Goal: Transaction & Acquisition: Book appointment/travel/reservation

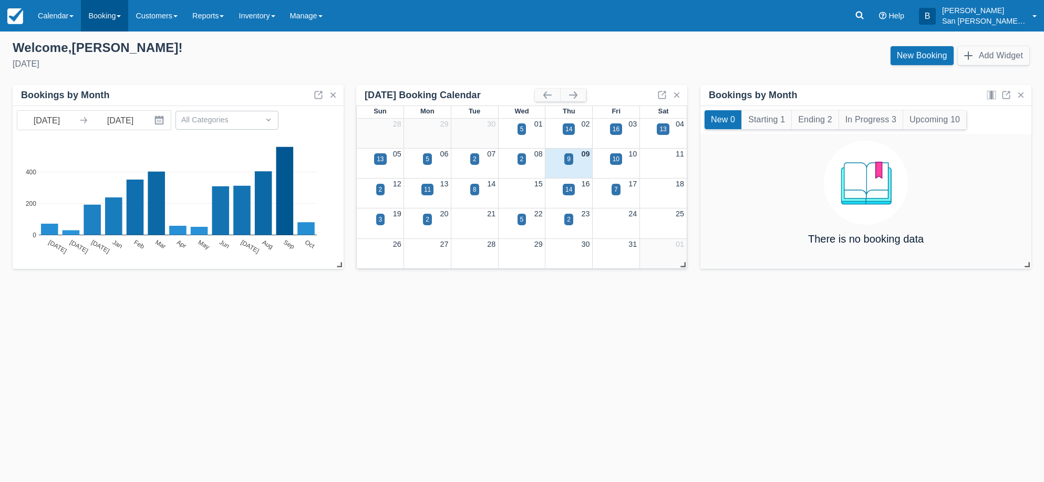
drag, startPoint x: 0, startPoint y: 0, endPoint x: 111, endPoint y: 24, distance: 113.5
click at [111, 24] on link "Booking" at bounding box center [104, 16] width 47 height 32
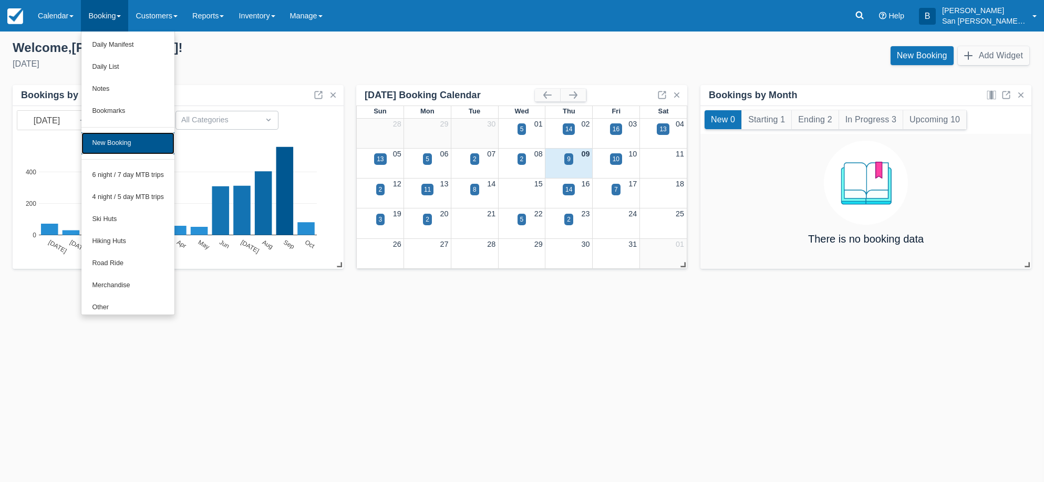
click at [135, 147] on link "New Booking" at bounding box center [127, 143] width 93 height 22
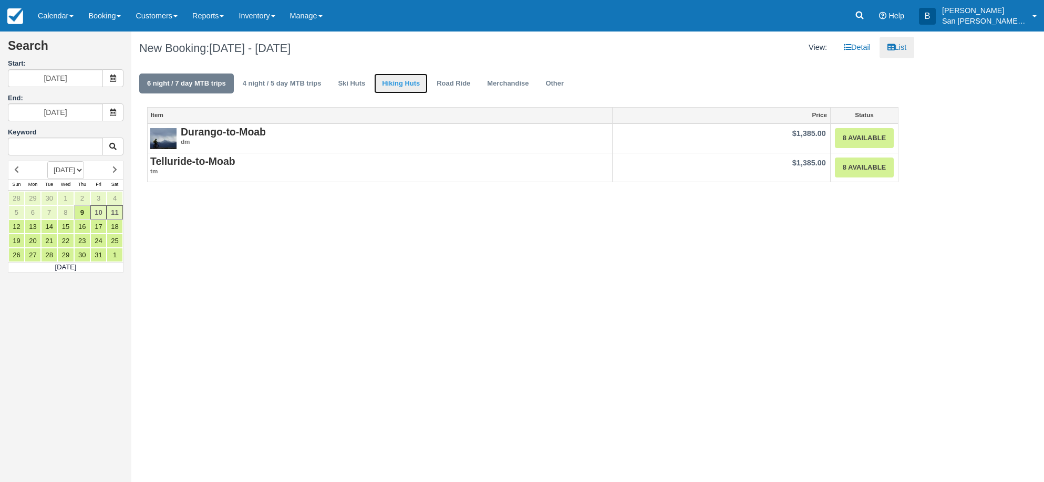
click at [413, 78] on link "Hiking Huts" at bounding box center [401, 84] width 54 height 20
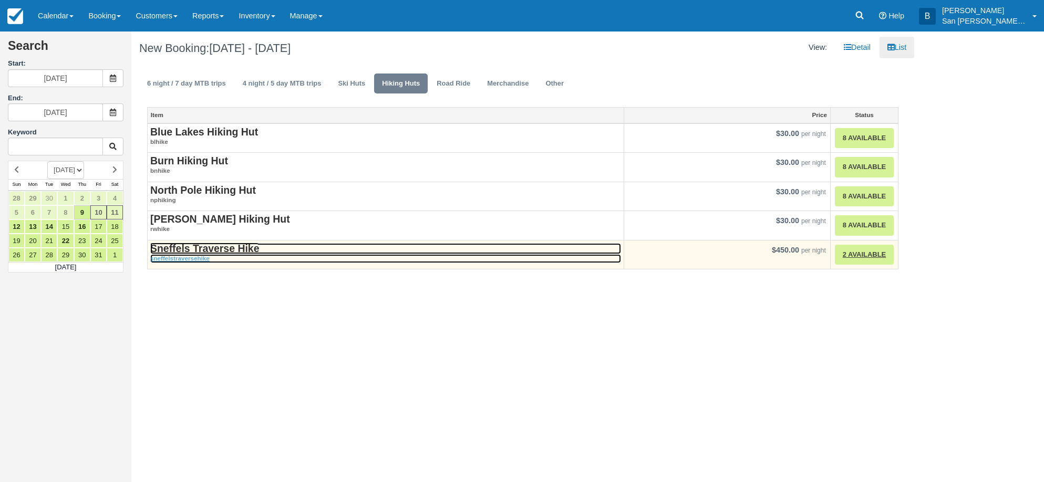
click at [209, 251] on strong "Sneffels Traverse Hike" at bounding box center [204, 249] width 109 height 12
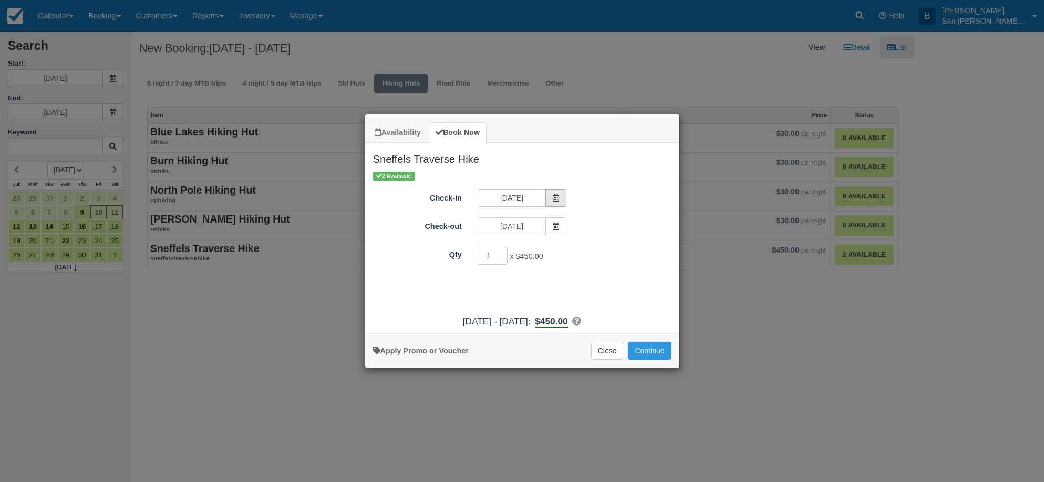
click at [557, 201] on icon "Item Modal" at bounding box center [555, 197] width 7 height 7
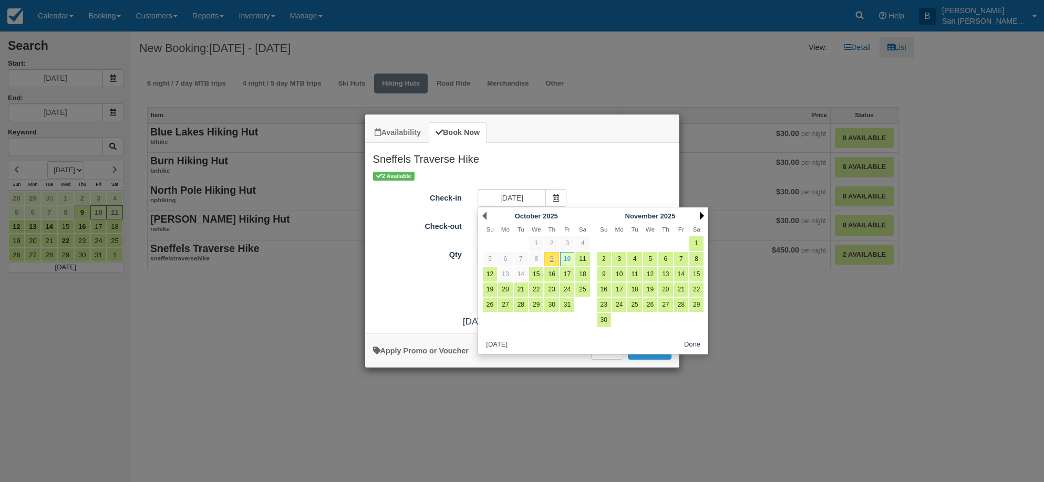
click at [702, 213] on link "Next" at bounding box center [702, 216] width 4 height 8
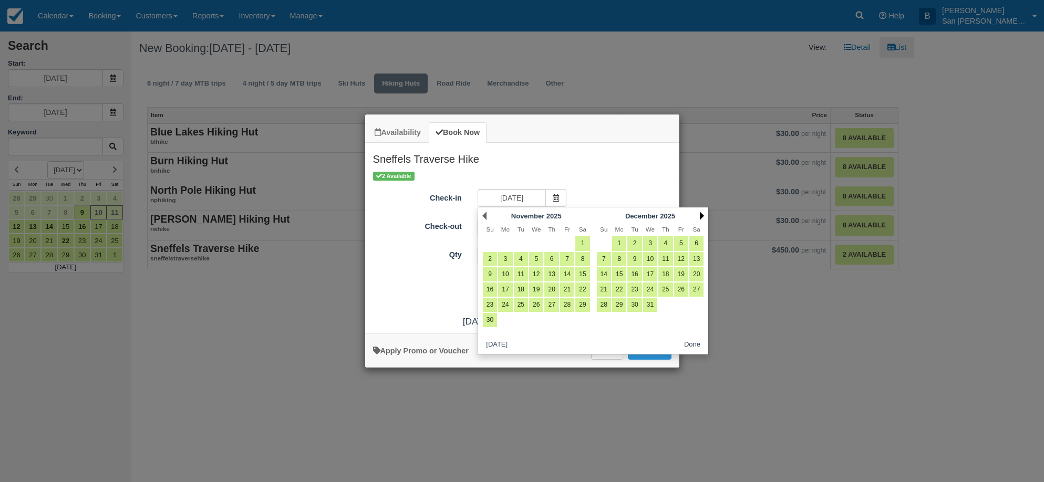
click at [702, 213] on link "Next" at bounding box center [702, 216] width 4 height 8
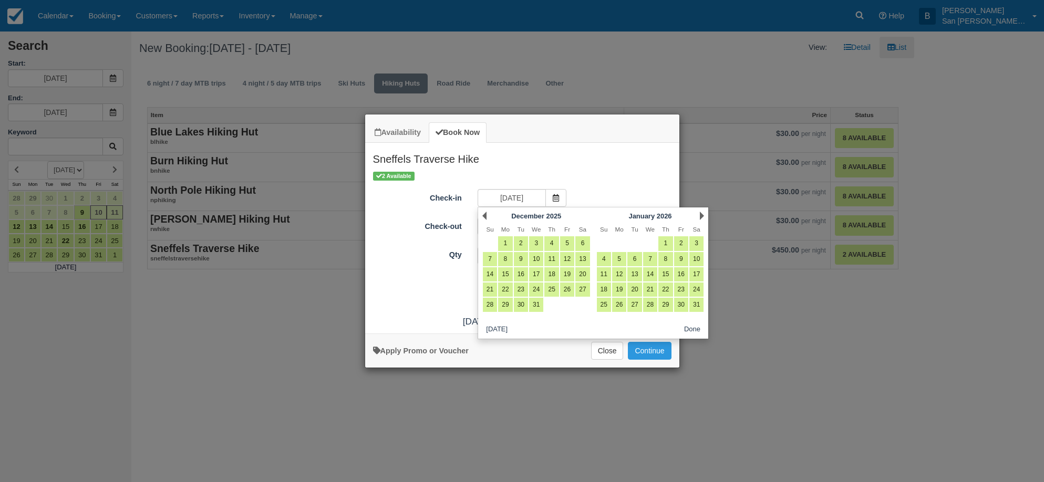
click at [702, 213] on link "Next" at bounding box center [702, 216] width 4 height 8
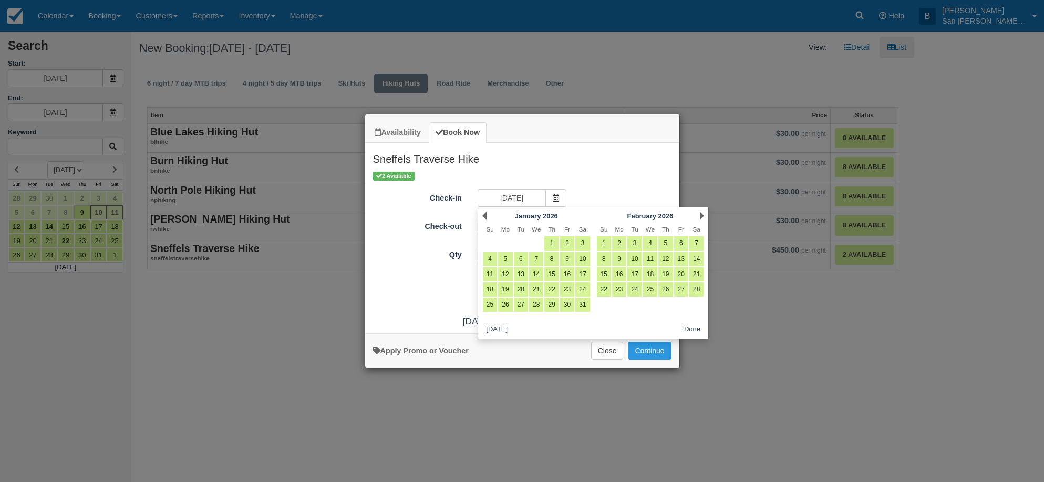
click at [702, 213] on link "Next" at bounding box center [702, 216] width 4 height 8
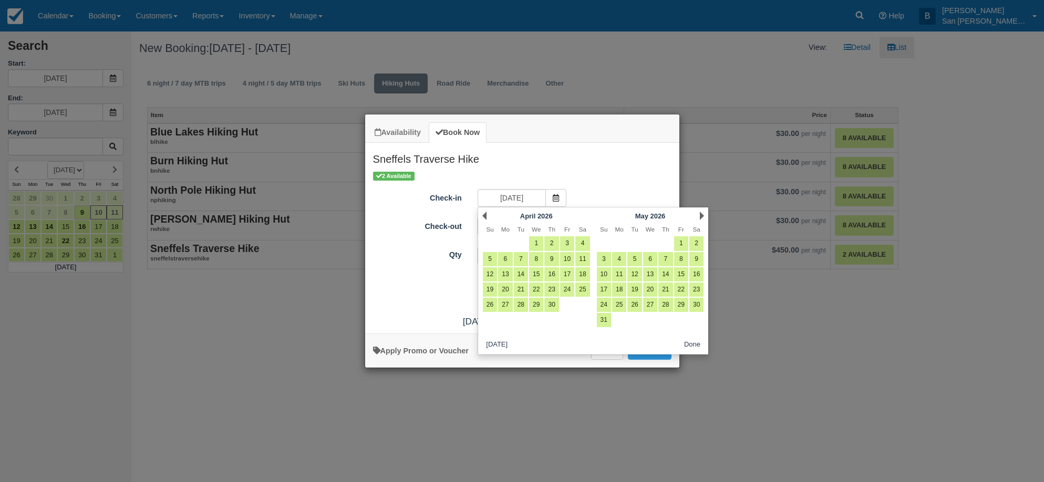
click at [702, 213] on link "Next" at bounding box center [702, 216] width 4 height 8
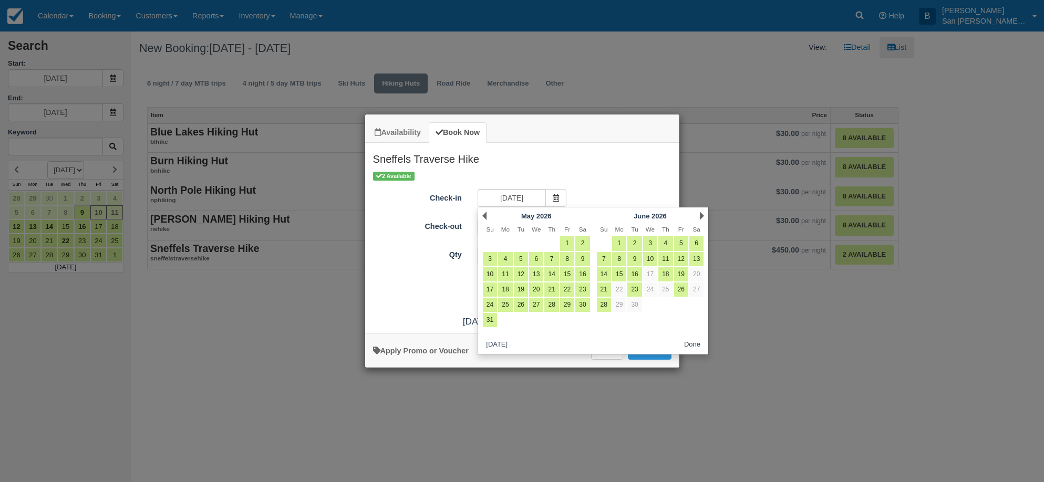
click at [702, 213] on link "Next" at bounding box center [702, 216] width 4 height 8
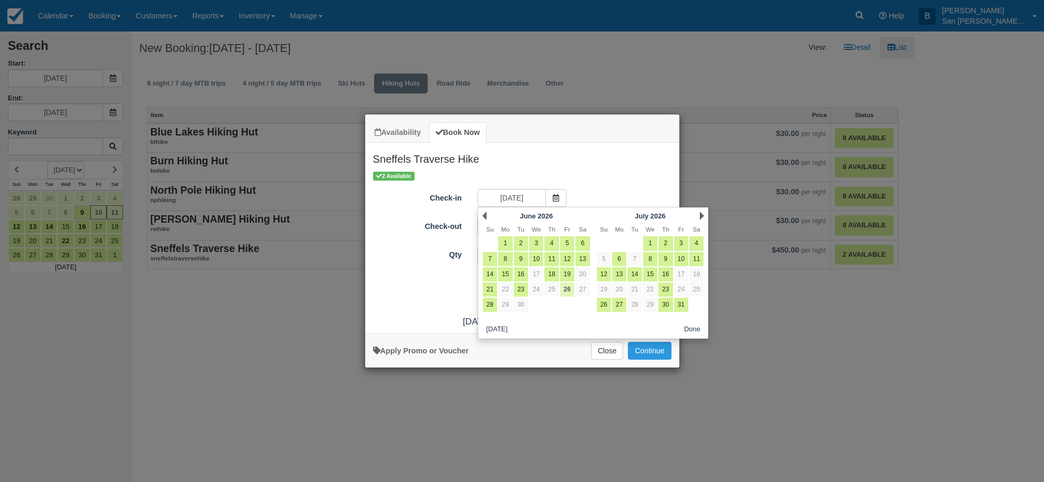
click at [571, 290] on link "26" at bounding box center [567, 290] width 14 height 14
type input "06/26/26"
type input "06/27/26"
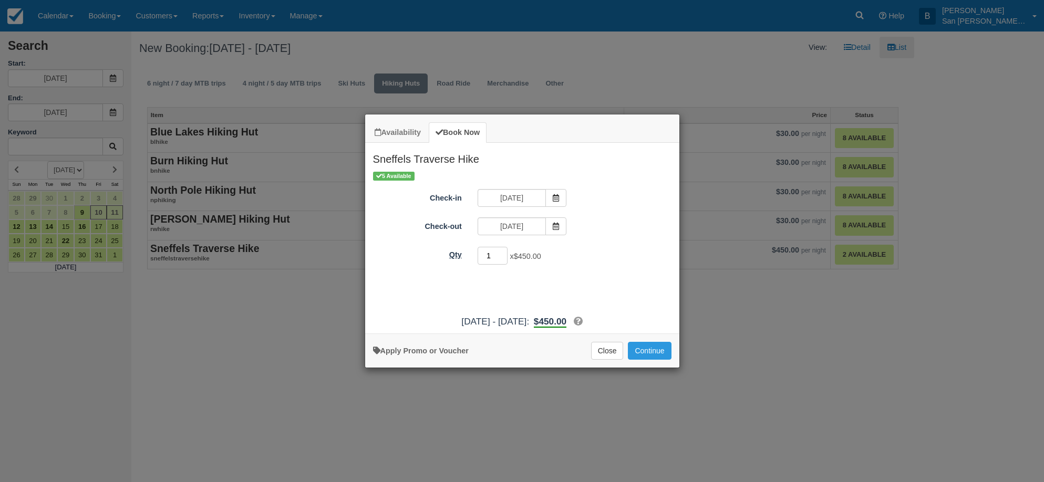
drag, startPoint x: 496, startPoint y: 259, endPoint x: 433, endPoint y: 255, distance: 63.2
click at [433, 255] on div "Qty 1 x $450.00 Required." at bounding box center [522, 256] width 314 height 20
type input "2"
click at [649, 353] on button "Continue" at bounding box center [649, 351] width 43 height 18
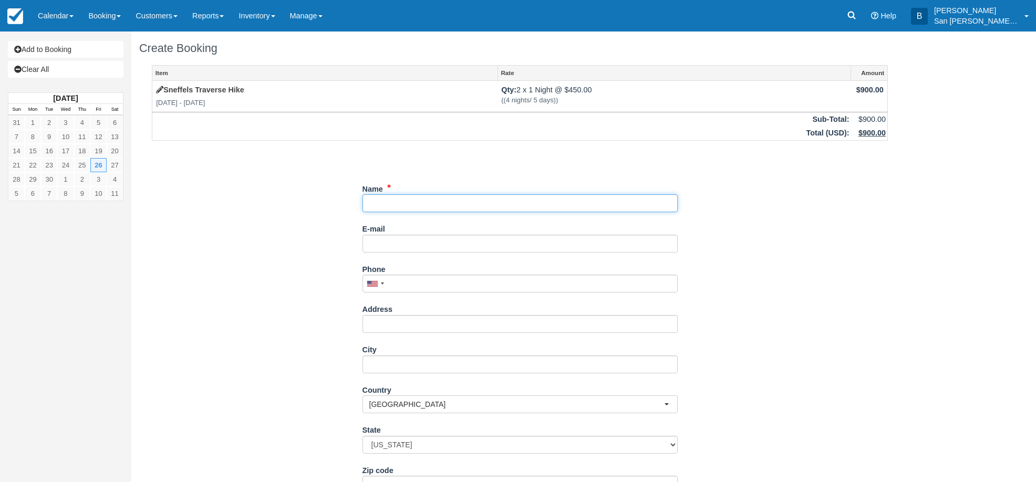
click at [396, 209] on input "Name" at bounding box center [520, 203] width 315 height 18
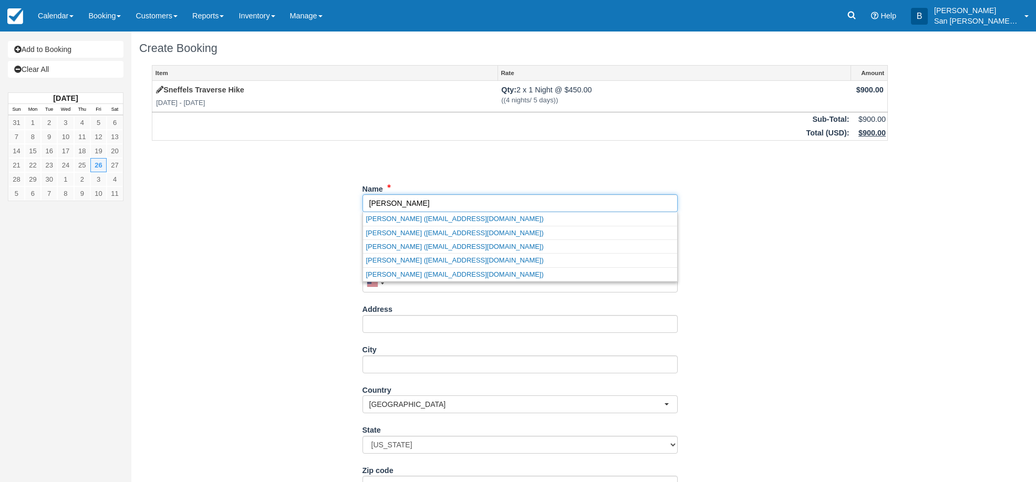
type input "[PERSON_NAME]"
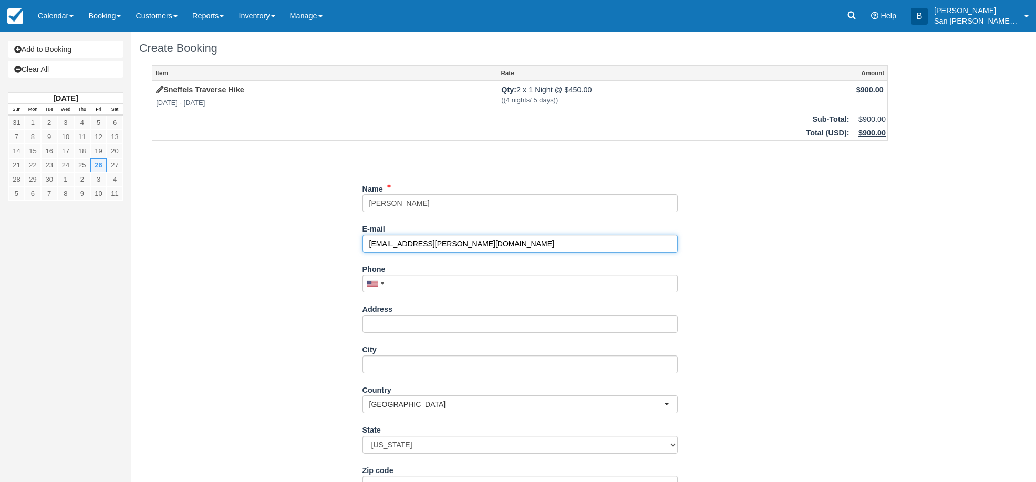
type input "[EMAIL_ADDRESS][PERSON_NAME][DOMAIN_NAME]"
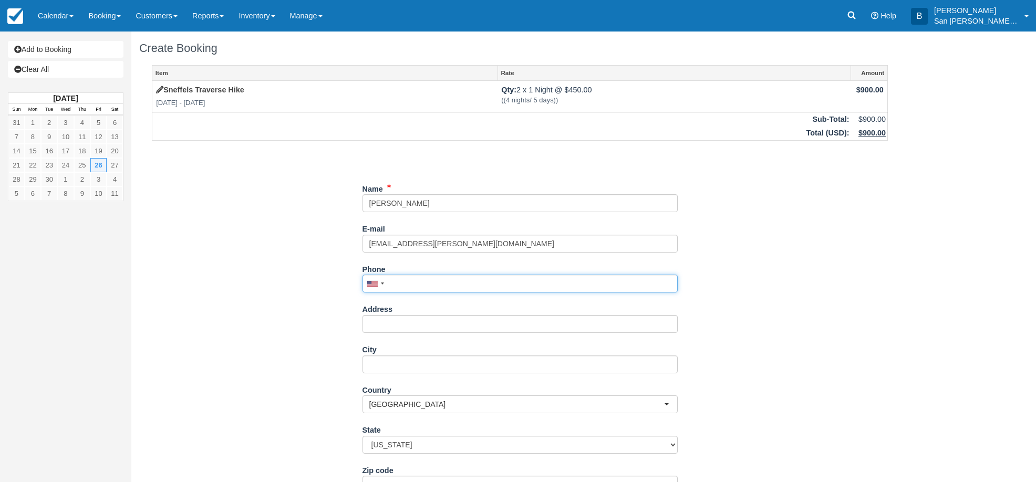
click at [425, 282] on input "Phone" at bounding box center [520, 284] width 315 height 18
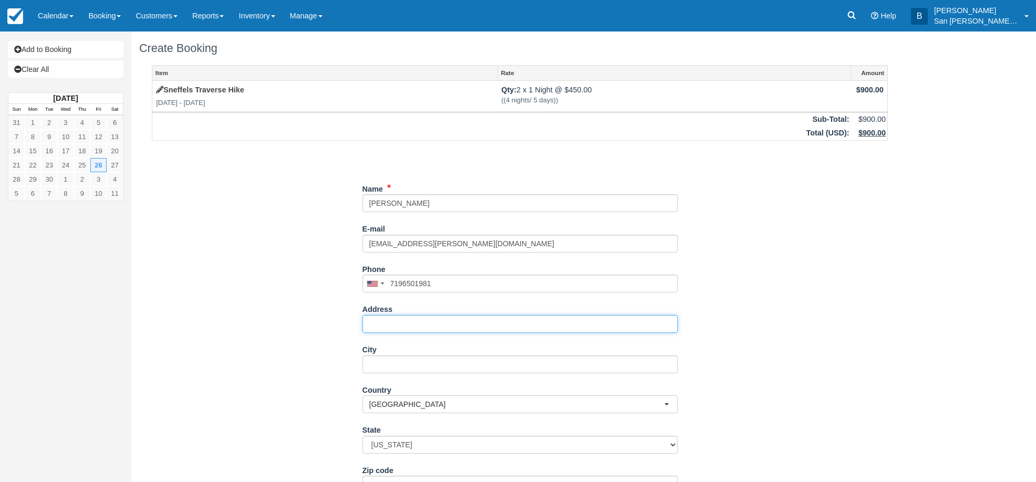
type input "(719) 650-1981"
click at [386, 324] on input "Address" at bounding box center [520, 324] width 315 height 18
type input "6677 S. Clarkson St"
click at [417, 362] on input "City" at bounding box center [520, 365] width 315 height 18
type input "Centennial"
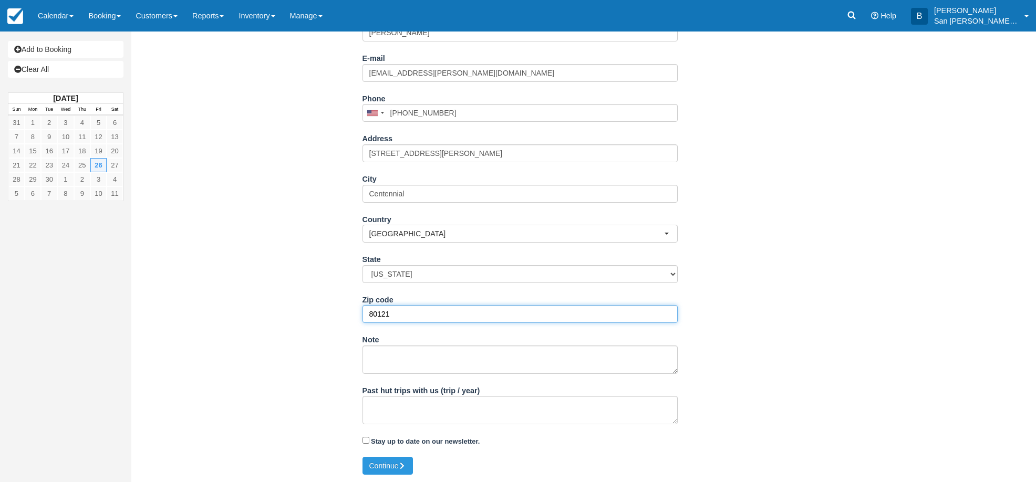
scroll to position [171, 0]
type input "80121"
click at [408, 470] on button "Continue" at bounding box center [388, 466] width 50 height 18
type input "+17196501981"
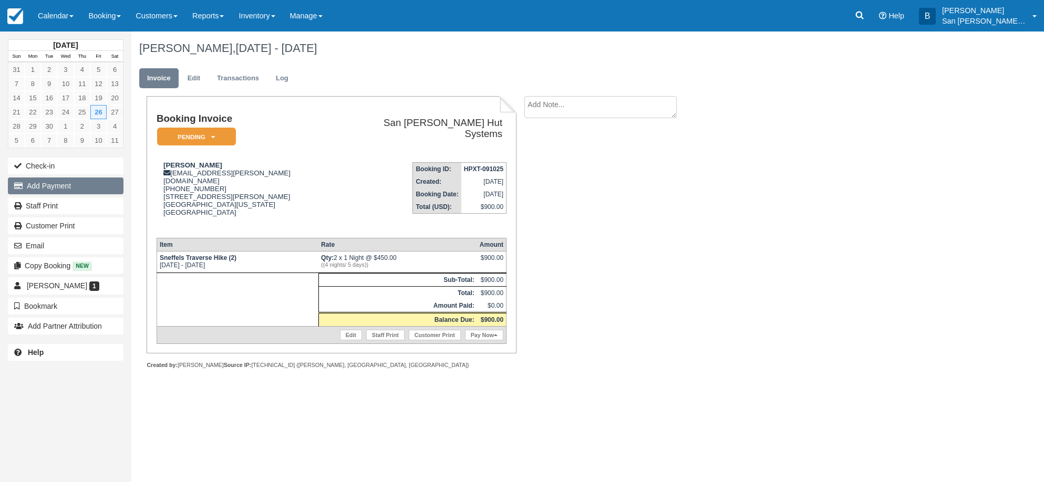
click at [58, 181] on button "Add Payment" at bounding box center [66, 186] width 116 height 17
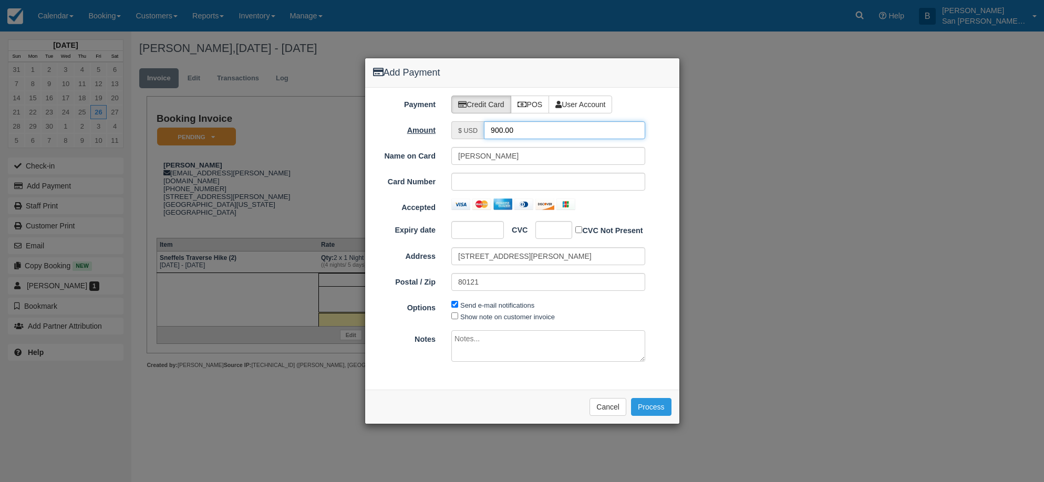
drag, startPoint x: 543, startPoint y: 123, endPoint x: 419, endPoint y: 123, distance: 124.6
click at [419, 123] on div "Amount $ USD 900.00" at bounding box center [522, 130] width 314 height 18
type input "450.00"
click at [662, 406] on button "Process" at bounding box center [651, 407] width 40 height 18
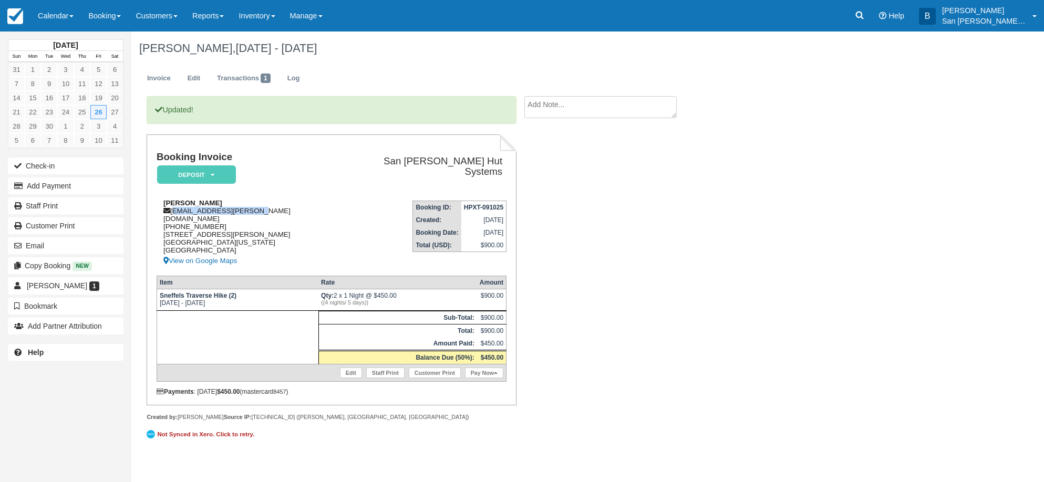
drag, startPoint x: 173, startPoint y: 210, endPoint x: 267, endPoint y: 207, distance: 94.1
click at [267, 207] on div "[PERSON_NAME] [PERSON_NAME][EMAIL_ADDRESS][PERSON_NAME][DOMAIN_NAME] [PHONE_NUM…" at bounding box center [250, 233] width 186 height 68
copy div "[EMAIL_ADDRESS][PERSON_NAME][DOMAIN_NAME]"
click at [259, 324] on td at bounding box center [238, 338] width 162 height 54
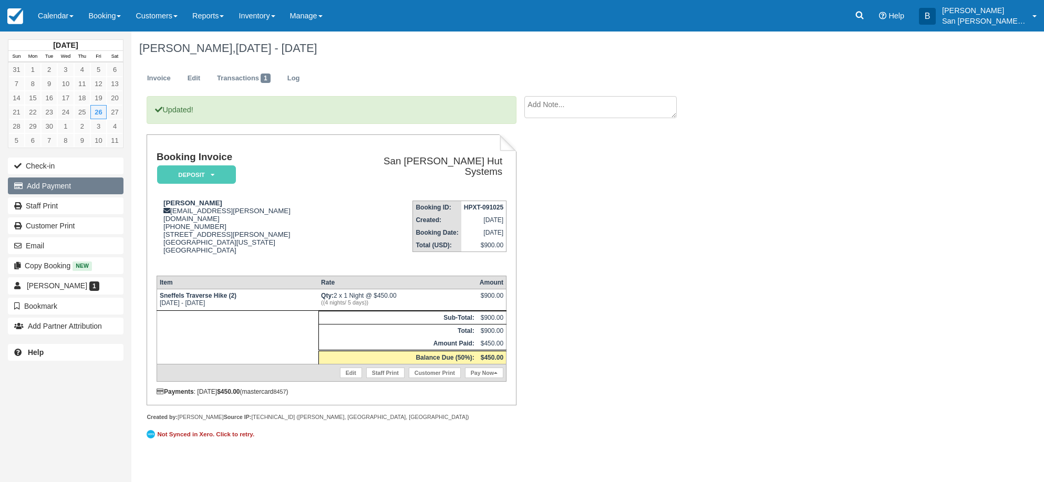
click at [64, 189] on button "Add Payment" at bounding box center [66, 186] width 116 height 17
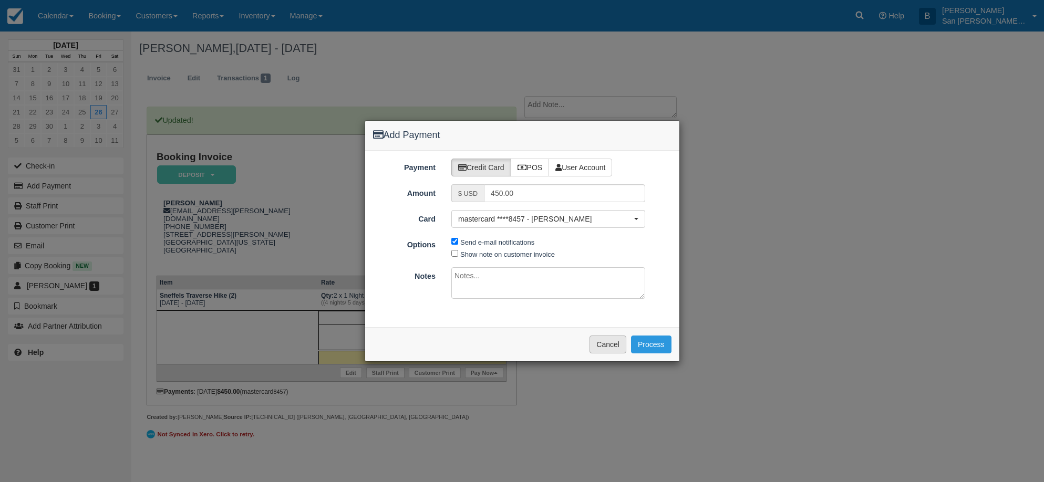
click at [596, 343] on button "Cancel" at bounding box center [608, 345] width 37 height 18
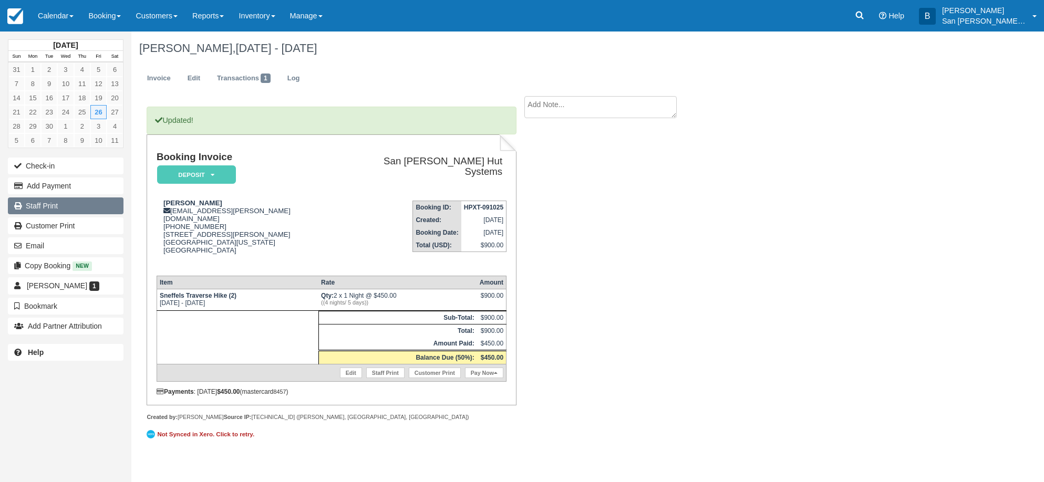
click at [43, 203] on link "Staff Print" at bounding box center [66, 206] width 116 height 17
click at [872, 10] on link at bounding box center [860, 16] width 24 height 32
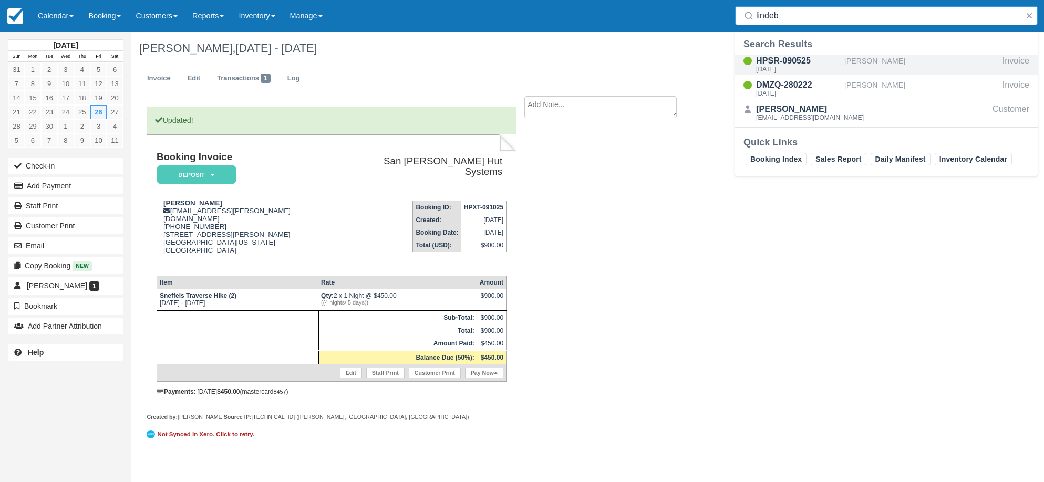
type input "lindeb"
click at [791, 64] on div "HPSR-090525" at bounding box center [798, 61] width 84 height 13
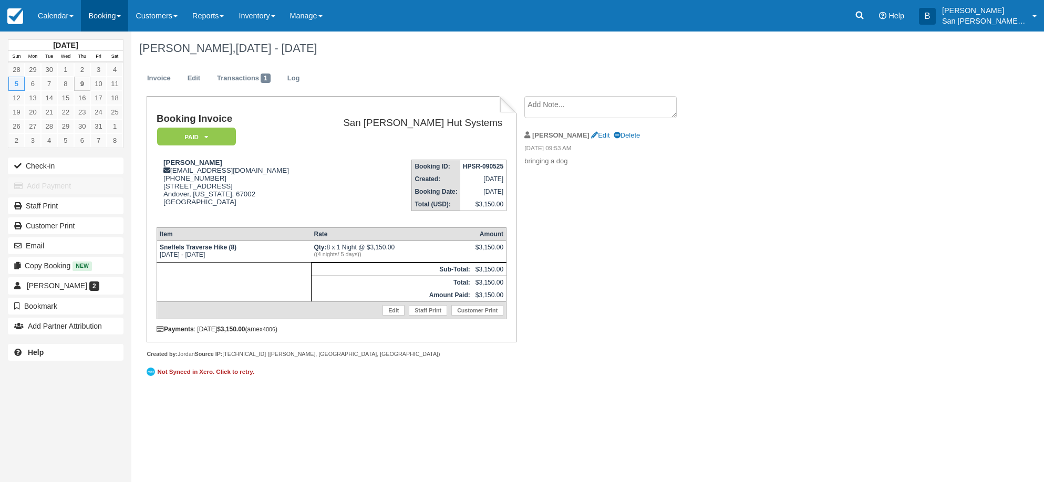
click at [111, 15] on link "Booking" at bounding box center [104, 16] width 47 height 32
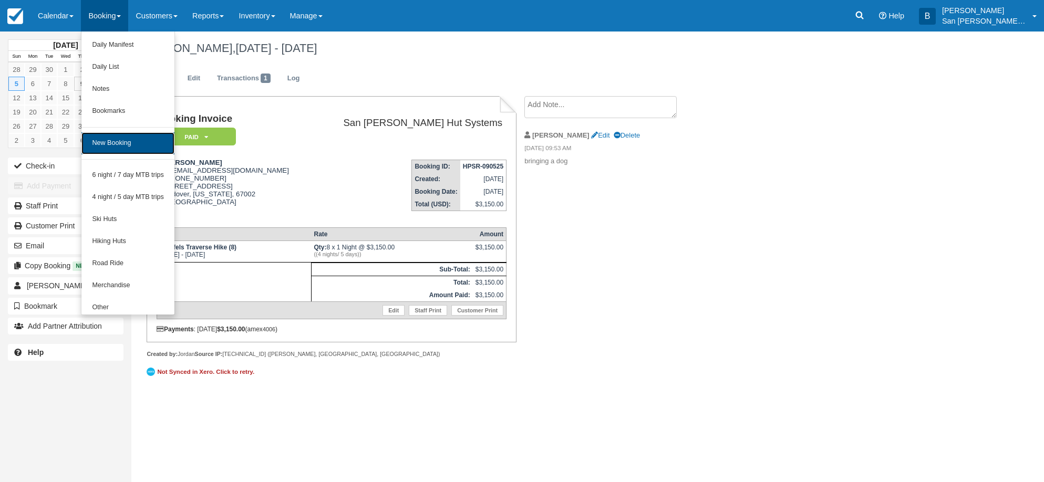
click at [134, 138] on link "New Booking" at bounding box center [127, 143] width 93 height 22
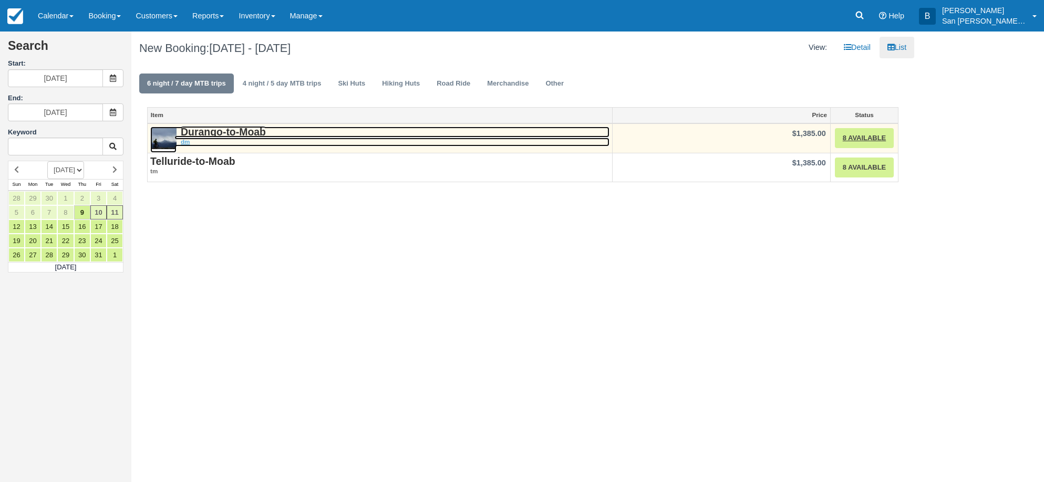
click at [251, 131] on strong "Durango-to-Moab" at bounding box center [223, 132] width 85 height 12
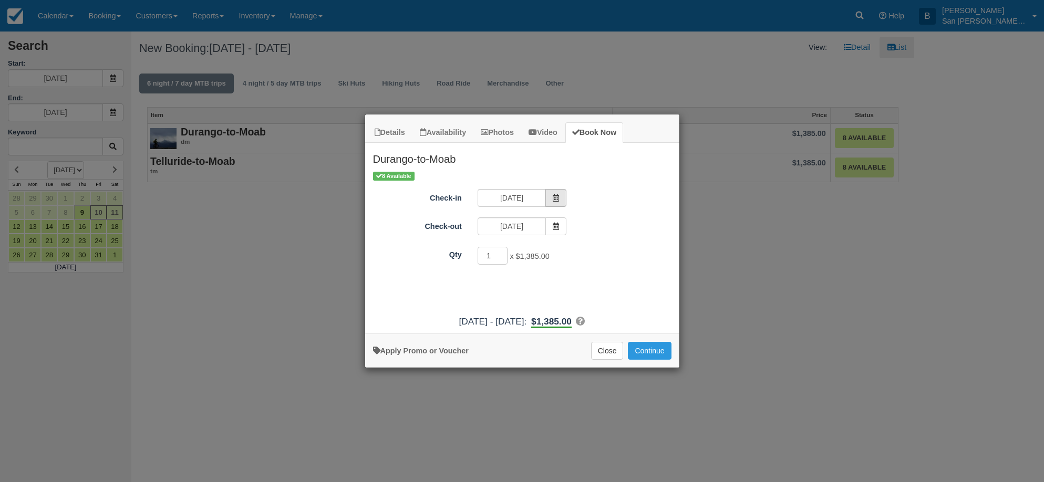
click at [559, 199] on icon "Item Modal" at bounding box center [555, 197] width 7 height 7
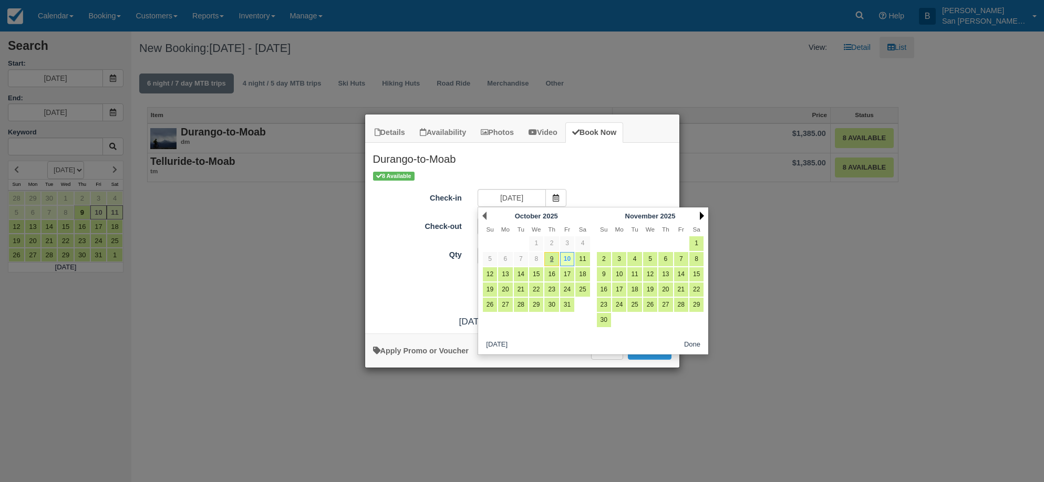
click at [701, 215] on link "Next" at bounding box center [702, 216] width 4 height 8
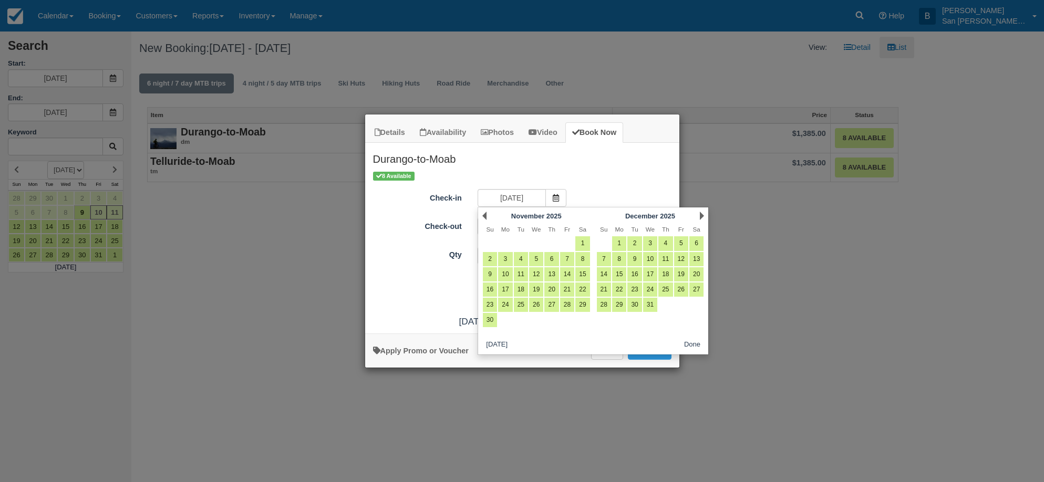
click at [701, 215] on link "Next" at bounding box center [702, 216] width 4 height 8
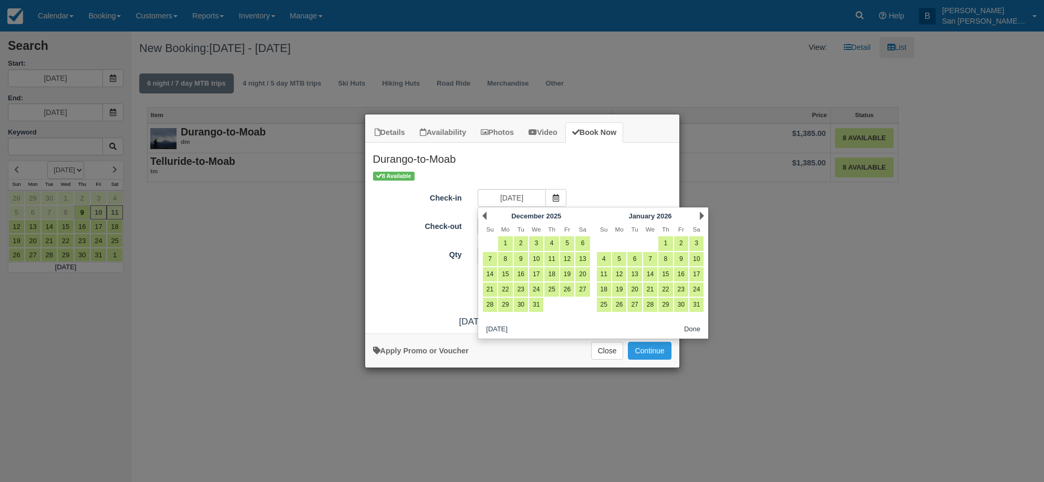
click at [701, 215] on link "Next" at bounding box center [702, 216] width 4 height 8
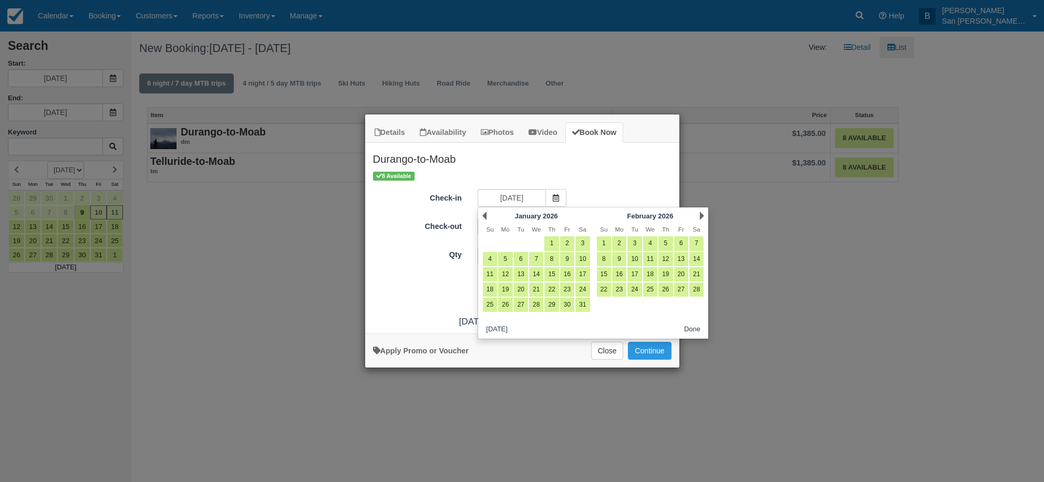
click at [701, 215] on link "Next" at bounding box center [702, 216] width 4 height 8
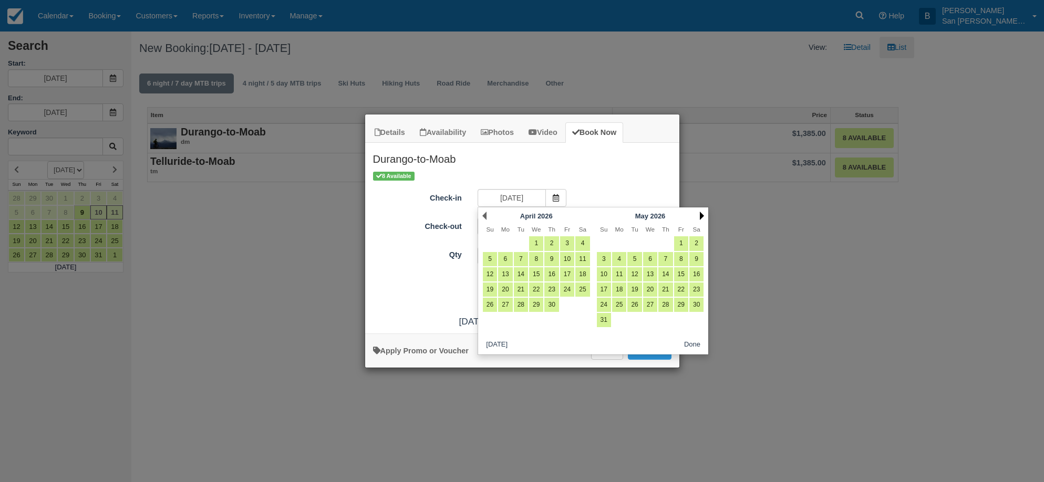
click at [701, 215] on link "Next" at bounding box center [702, 216] width 4 height 8
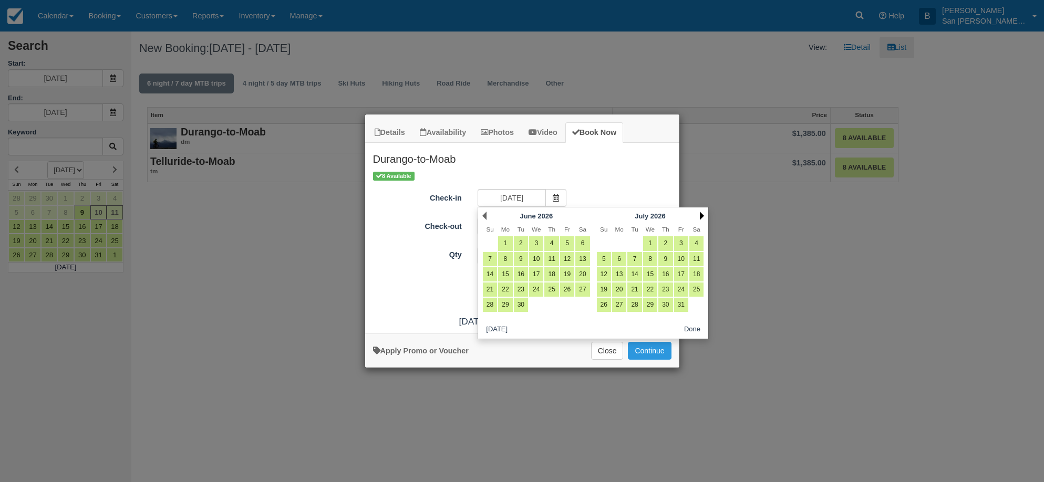
click at [701, 215] on link "Next" at bounding box center [702, 216] width 4 height 8
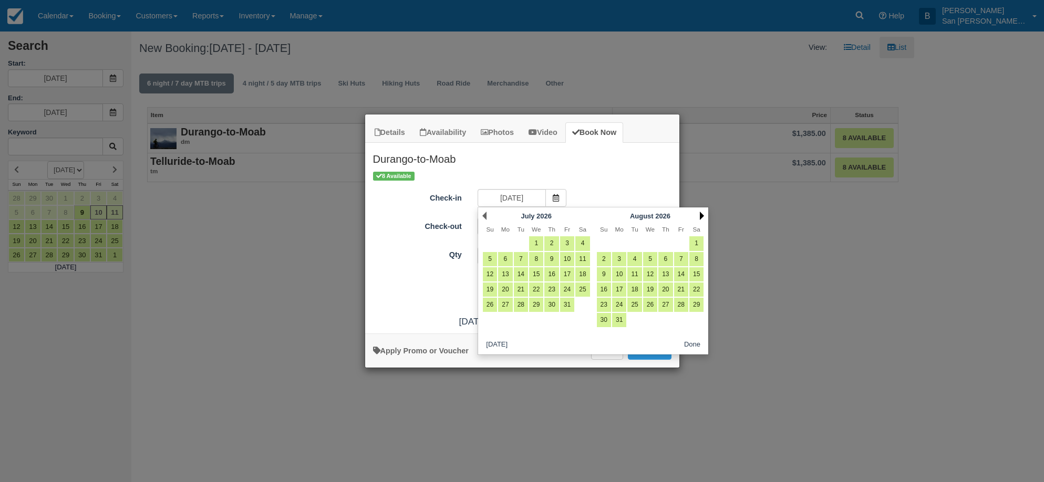
click at [701, 215] on link "Next" at bounding box center [702, 216] width 4 height 8
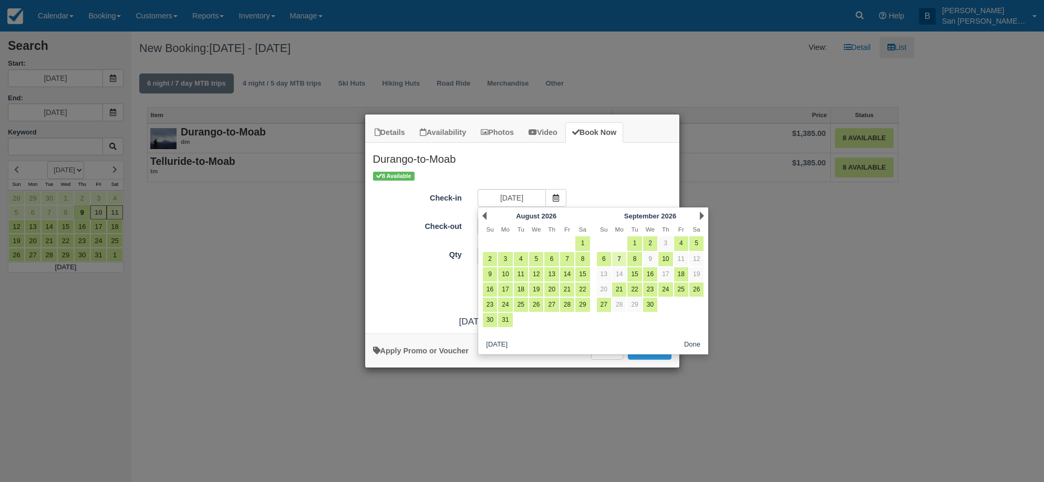
click at [622, 260] on link "7" at bounding box center [619, 259] width 14 height 14
type input "09/07/26"
type input "09/08/26"
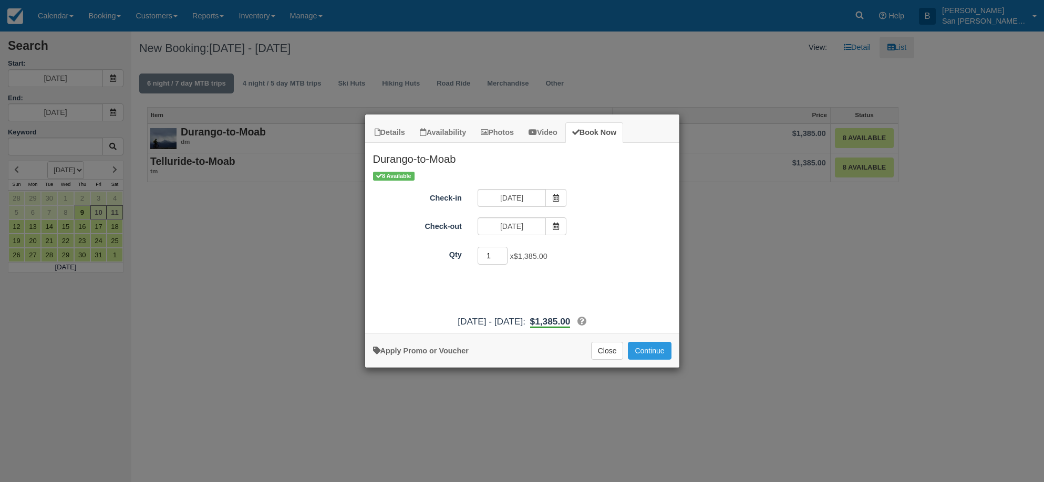
drag, startPoint x: 491, startPoint y: 256, endPoint x: 476, endPoint y: 256, distance: 15.2
click at [476, 256] on div "1 x $1,385.00 Required." at bounding box center [561, 257] width 183 height 20
type input "8"
click at [666, 338] on div "More information Apply Promo or Voucher Close Continue Searching..." at bounding box center [522, 351] width 314 height 34
click at [662, 345] on button "Continue" at bounding box center [649, 351] width 43 height 18
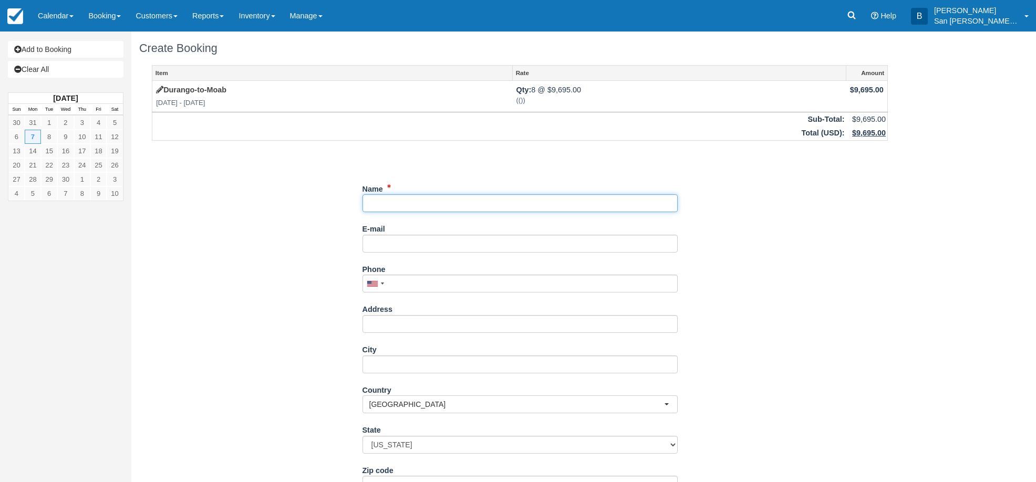
click at [387, 208] on input "Name" at bounding box center [520, 203] width 315 height 18
type input "[PERSON_NAME]"
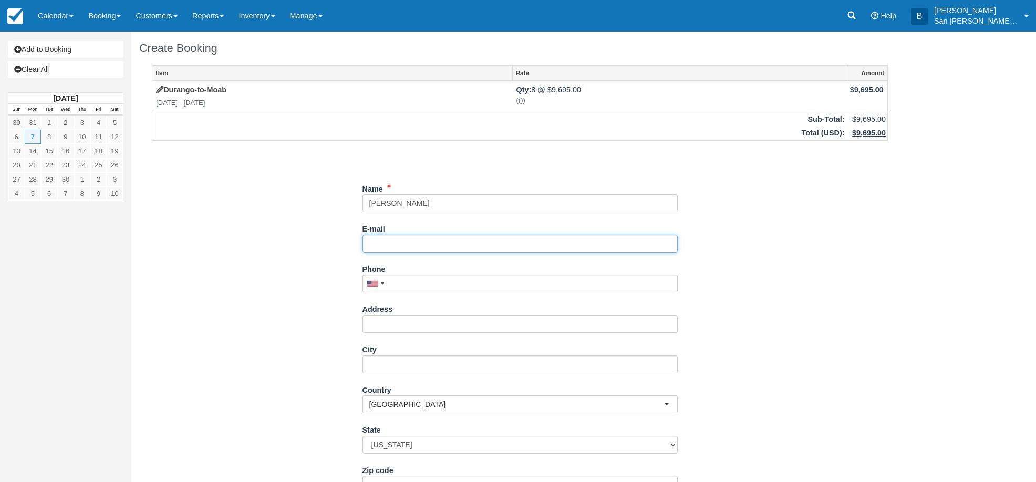
click at [387, 250] on input "E-mail" at bounding box center [520, 244] width 315 height 18
type input "[EMAIL_ADDRESS][DOMAIN_NAME]"
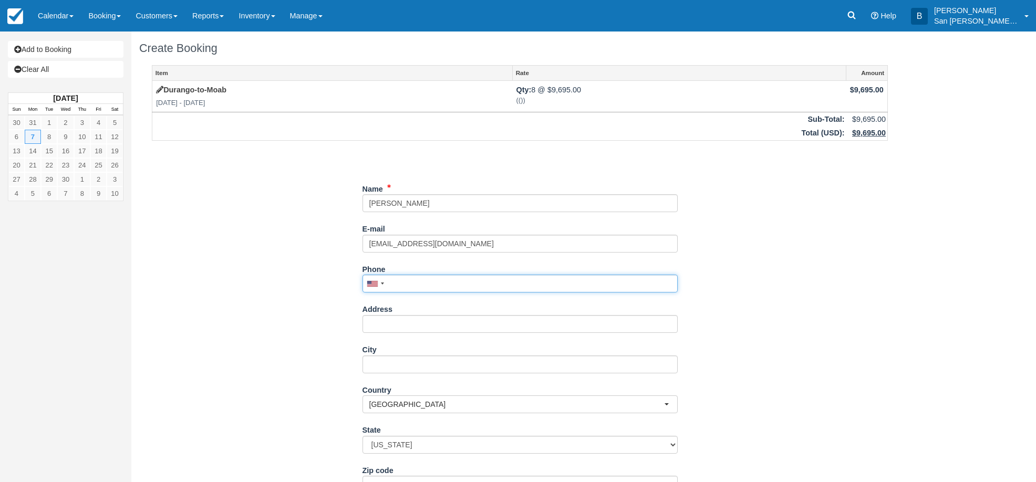
click at [415, 291] on input "Phone" at bounding box center [520, 284] width 315 height 18
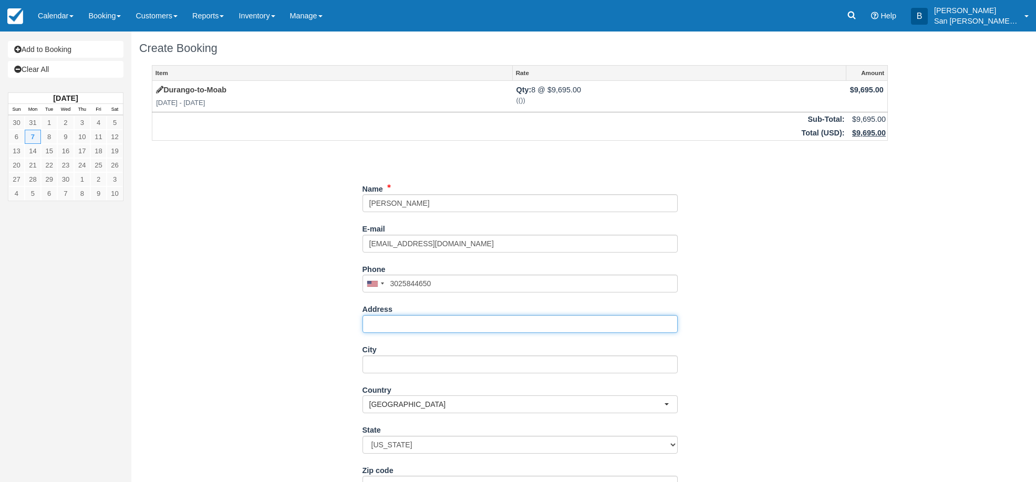
type input "(302) 584-4650"
click at [406, 324] on input "Address" at bounding box center [520, 324] width 315 height 18
type input "[STREET_ADDRESS]"
type input "Wilmington"
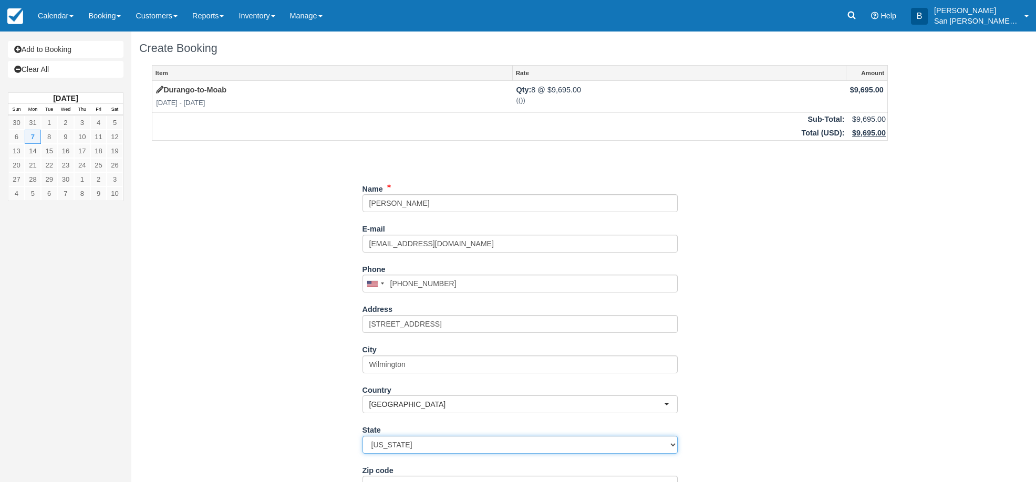
select select "DE"
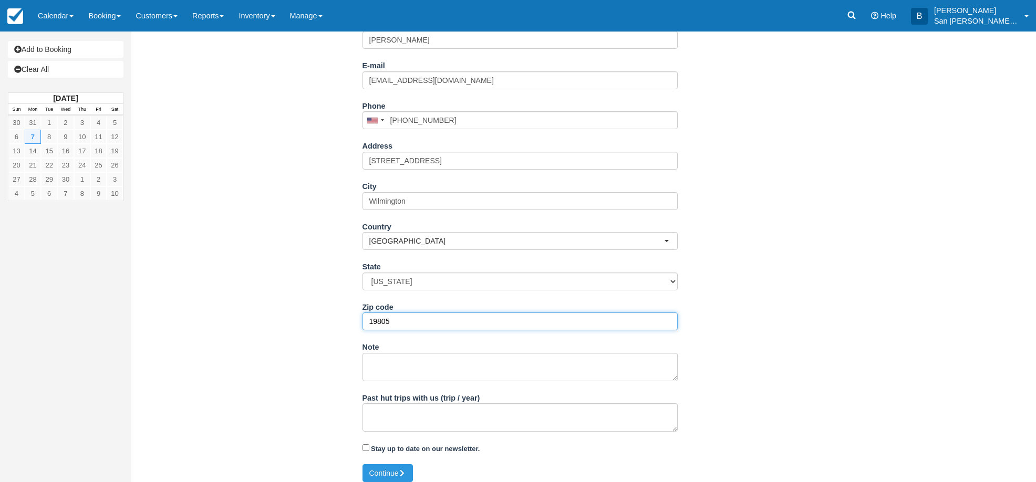
scroll to position [171, 0]
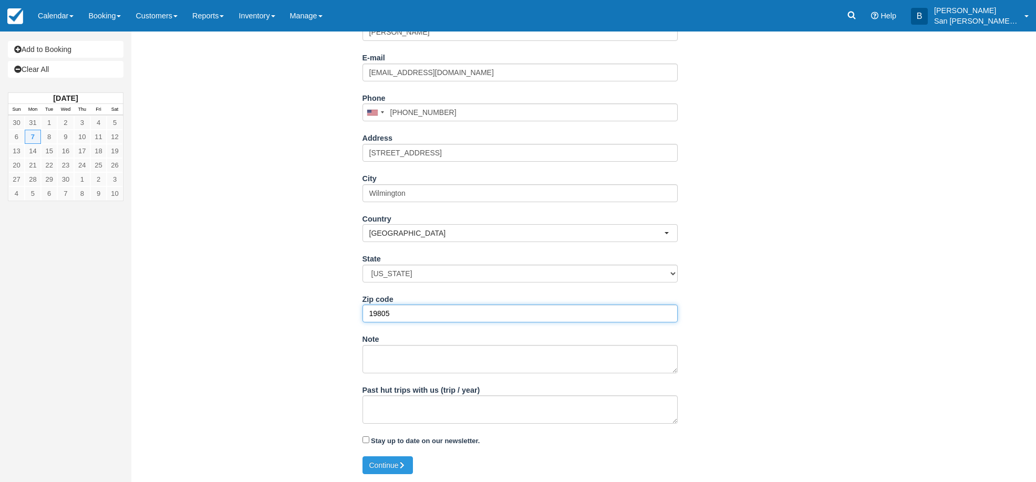
type input "19805"
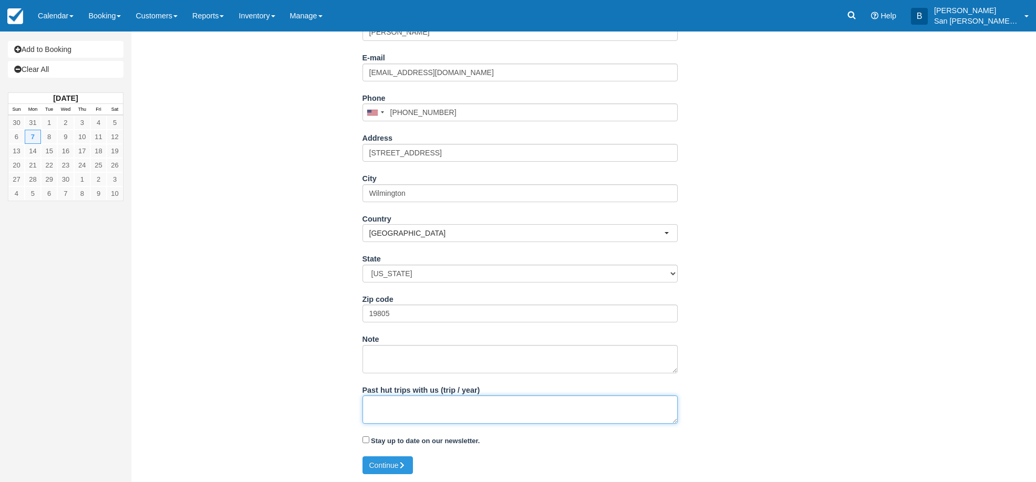
click at [386, 407] on textarea "Past hut trips with us (trip / year)" at bounding box center [520, 410] width 315 height 28
type textarea "TM last year for some of the group"
click at [400, 469] on button "Continue" at bounding box center [388, 466] width 50 height 18
type input "+13025844650"
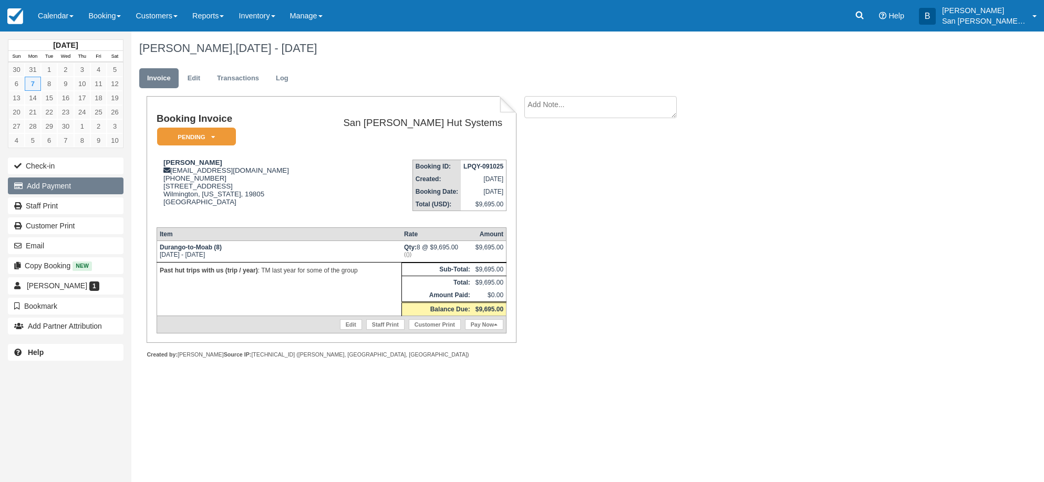
click at [51, 186] on button "Add Payment" at bounding box center [66, 186] width 116 height 17
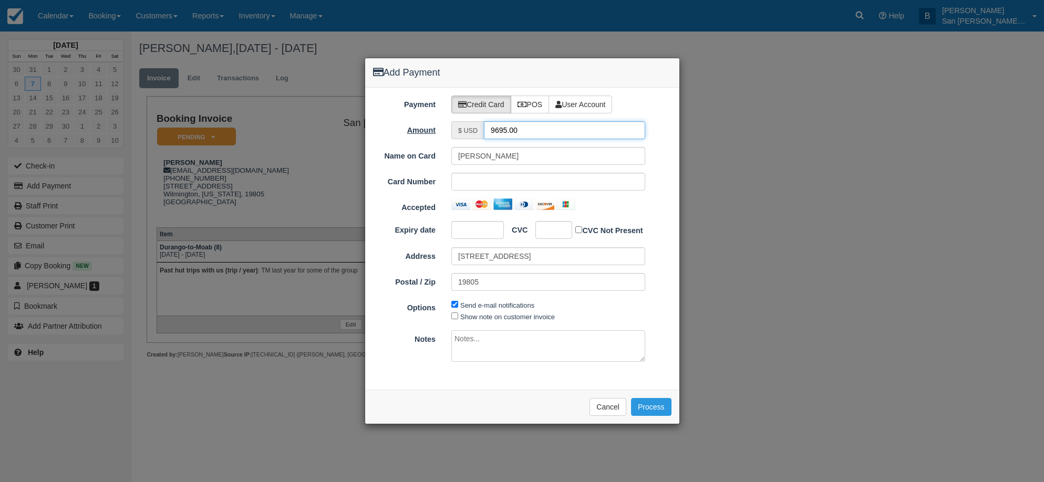
drag, startPoint x: 561, startPoint y: 131, endPoint x: 427, endPoint y: 126, distance: 133.6
click at [427, 126] on div "Amount $ USD 9695.00" at bounding box center [522, 130] width 314 height 18
type input "4847.50"
drag, startPoint x: 458, startPoint y: 182, endPoint x: 753, endPoint y: 194, distance: 295.6
click at [458, 182] on div at bounding box center [548, 182] width 194 height 18
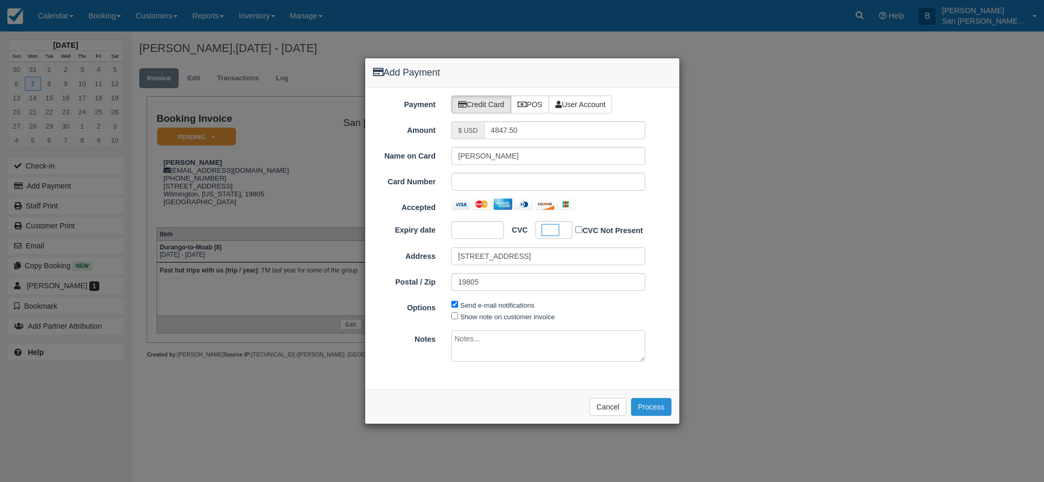
click at [650, 407] on button "Process" at bounding box center [651, 407] width 40 height 18
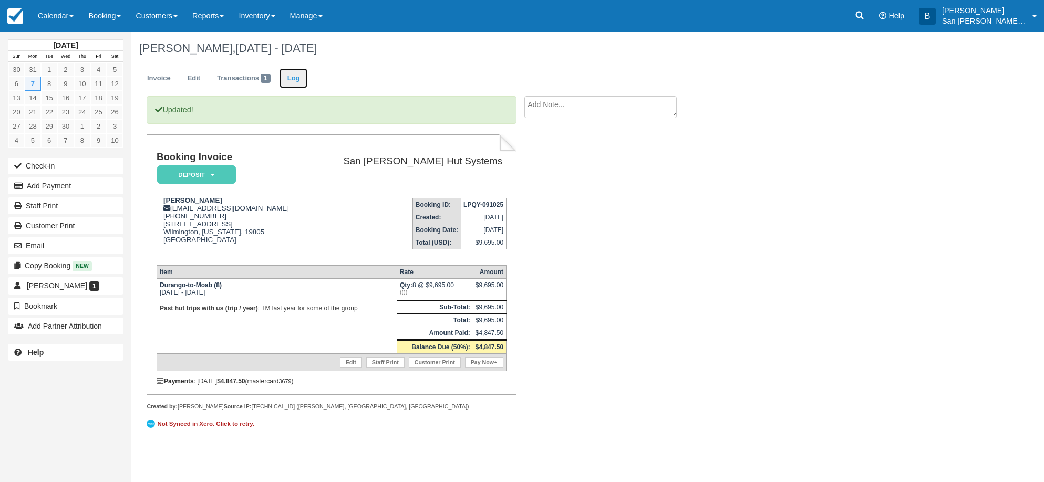
click at [293, 75] on link "Log" at bounding box center [294, 78] width 28 height 20
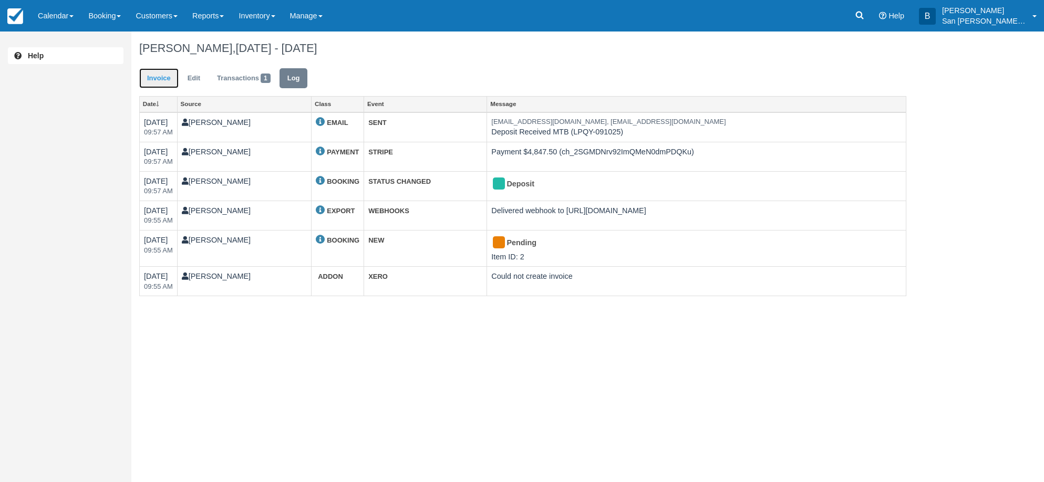
click at [149, 73] on link "Invoice" at bounding box center [158, 78] width 39 height 20
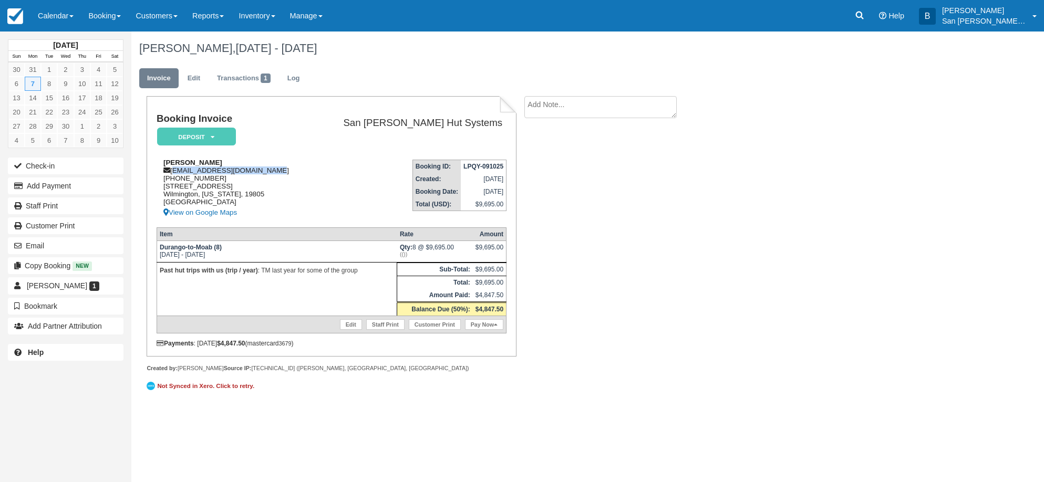
drag, startPoint x: 173, startPoint y: 170, endPoint x: 289, endPoint y: 169, distance: 116.1
click at [289, 169] on div "[PERSON_NAME] [EMAIL_ADDRESS][DOMAIN_NAME] [PHONE_NUMBER] [STREET_ADDRESS][US_S…" at bounding box center [234, 189] width 155 height 60
copy div "[EMAIL_ADDRESS][DOMAIN_NAME]"
click at [42, 203] on link "Staff Print" at bounding box center [66, 206] width 116 height 17
click at [865, 14] on icon at bounding box center [860, 15] width 11 height 11
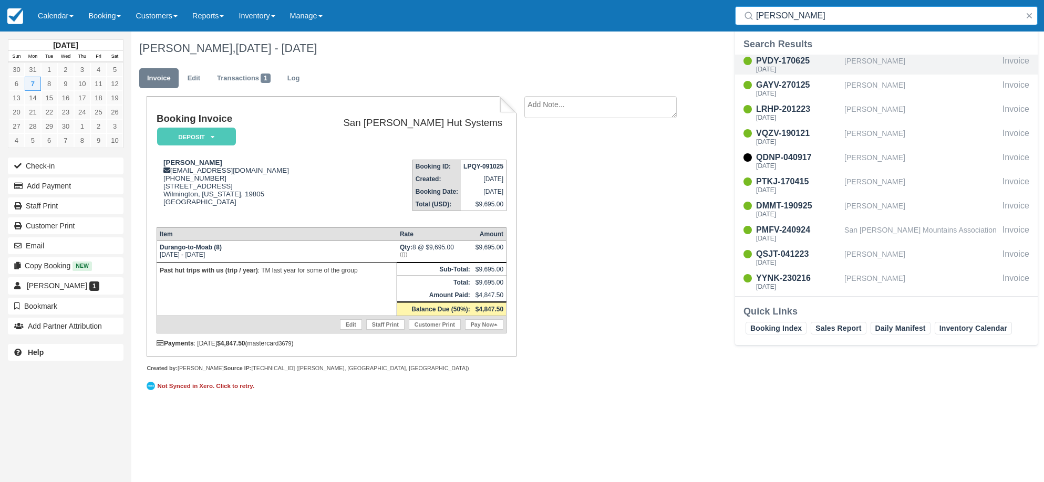
type input "[PERSON_NAME]"
click at [766, 59] on div "PVDY-170625" at bounding box center [798, 61] width 84 height 13
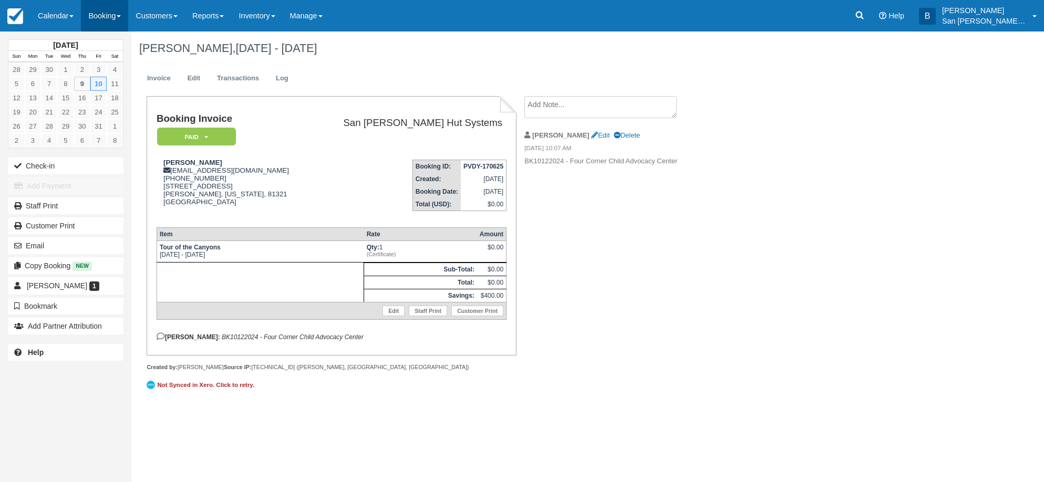
click at [105, 14] on link "Booking" at bounding box center [104, 16] width 47 height 32
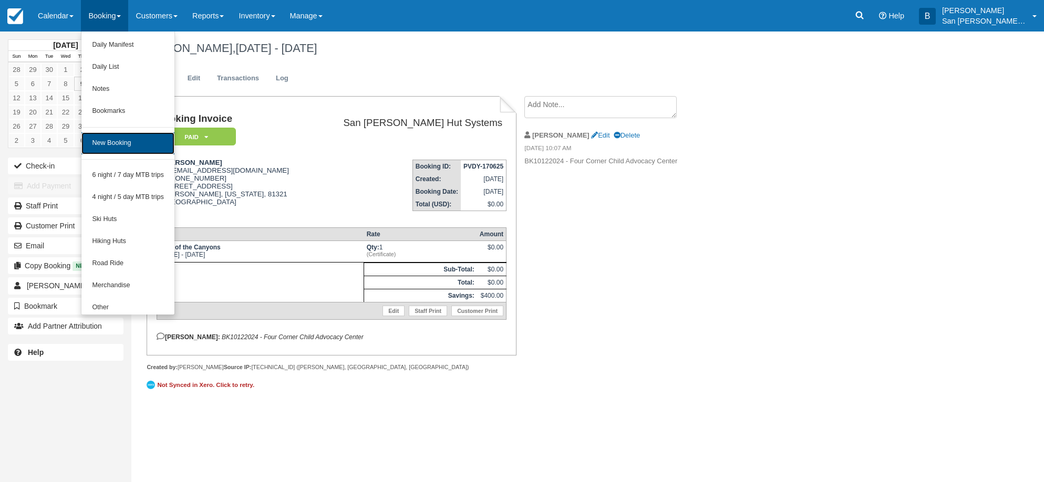
click at [113, 141] on link "New Booking" at bounding box center [127, 143] width 93 height 22
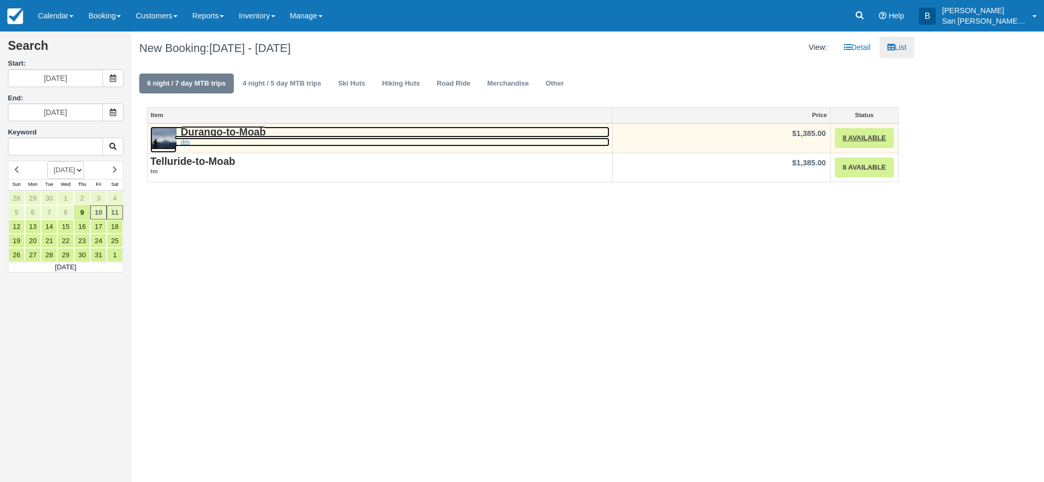
click at [235, 136] on strong "Durango-to-Moab" at bounding box center [223, 132] width 85 height 12
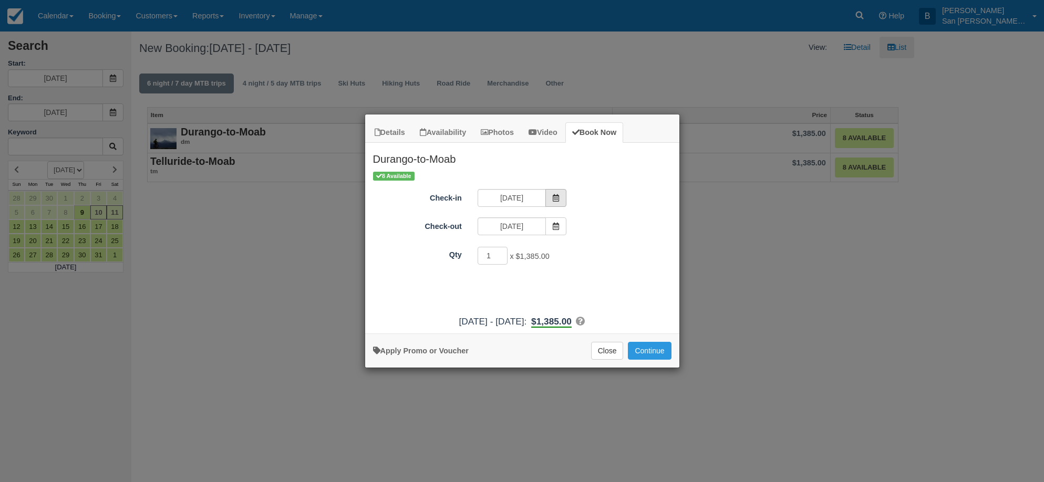
click at [557, 197] on icon "Item Modal" at bounding box center [555, 197] width 7 height 7
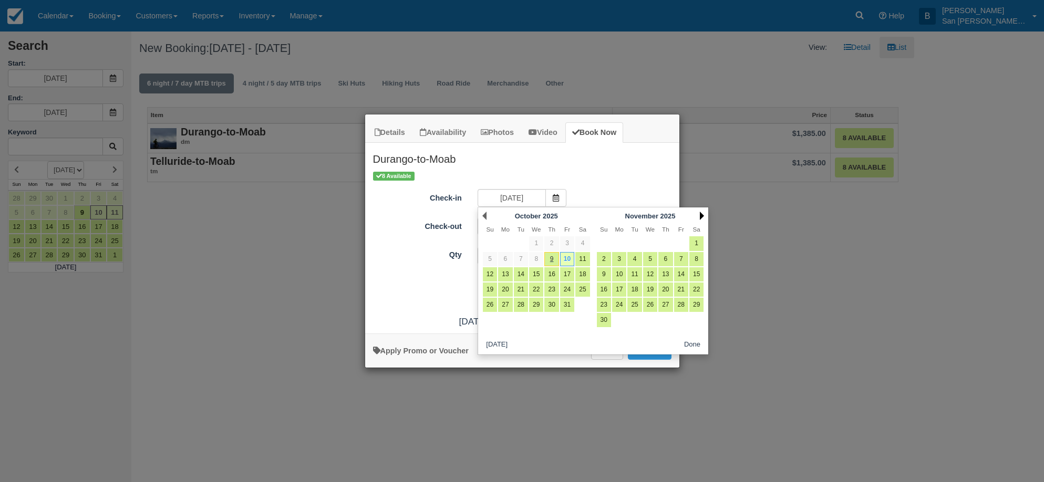
click at [701, 215] on link "Next" at bounding box center [702, 216] width 4 height 8
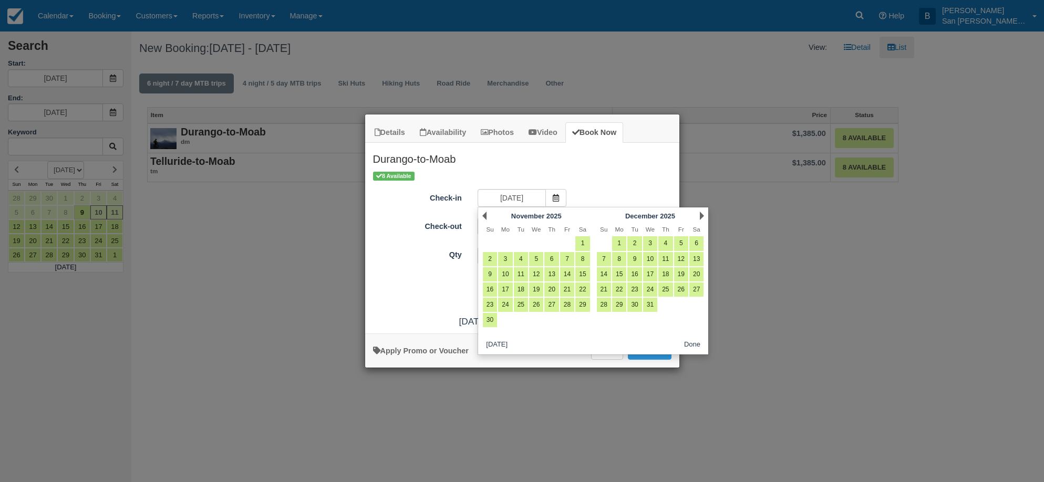
click at [701, 215] on link "Next" at bounding box center [702, 216] width 4 height 8
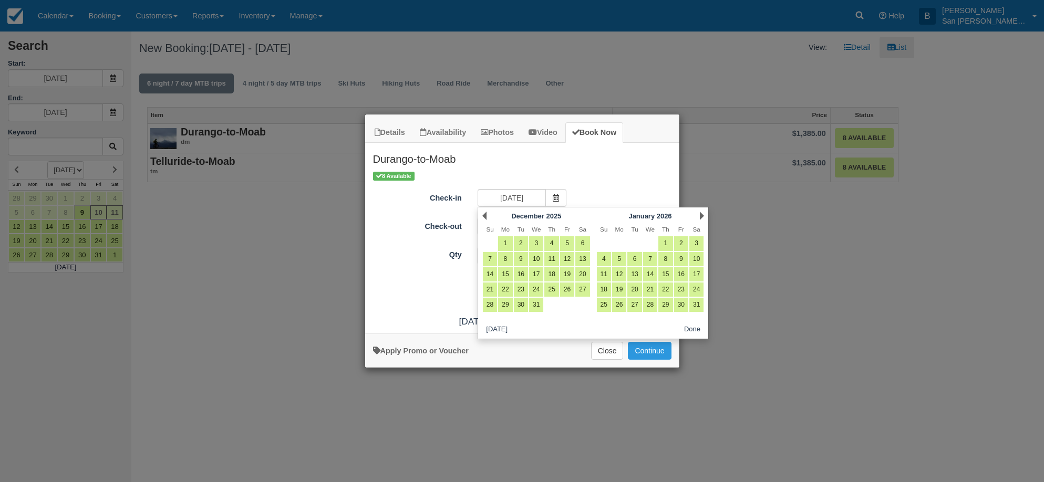
click at [701, 215] on link "Next" at bounding box center [702, 216] width 4 height 8
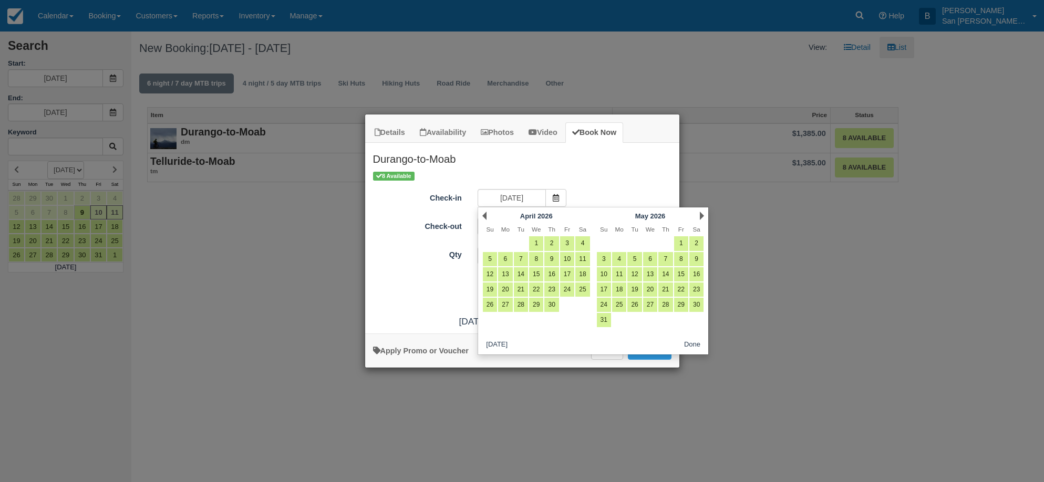
click at [701, 215] on link "Next" at bounding box center [702, 216] width 4 height 8
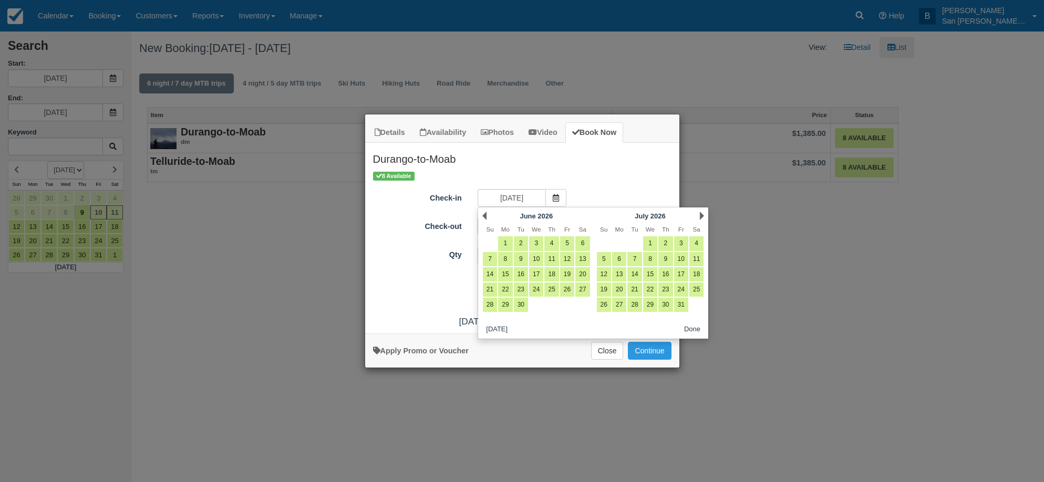
click at [701, 215] on link "Next" at bounding box center [702, 216] width 4 height 8
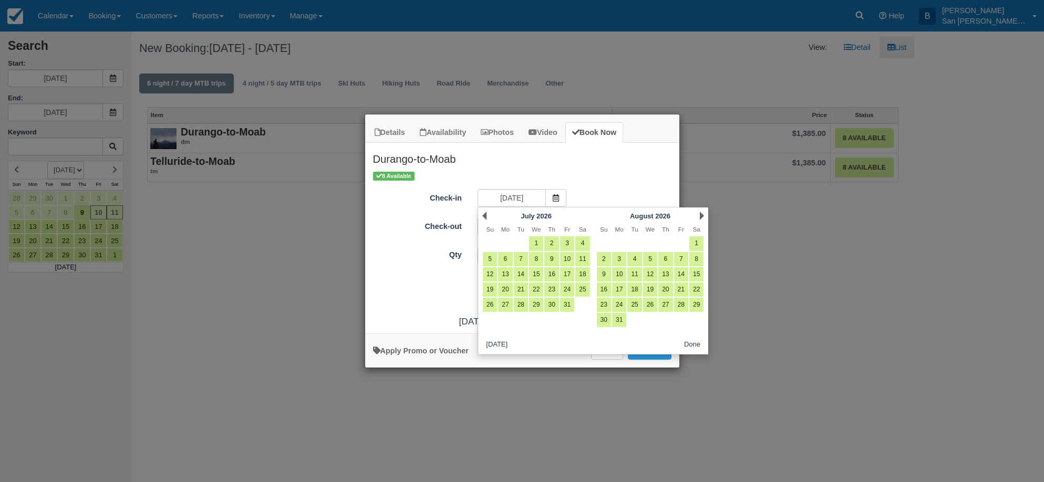
click at [701, 215] on link "Next" at bounding box center [702, 216] width 4 height 8
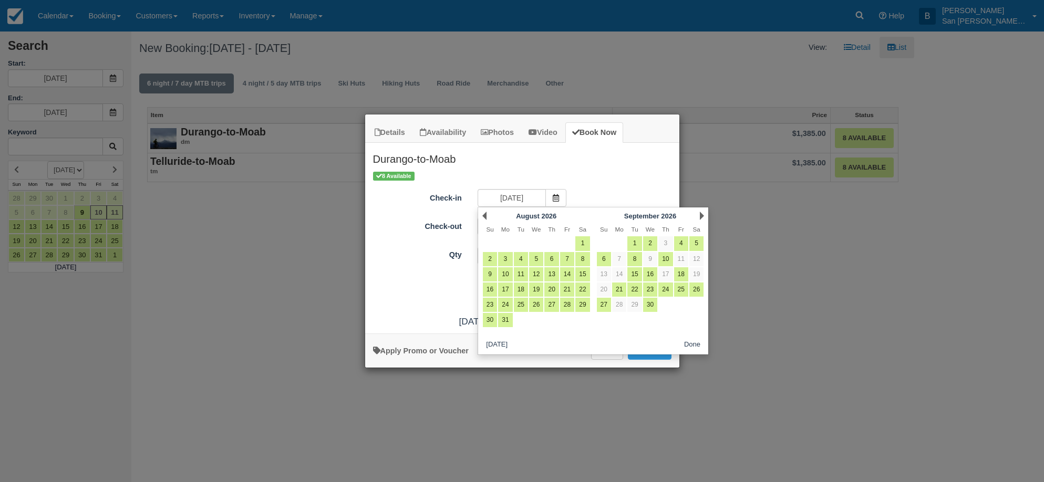
click at [701, 215] on link "Next" at bounding box center [702, 216] width 4 height 8
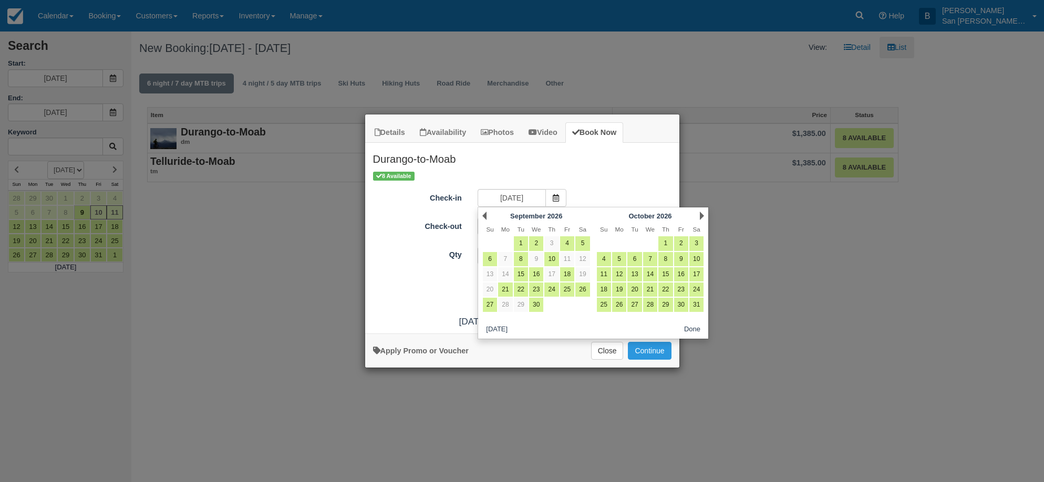
click at [694, 329] on button "Done" at bounding box center [692, 329] width 25 height 13
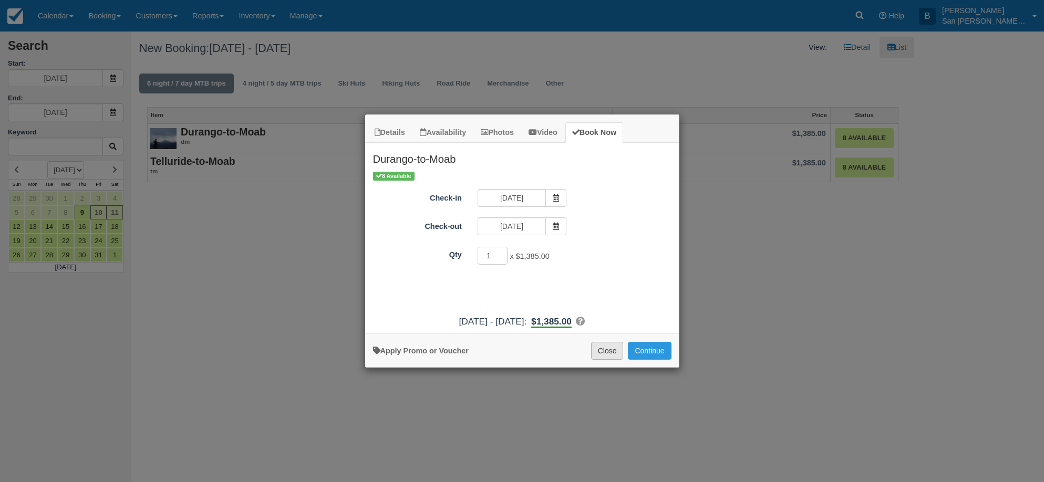
click at [612, 355] on button "Close" at bounding box center [607, 351] width 33 height 18
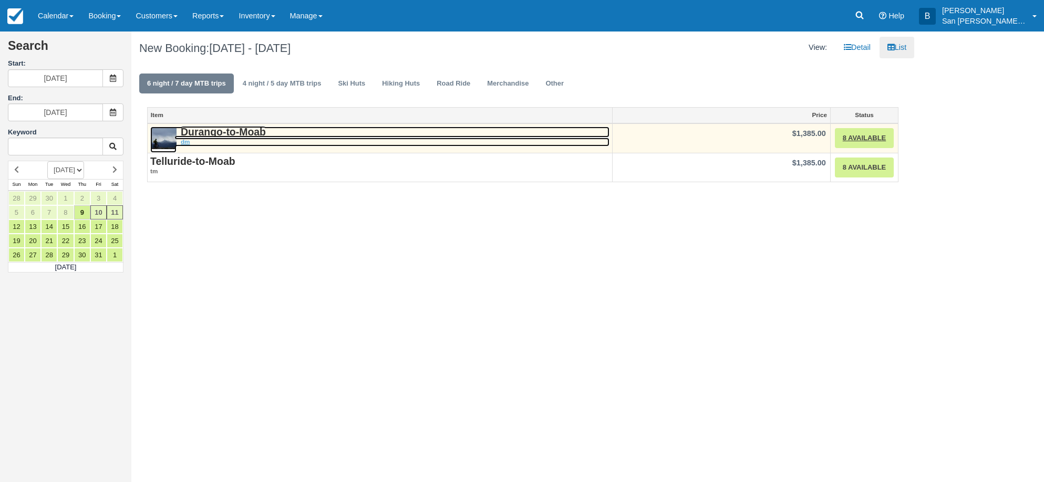
click at [220, 132] on strong "Durango-to-Moab" at bounding box center [223, 132] width 85 height 12
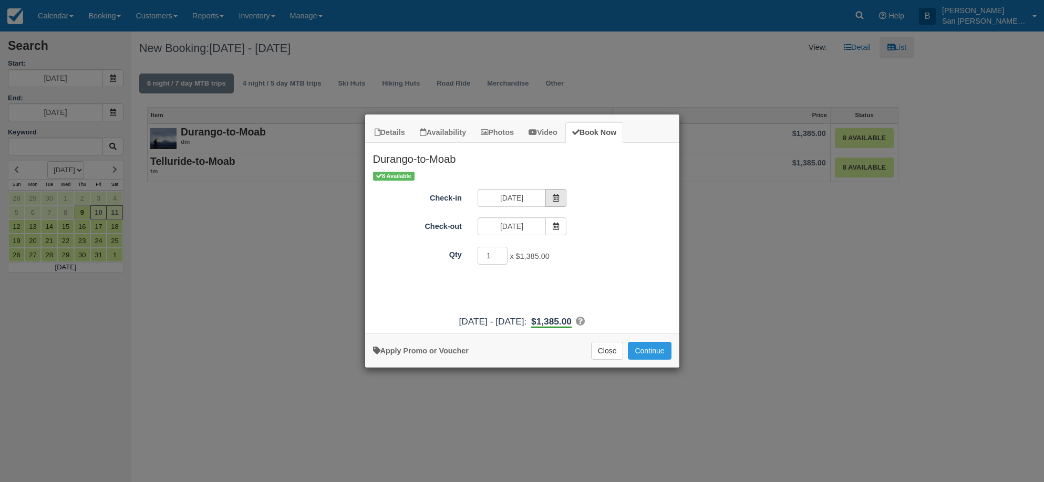
click at [559, 199] on icon "Item Modal" at bounding box center [555, 197] width 7 height 7
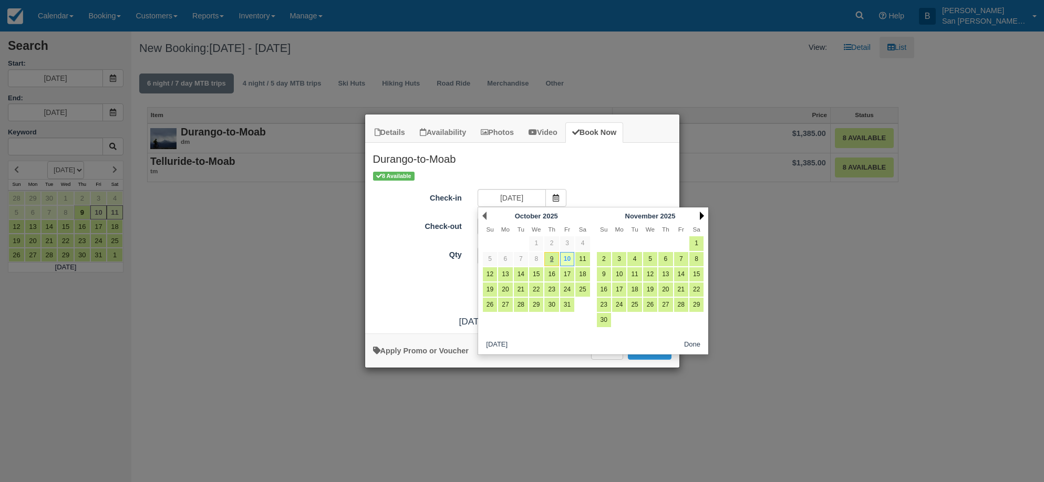
click at [703, 214] on link "Next" at bounding box center [702, 216] width 4 height 8
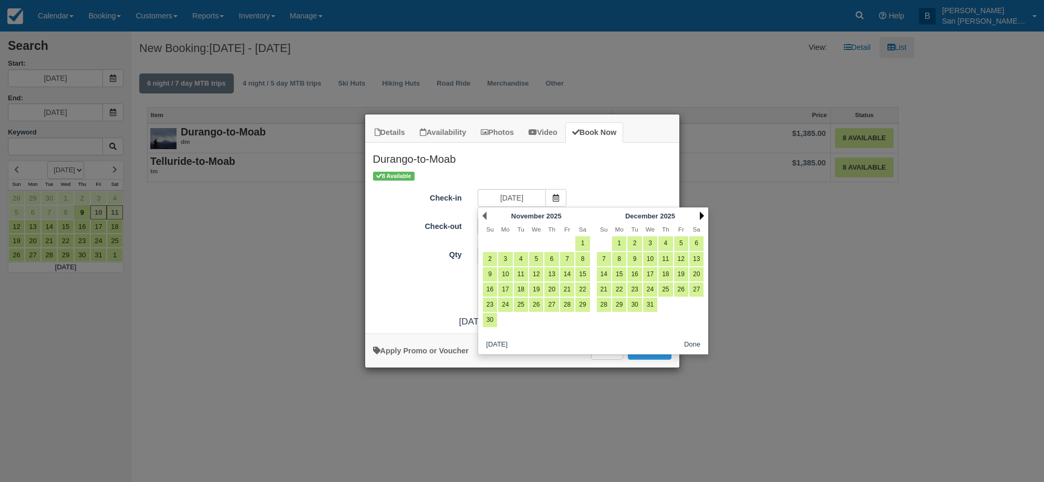
click at [703, 214] on link "Next" at bounding box center [702, 216] width 4 height 8
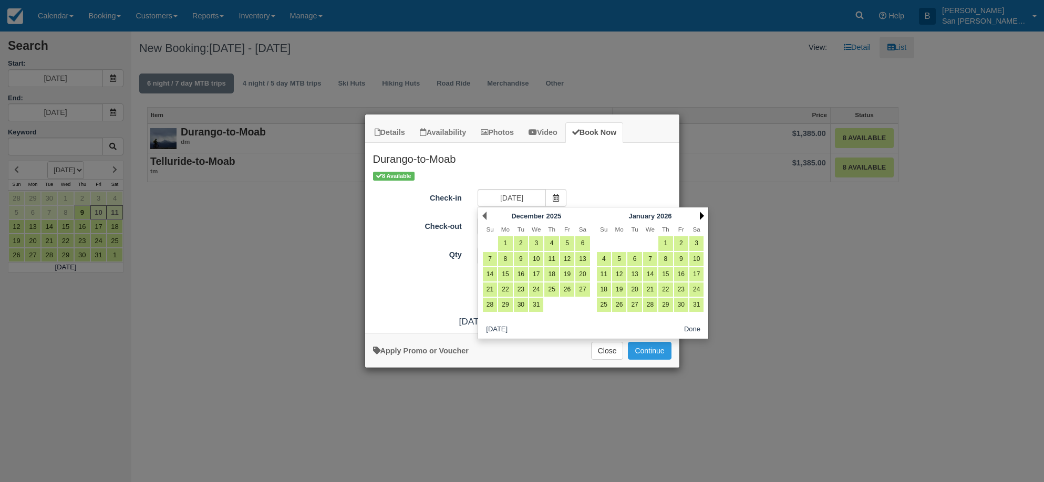
click at [703, 214] on link "Next" at bounding box center [702, 216] width 4 height 8
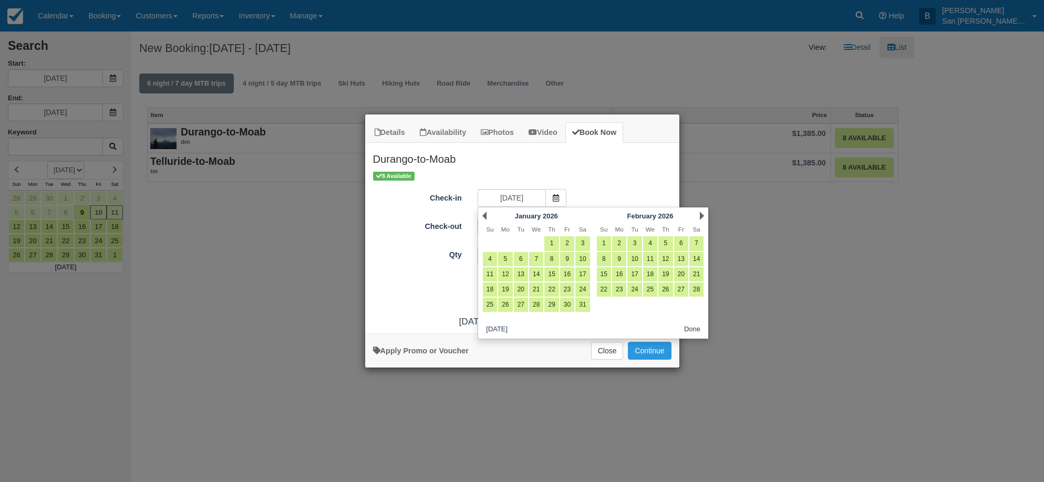
click at [703, 214] on link "Next" at bounding box center [702, 216] width 4 height 8
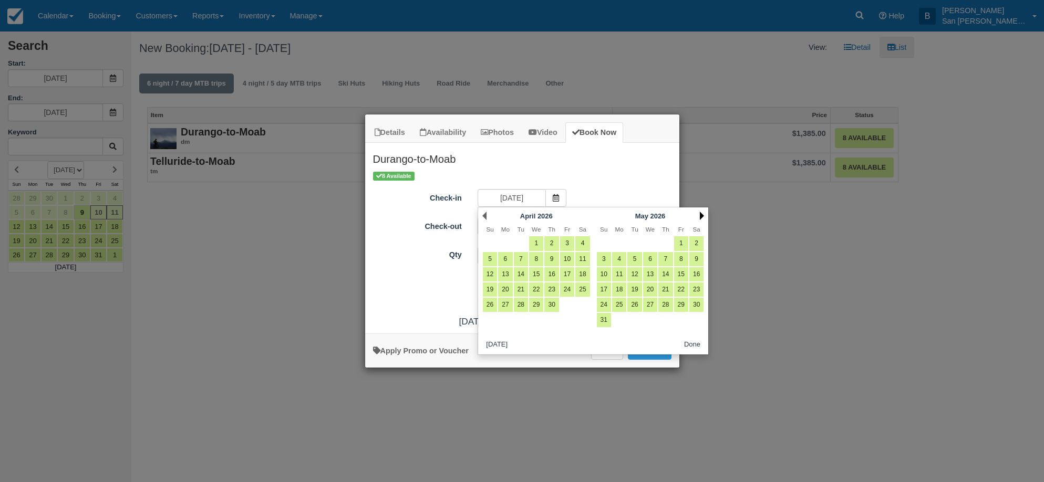
click at [703, 214] on link "Next" at bounding box center [702, 216] width 4 height 8
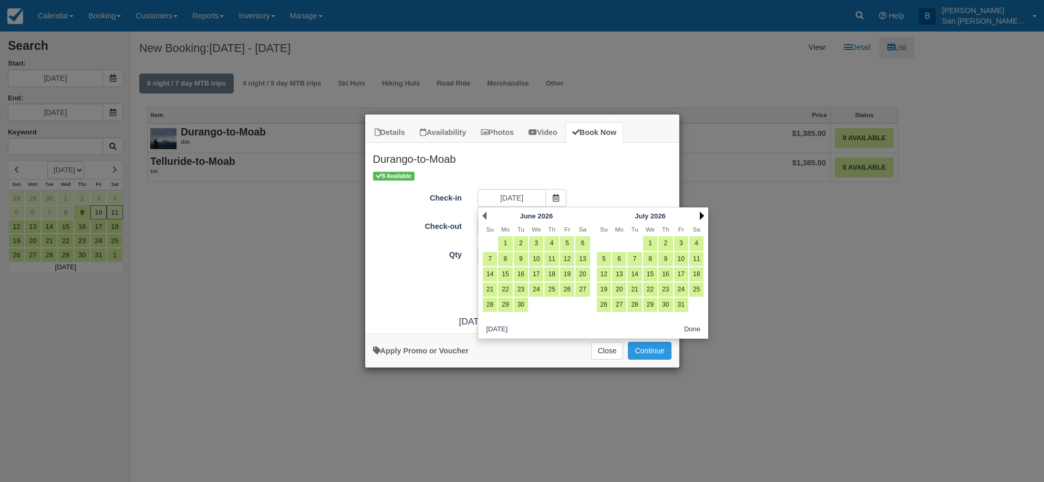
click at [703, 214] on link "Next" at bounding box center [702, 216] width 4 height 8
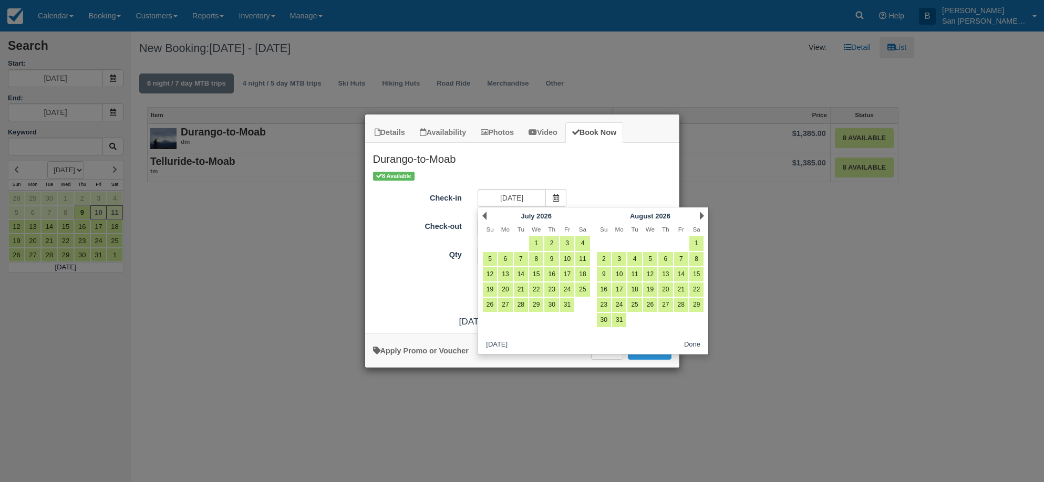
click at [703, 214] on link "Next" at bounding box center [702, 216] width 4 height 8
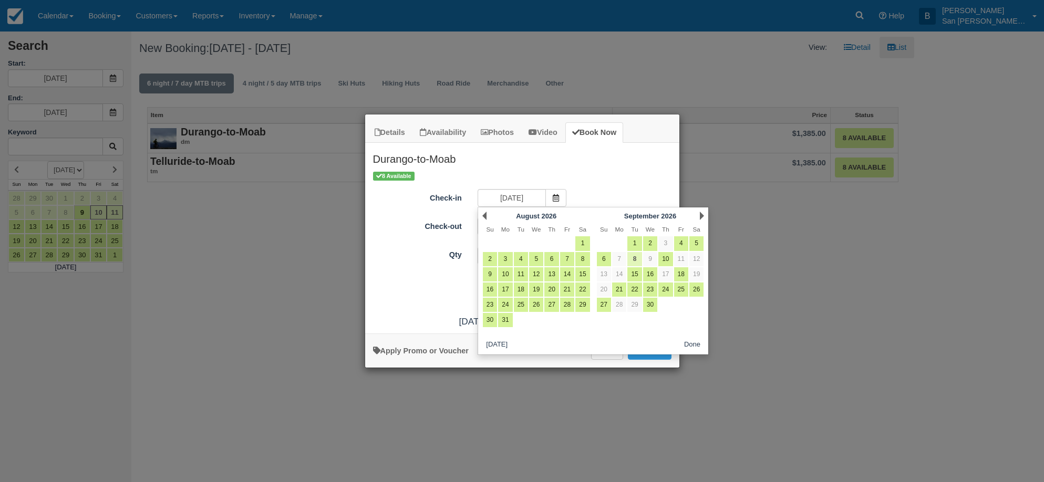
click at [634, 258] on link "8" at bounding box center [634, 259] width 14 height 14
type input "09/08/26"
type input "09/09/26"
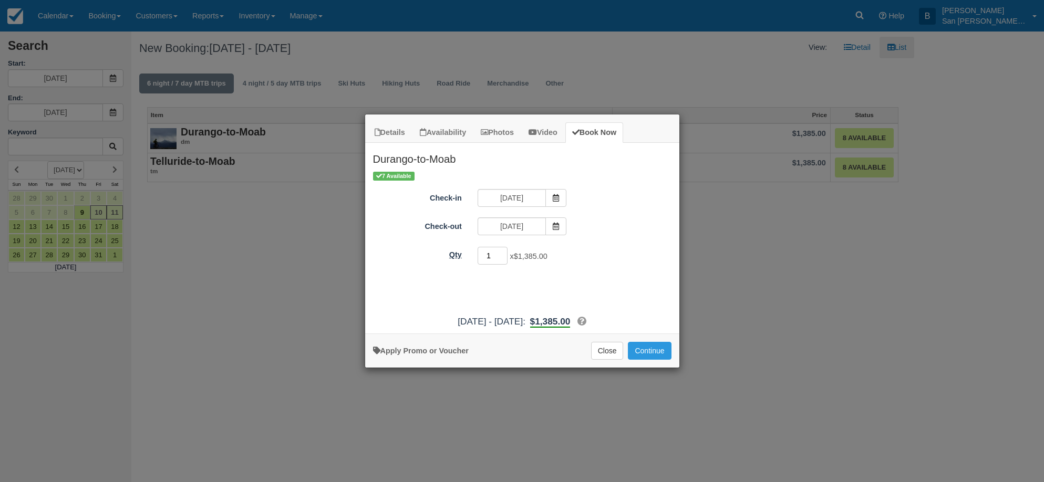
drag, startPoint x: 495, startPoint y: 259, endPoint x: 420, endPoint y: 249, distance: 75.3
click at [420, 249] on div "Qty 1 x $1,385.00 Required." at bounding box center [522, 256] width 314 height 20
type input "2"
click at [650, 352] on button "Continue" at bounding box center [649, 351] width 43 height 18
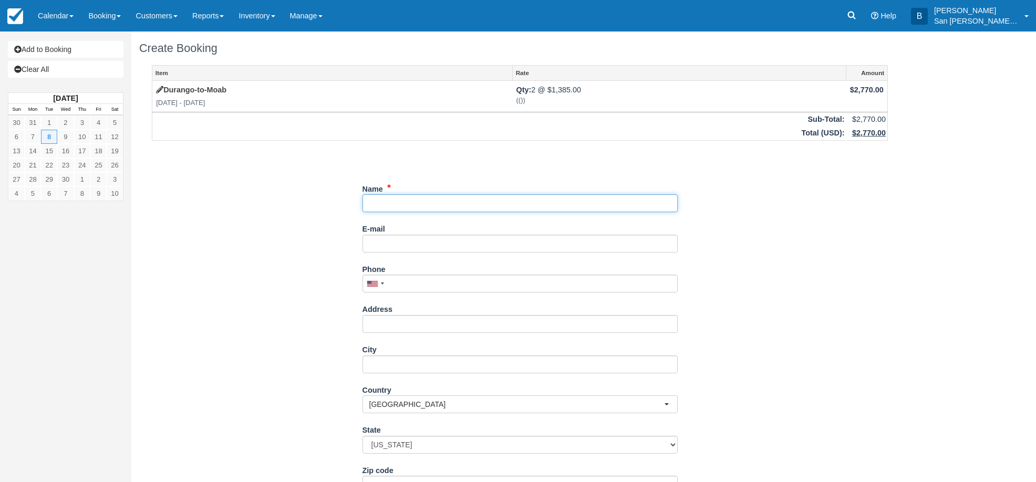
click at [376, 201] on input "Name" at bounding box center [520, 203] width 315 height 18
type input "[PERSON_NAME]"
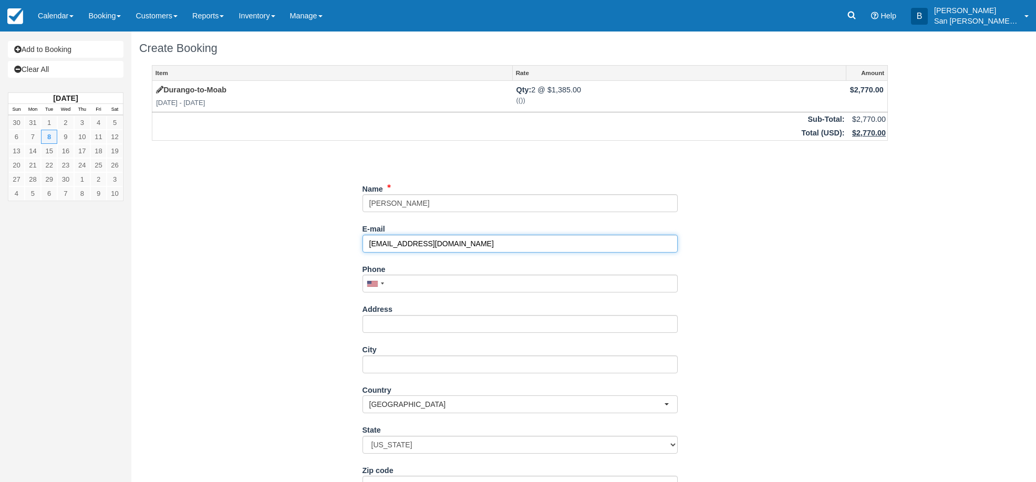
type input "[EMAIL_ADDRESS][DOMAIN_NAME]"
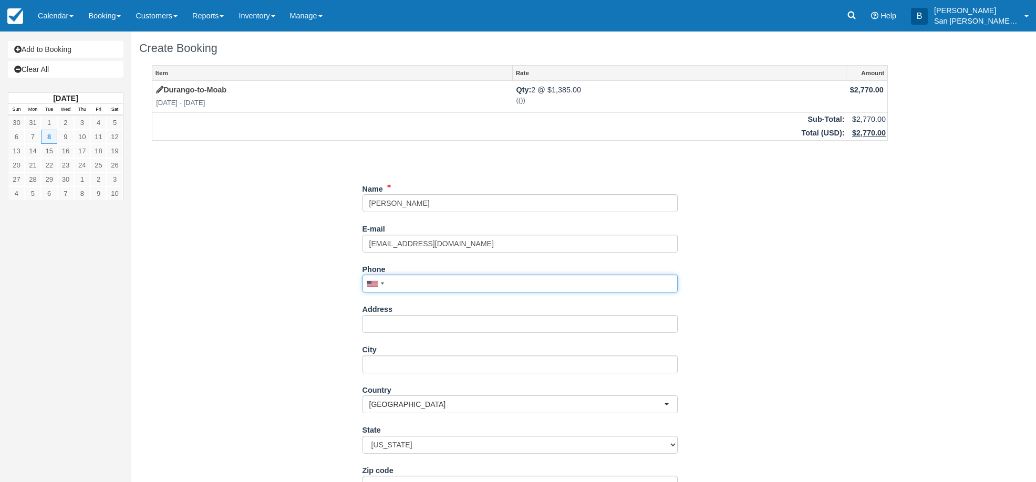
click at [436, 279] on input "Phone" at bounding box center [520, 284] width 315 height 18
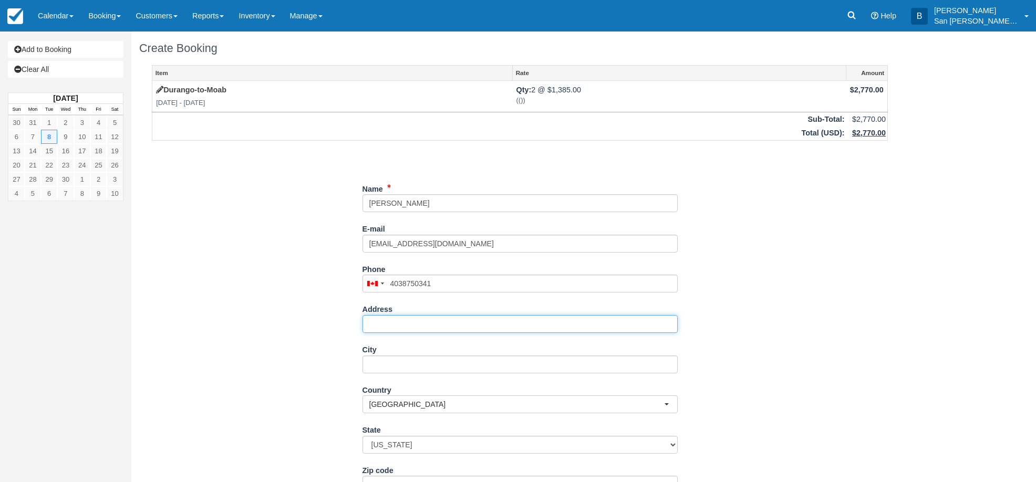
type input "(403) 875-0341"
click at [387, 316] on input "Address" at bounding box center [520, 324] width 315 height 18
type input "[STREET_ADDRESS]"
type input "Calgary"
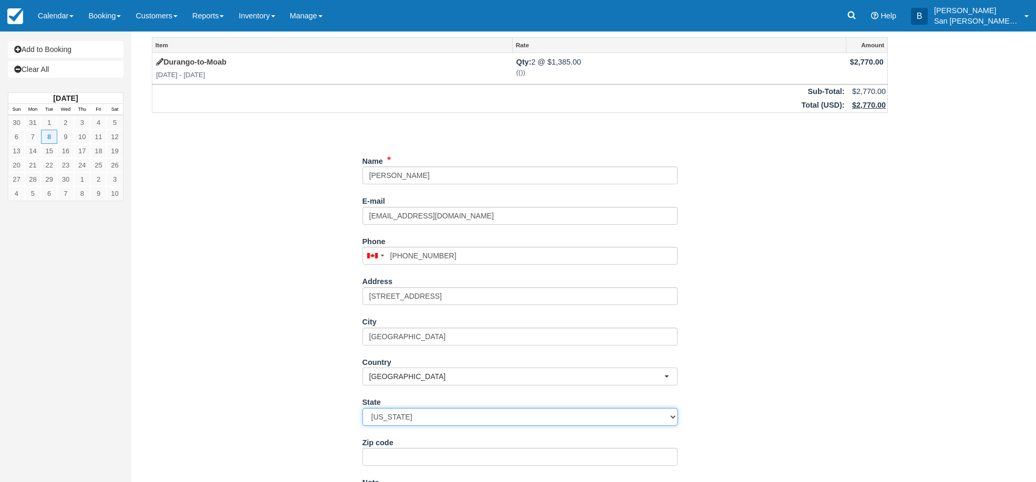
scroll to position [105, 0]
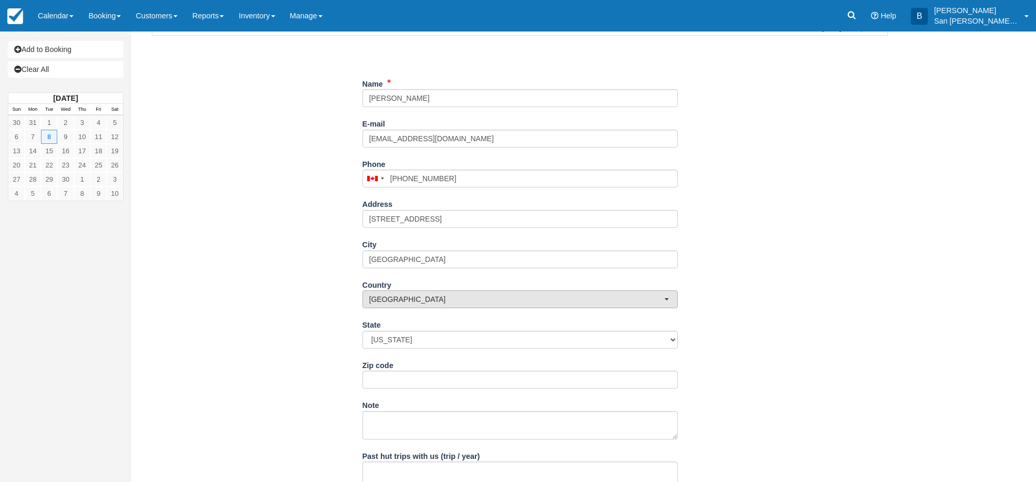
click at [431, 301] on span "United States" at bounding box center [516, 299] width 295 height 11
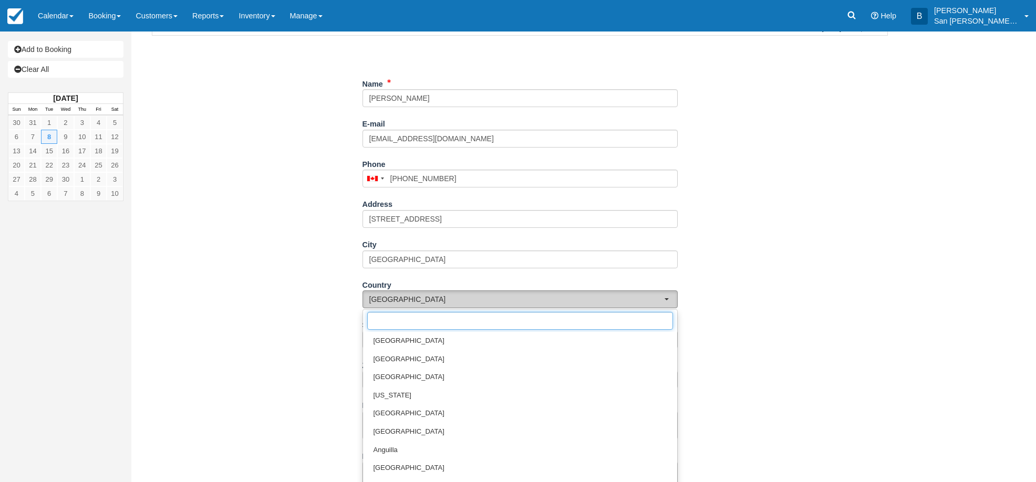
scroll to position [3786, 0]
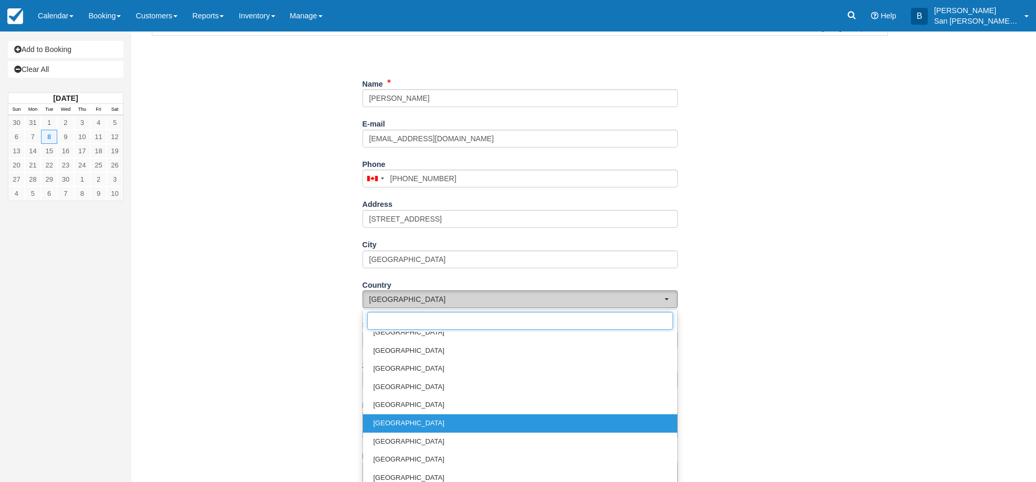
type input "c"
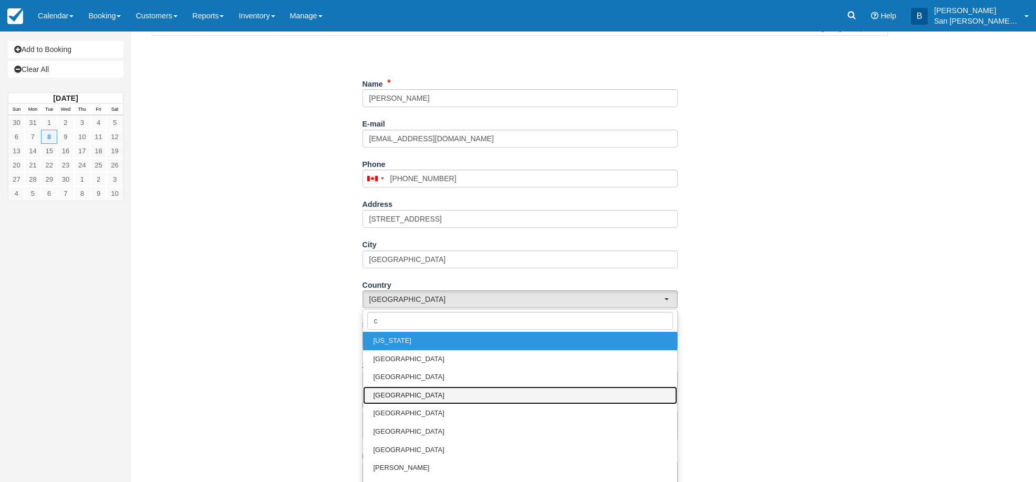
click at [407, 393] on link "[GEOGRAPHIC_DATA]" at bounding box center [520, 396] width 314 height 18
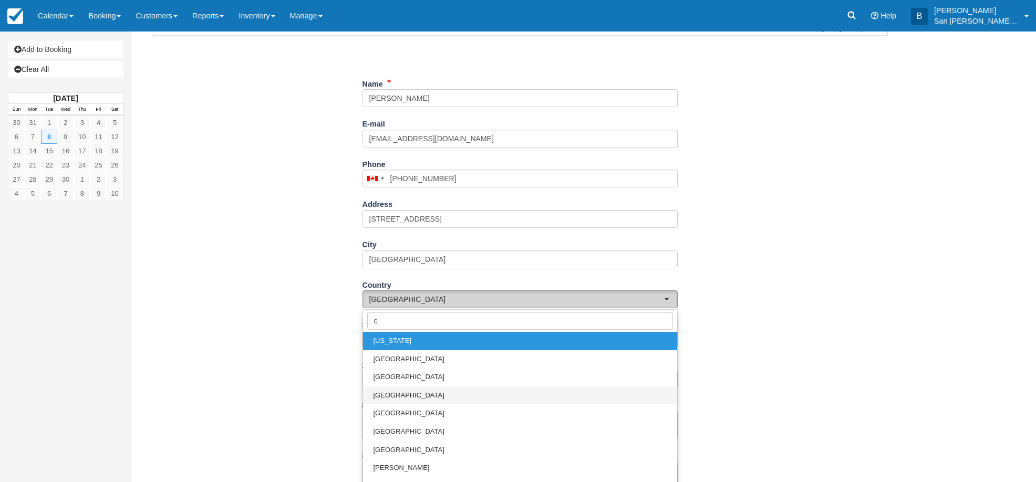
select select "CA"
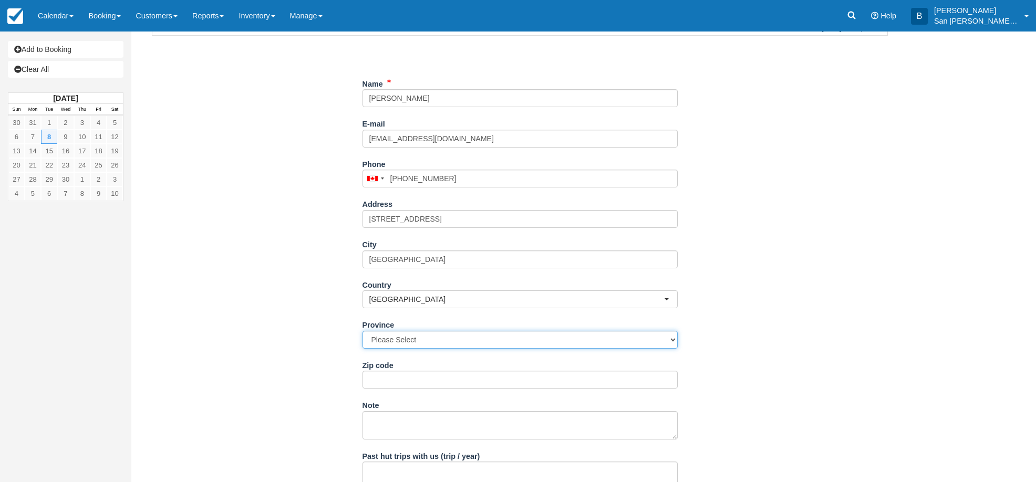
click at [402, 339] on select "Please Select Alberta British Columbia Manitoba New Brunswick Newfoundland and …" at bounding box center [520, 340] width 315 height 18
select select "AB"
click at [363, 331] on select "Please Select Alberta British Columbia Manitoba New Brunswick Newfoundland and …" at bounding box center [520, 340] width 315 height 18
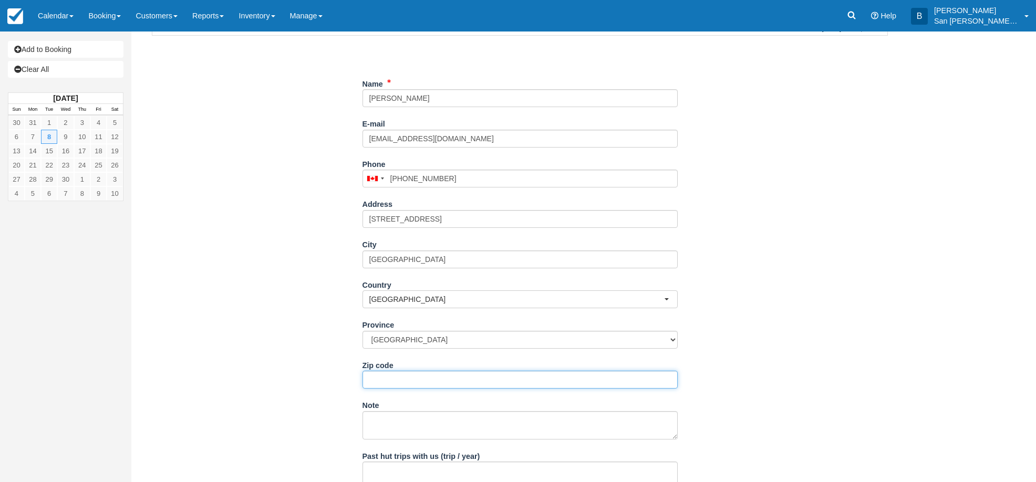
click at [385, 379] on input "Zip code" at bounding box center [520, 380] width 315 height 18
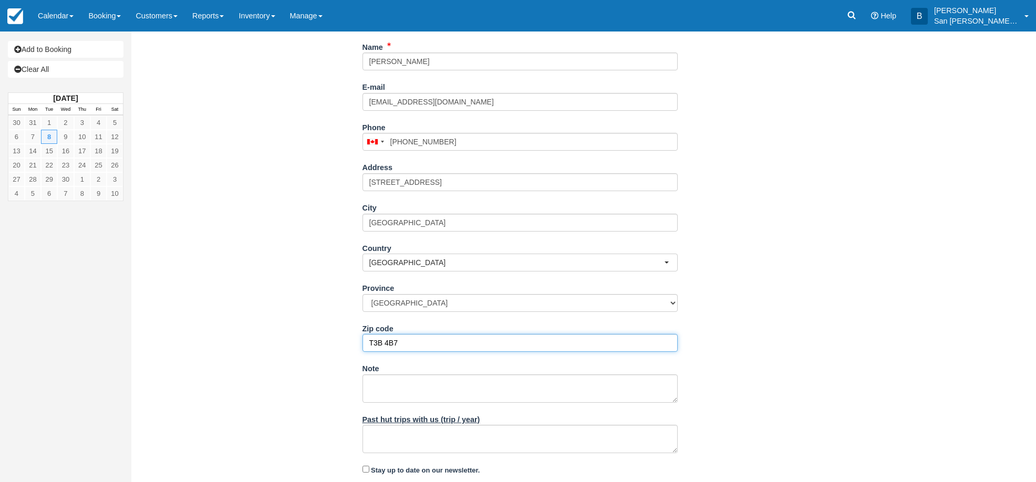
scroll to position [171, 0]
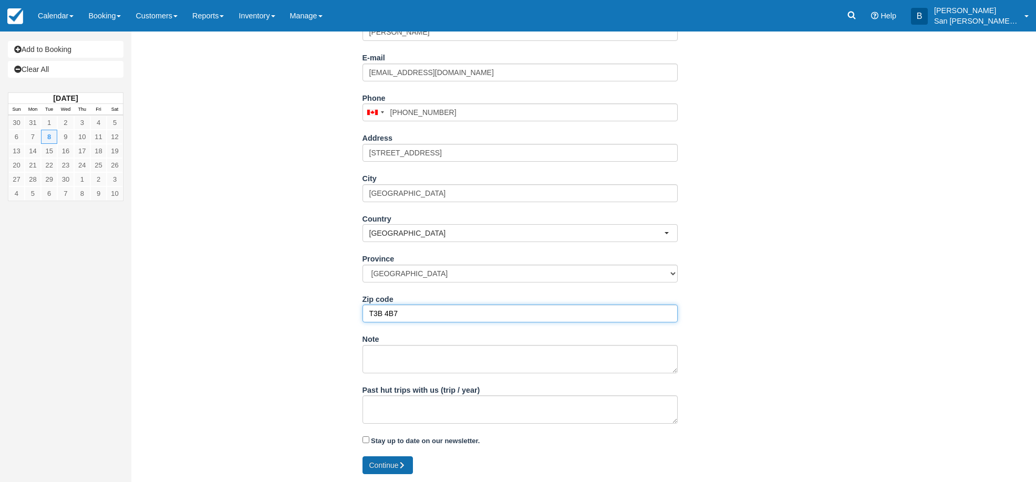
type input "T3B 4B7"
click at [391, 465] on button "Continue" at bounding box center [388, 466] width 50 height 18
type input "+14038750341"
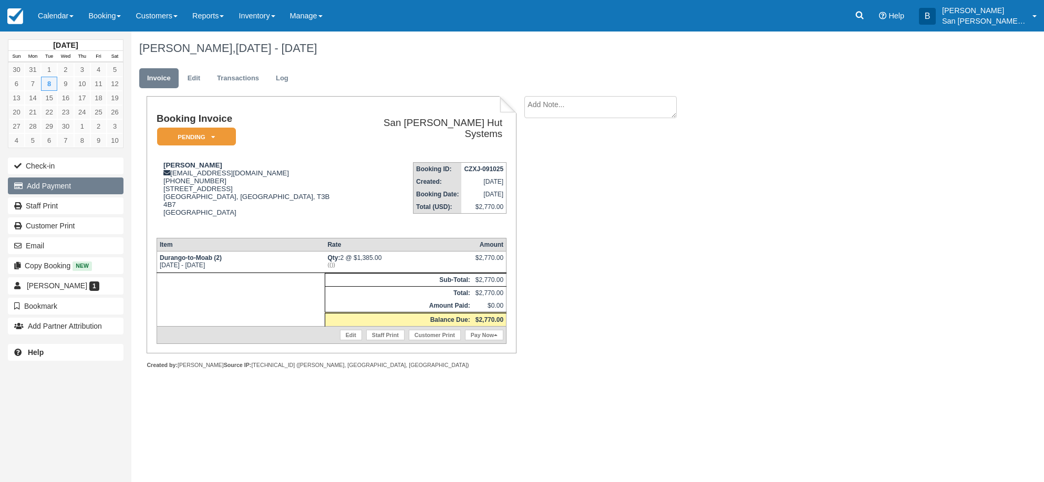
click at [32, 186] on button "Add Payment" at bounding box center [66, 186] width 116 height 17
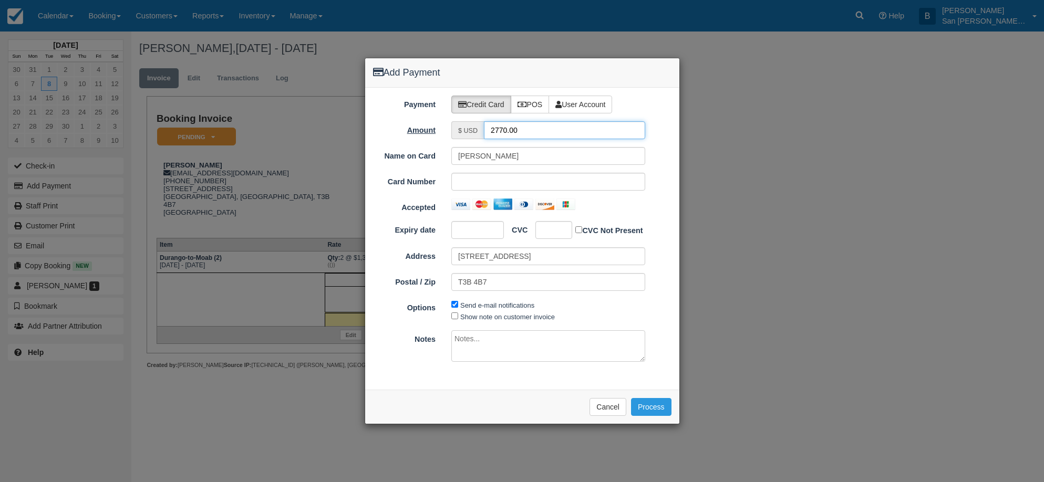
drag, startPoint x: 532, startPoint y: 128, endPoint x: 405, endPoint y: 130, distance: 127.7
click at [405, 130] on div "Amount $ USD 2770.00" at bounding box center [522, 130] width 314 height 18
type input "1385.00"
click at [657, 402] on button "Process" at bounding box center [651, 407] width 40 height 18
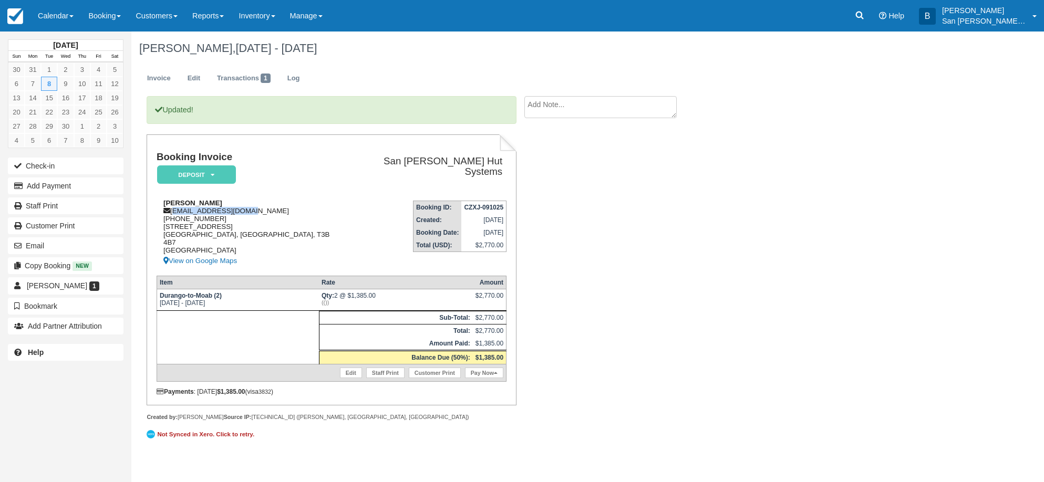
drag, startPoint x: 173, startPoint y: 208, endPoint x: 251, endPoint y: 207, distance: 77.3
click at [251, 207] on div "[PERSON_NAME] [EMAIL_ADDRESS][DOMAIN_NAME] [PHONE_NUMBER] [STREET_ADDRESS] View…" at bounding box center [249, 233] width 184 height 68
copy div "[EMAIL_ADDRESS][DOMAIN_NAME]"
drag, startPoint x: 192, startPoint y: 293, endPoint x: 244, endPoint y: 295, distance: 51.6
click at [244, 295] on td "Durango-to-Moab (2) [DATE] - [DATE]" at bounding box center [238, 301] width 162 height 22
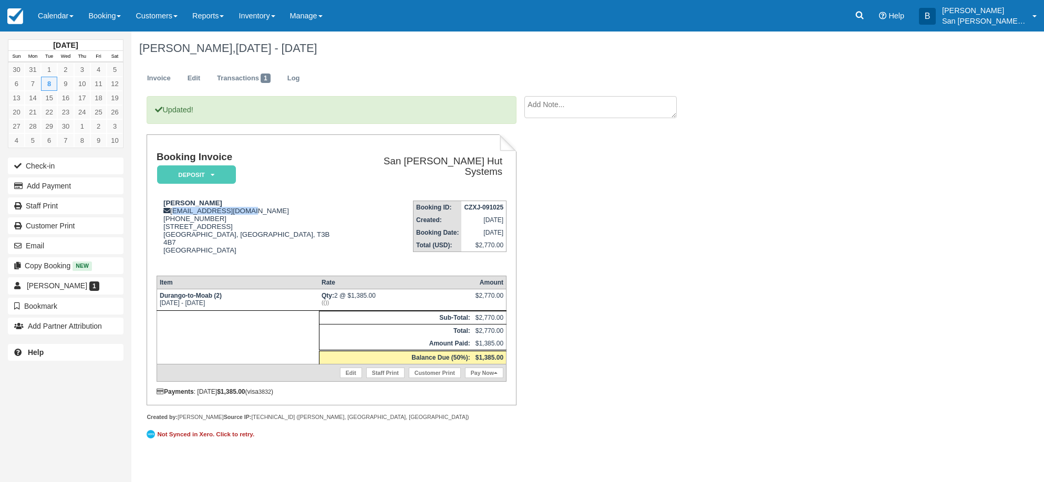
drag, startPoint x: 180, startPoint y: 295, endPoint x: 219, endPoint y: 294, distance: 38.4
click at [219, 294] on td "Durango-to-Moab (2) Tue Sep 8 2026 - Wed Sep 9 2026" at bounding box center [238, 301] width 162 height 22
drag, startPoint x: 169, startPoint y: 289, endPoint x: 265, endPoint y: 302, distance: 97.1
click at [265, 302] on tbody "Durango-to-Moab (2) Tue Sep 8 2026 - Wed Sep 9 2026 Qty: 2 @ $1,385.00 (()) $2,…" at bounding box center [331, 336] width 349 height 92
drag, startPoint x: 239, startPoint y: 293, endPoint x: 245, endPoint y: 294, distance: 6.5
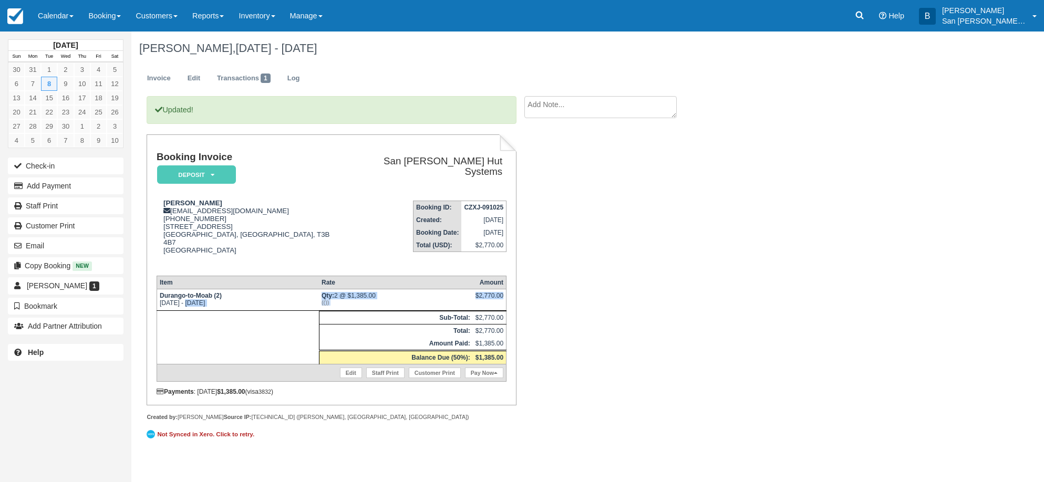
click at [239, 293] on td "Durango-to-Moab (2) Tue Sep 8 2026 - Wed Sep 9 2026" at bounding box center [238, 301] width 162 height 22
click at [232, 314] on td at bounding box center [238, 338] width 162 height 54
click at [706, 321] on div "Updated! Booking Invoice Deposit   Pending Reserved Paid Waiting Cancelled Shut…" at bounding box center [420, 275] width 578 height 358
drag, startPoint x: 173, startPoint y: 210, endPoint x: 248, endPoint y: 210, distance: 75.2
click at [248, 210] on div "Amber Layden calgary123@telus.net 1 (403) 875-0341 343 Silver Valley Blvd NW Ca…" at bounding box center [249, 233] width 184 height 68
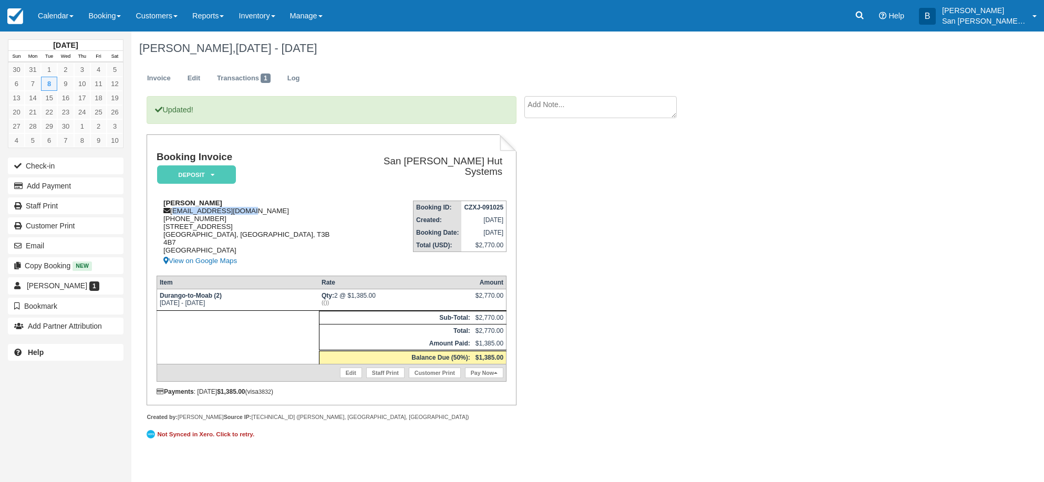
copy div "[EMAIL_ADDRESS][DOMAIN_NAME]"
click at [727, 311] on div "Amber Layden, Sep 08 - Sep 09 2026 Invoice Edit Transactions 1 Log Updated! Boo…" at bounding box center [522, 244] width 783 height 424
click at [589, 111] on textarea at bounding box center [600, 107] width 152 height 22
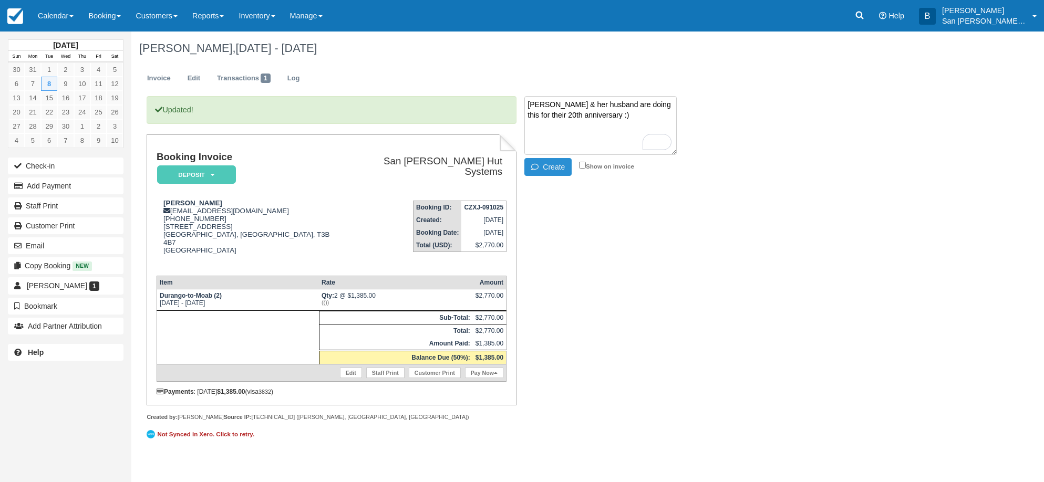
type textarea "Amber & her husband are doing this for their 20th anniversary :)"
click at [558, 166] on button "Create" at bounding box center [547, 167] width 47 height 18
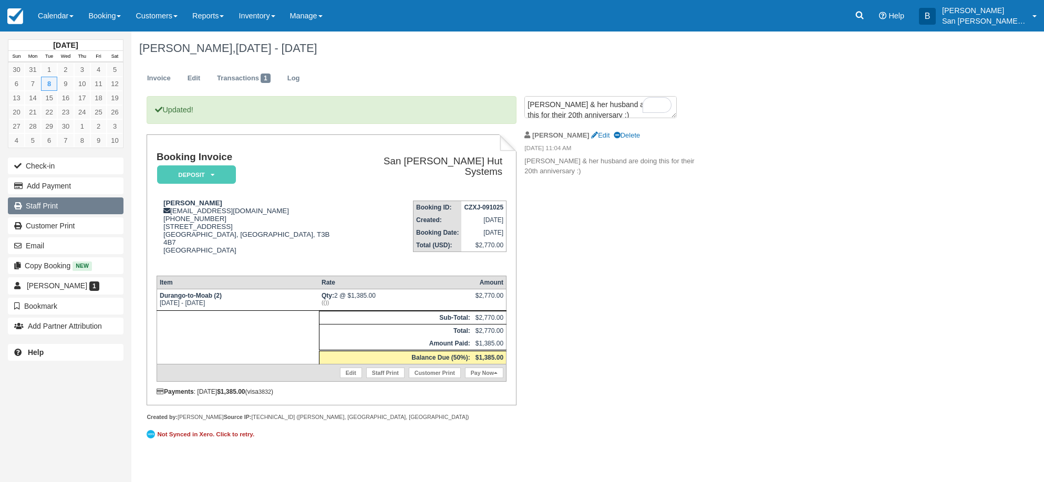
click at [37, 209] on link "Staff Print" at bounding box center [66, 206] width 116 height 17
click at [299, 78] on link "Log" at bounding box center [294, 78] width 28 height 20
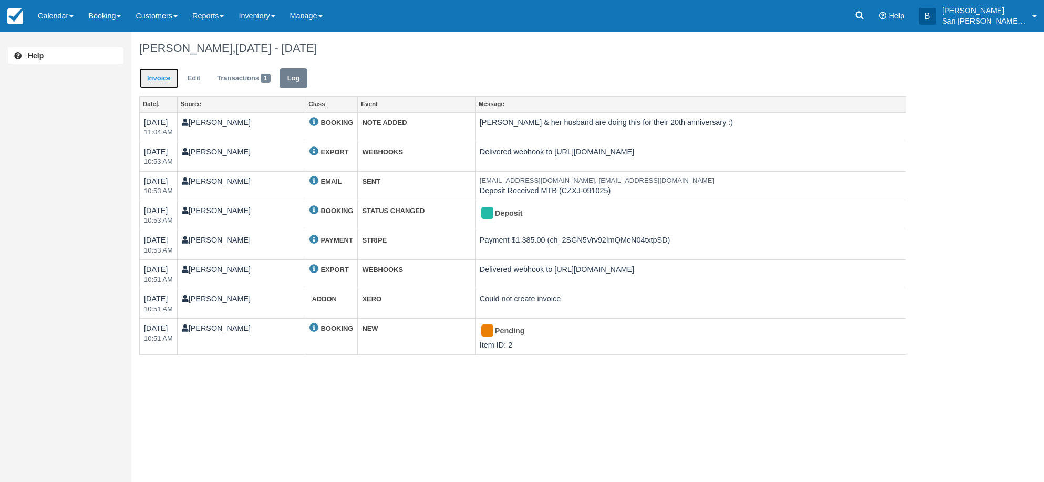
click at [158, 86] on link "Invoice" at bounding box center [158, 78] width 39 height 20
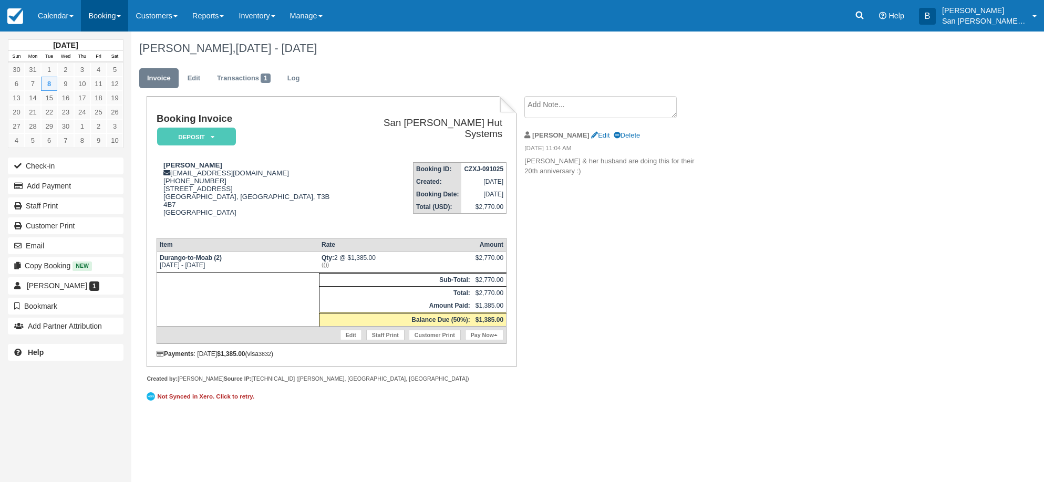
click at [96, 20] on link "Booking" at bounding box center [104, 16] width 47 height 32
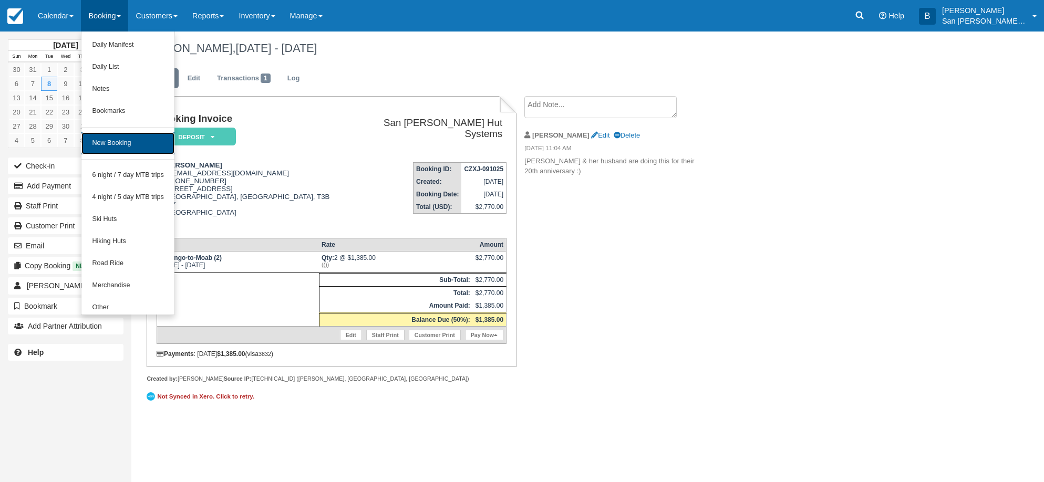
click at [125, 147] on link "New Booking" at bounding box center [127, 143] width 93 height 22
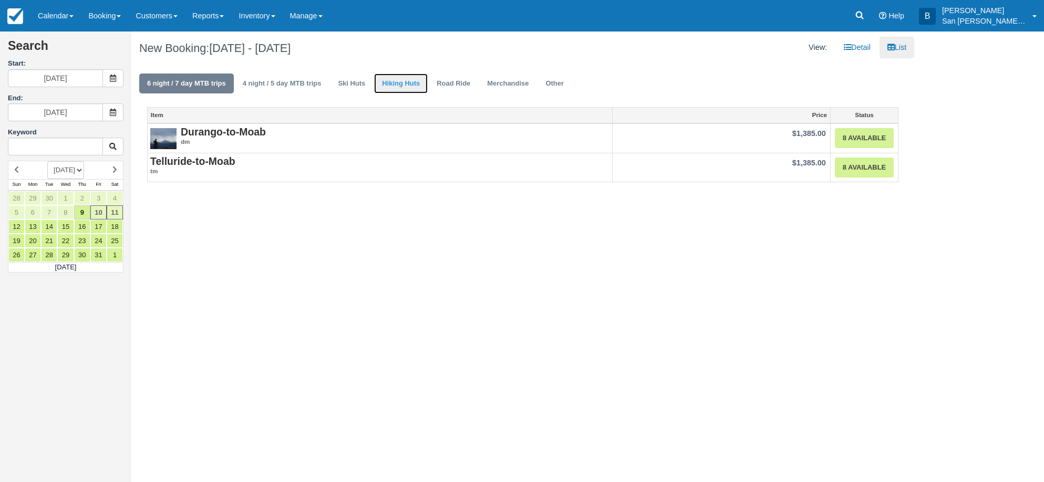
click at [399, 81] on link "Hiking Huts" at bounding box center [401, 84] width 54 height 20
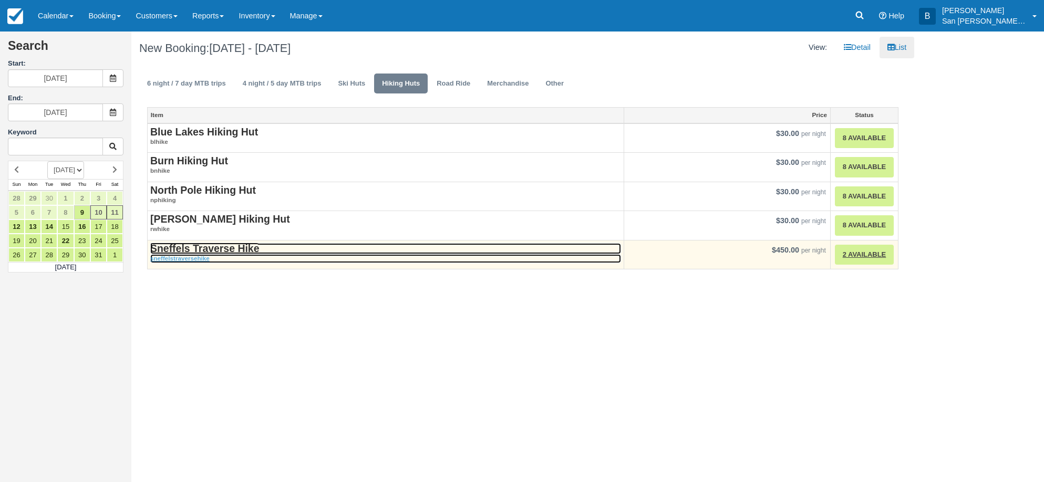
click at [231, 251] on strong "Sneffels Traverse Hike" at bounding box center [204, 249] width 109 height 12
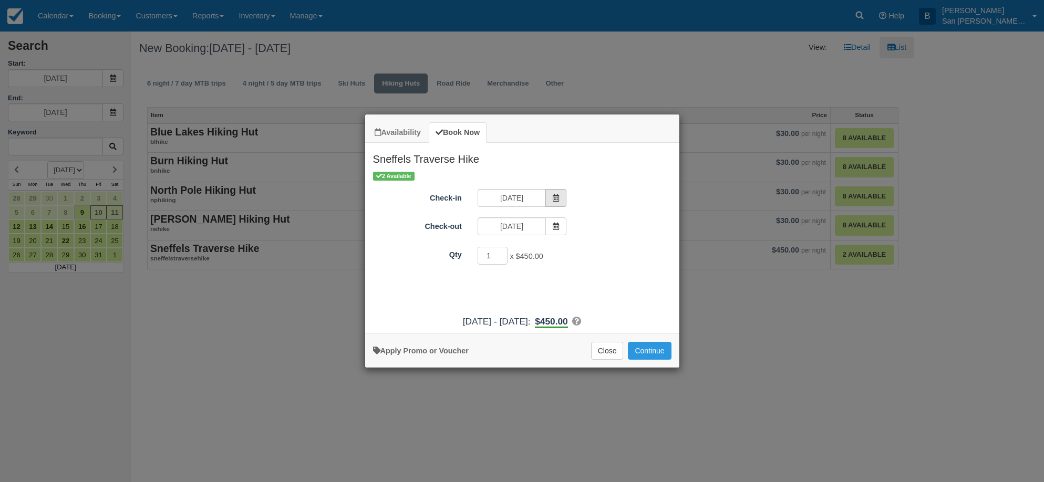
click at [559, 195] on icon "Item Modal" at bounding box center [555, 197] width 7 height 7
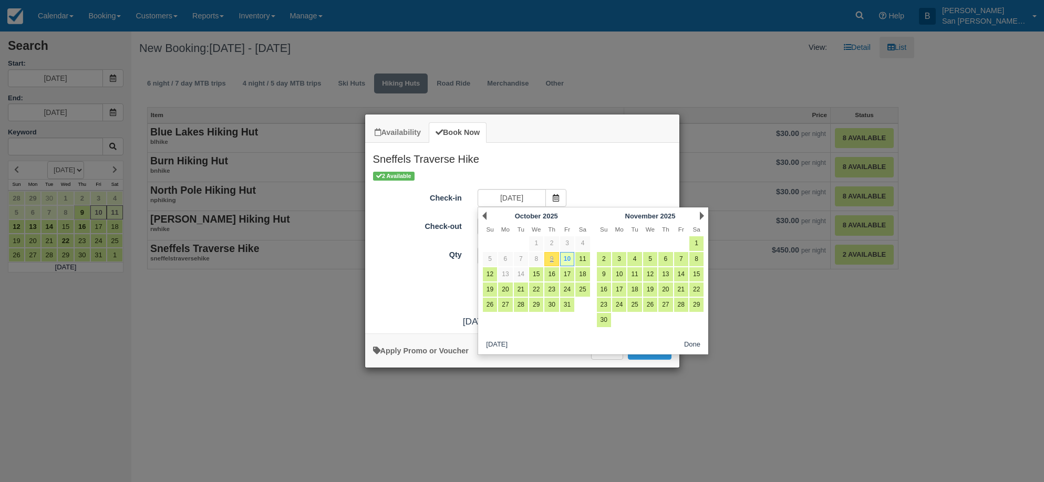
click at [705, 213] on div "Next November 2025" at bounding box center [650, 216] width 114 height 15
click at [703, 215] on link "Next" at bounding box center [702, 216] width 4 height 8
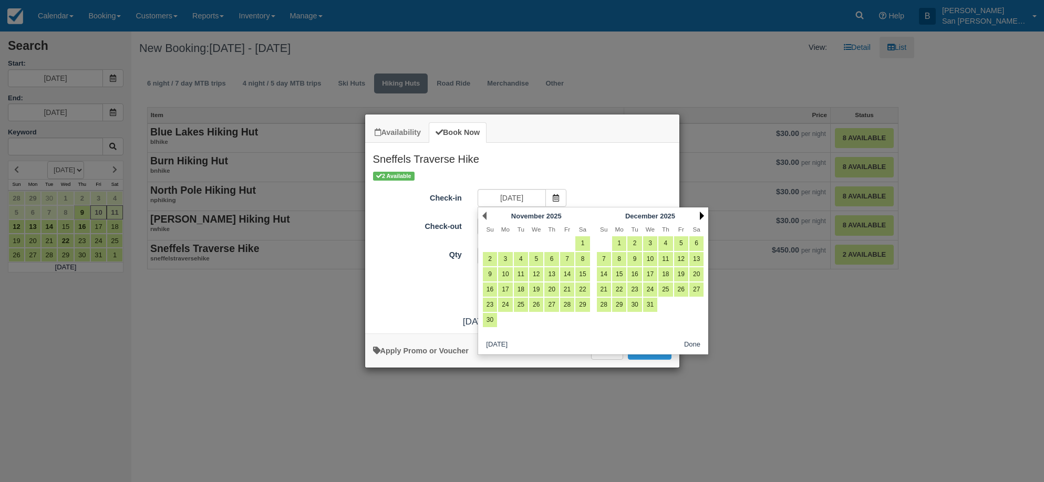
click at [703, 215] on link "Next" at bounding box center [702, 216] width 4 height 8
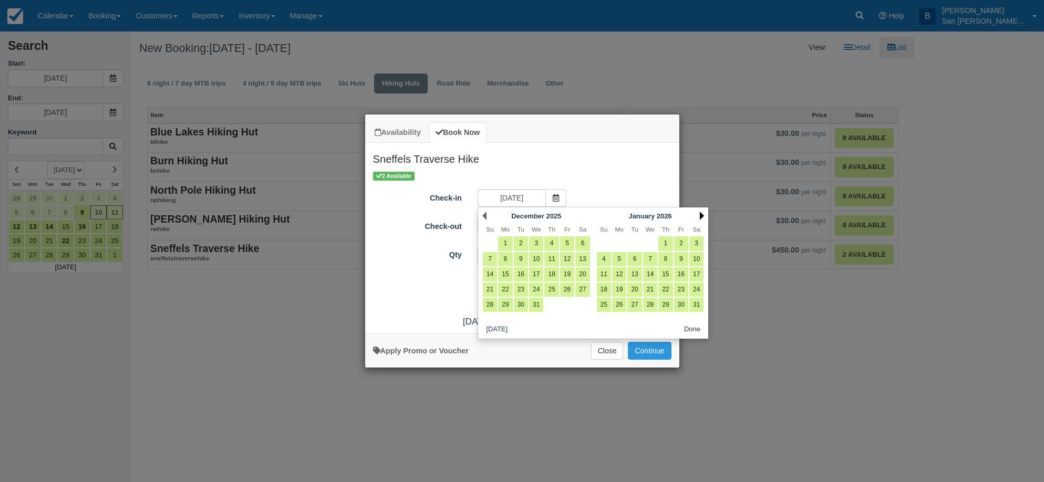
click at [703, 215] on link "Next" at bounding box center [702, 216] width 4 height 8
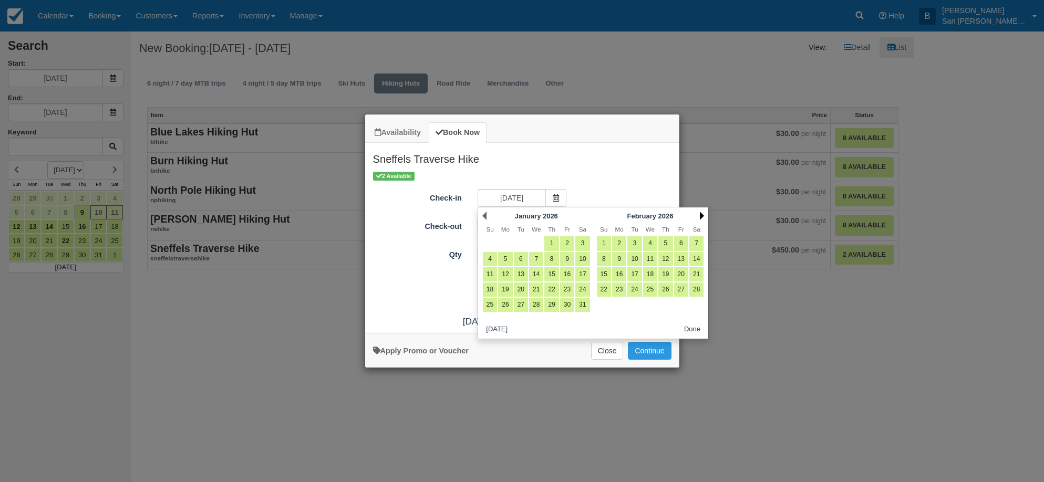
click at [703, 215] on link "Next" at bounding box center [702, 216] width 4 height 8
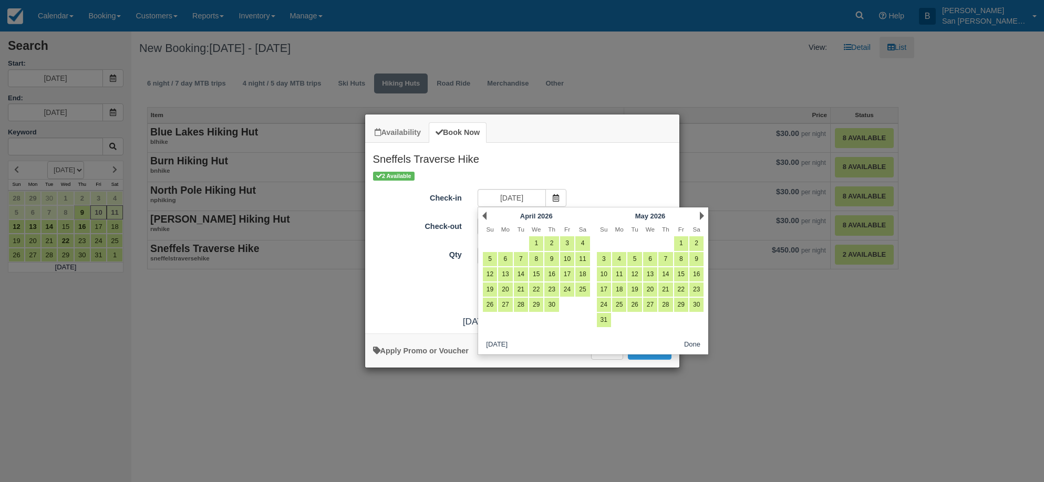
click at [703, 215] on link "Next" at bounding box center [702, 216] width 4 height 8
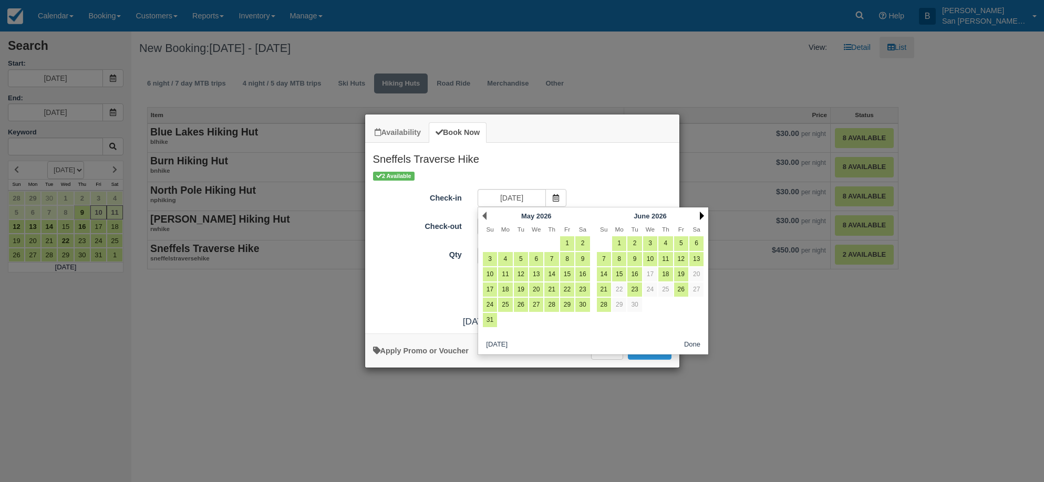
click at [703, 215] on link "Next" at bounding box center [702, 216] width 4 height 8
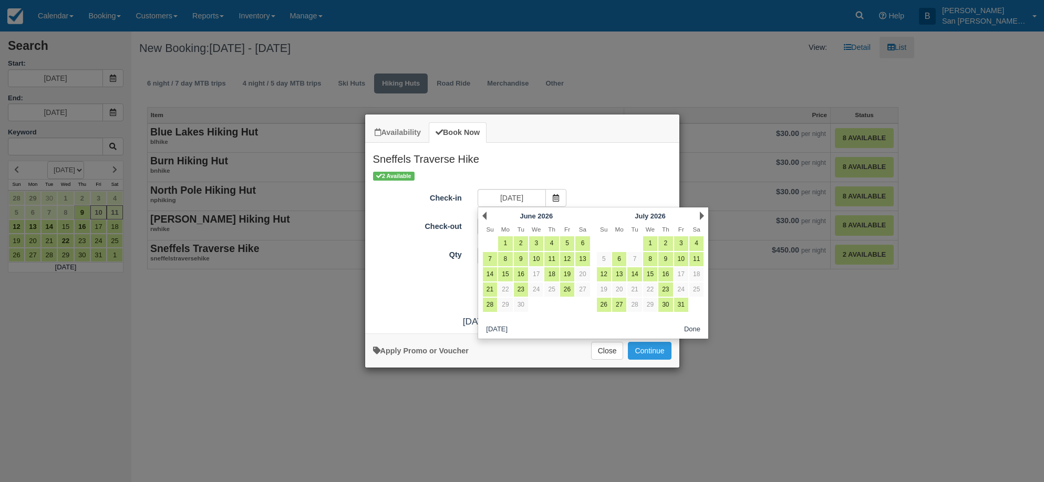
click at [703, 215] on link "Next" at bounding box center [702, 216] width 4 height 8
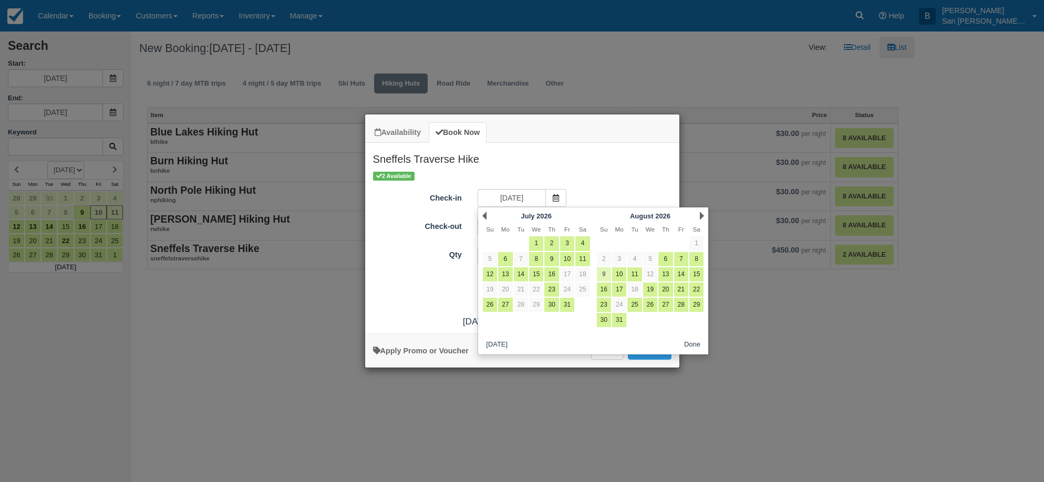
click at [596, 269] on td "9" at bounding box center [603, 274] width 15 height 15
type input "08/09/26"
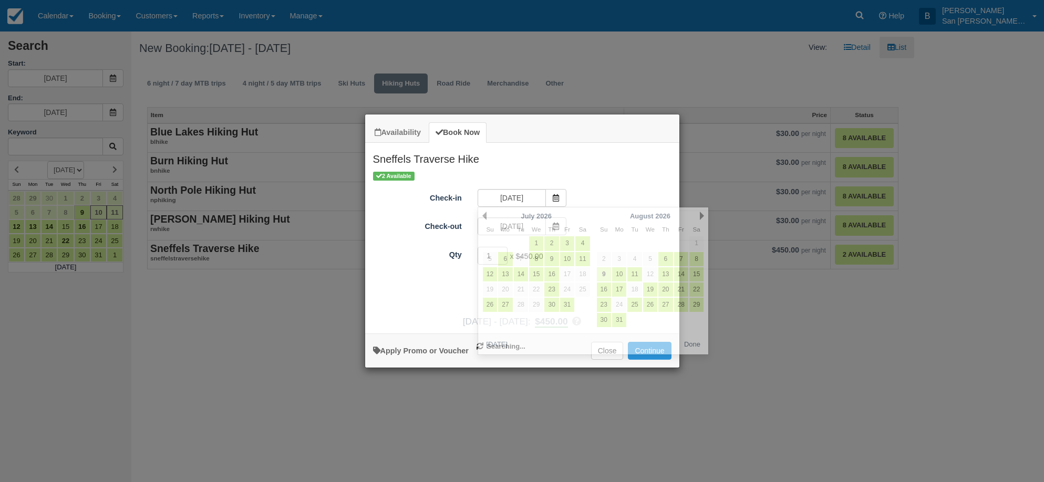
type input "08/10/26"
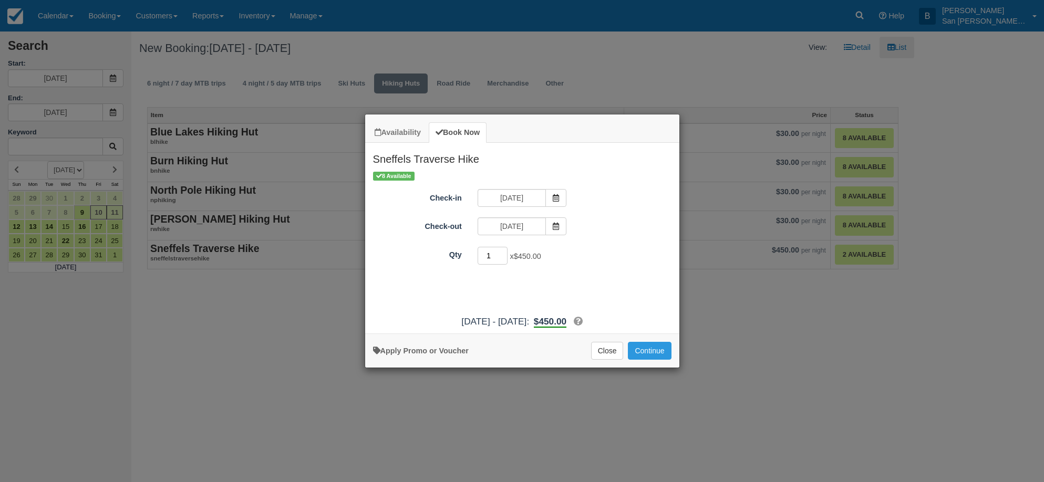
drag, startPoint x: 496, startPoint y: 259, endPoint x: 470, endPoint y: 260, distance: 26.3
click at [470, 260] on div "1 x $450.00 Required." at bounding box center [561, 257] width 183 height 20
type input "2"
drag, startPoint x: 523, startPoint y: 258, endPoint x: 574, endPoint y: 245, distance: 52.5
click at [574, 246] on div "Qty 2 x $450.00 Required." at bounding box center [522, 256] width 314 height 20
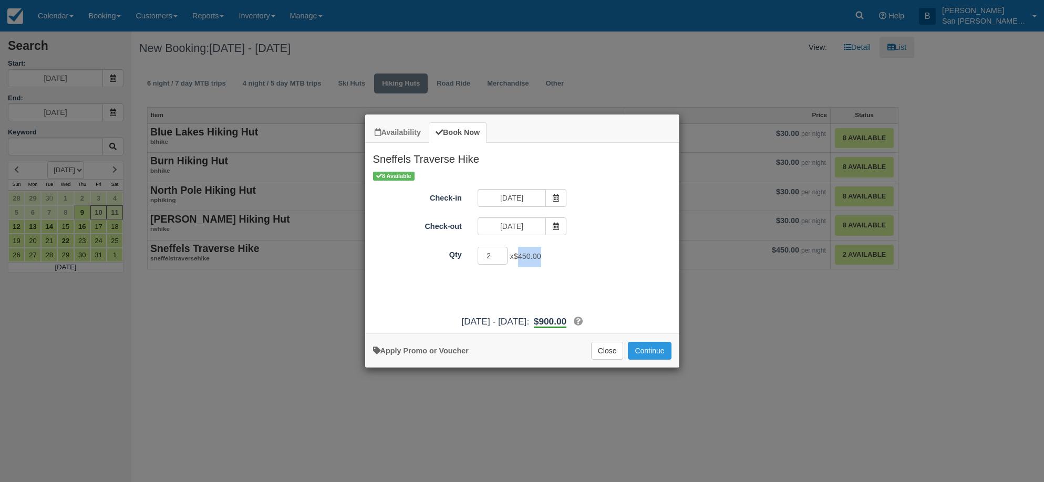
click at [540, 287] on div "8 Available Check-in 08/09/26 Check-out 08/10/26 Qty 2 x $450.00 Required. Prom…" at bounding box center [522, 240] width 314 height 140
click at [662, 350] on button "Continue" at bounding box center [649, 351] width 43 height 18
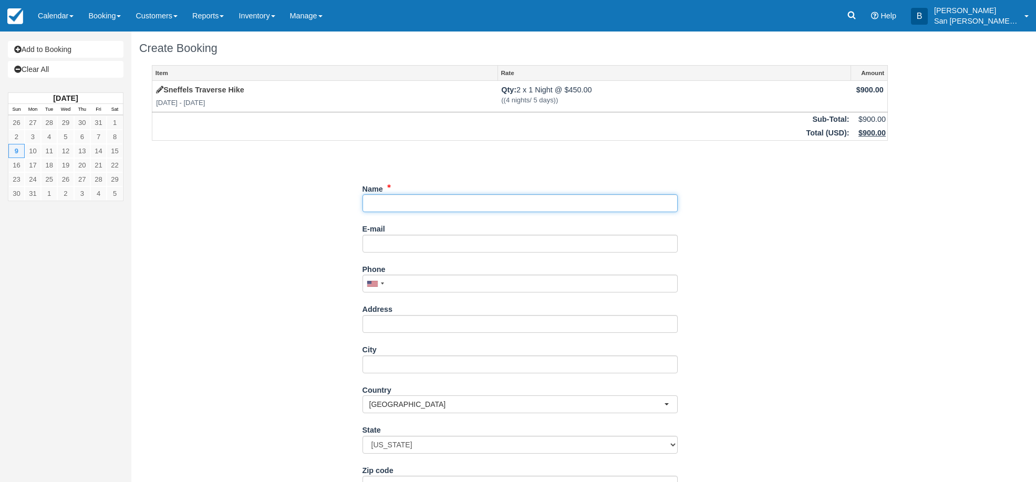
drag, startPoint x: 407, startPoint y: 203, endPoint x: 414, endPoint y: 205, distance: 7.7
click at [407, 204] on input "Name" at bounding box center [520, 203] width 315 height 18
type input "[PERSON_NAME]"
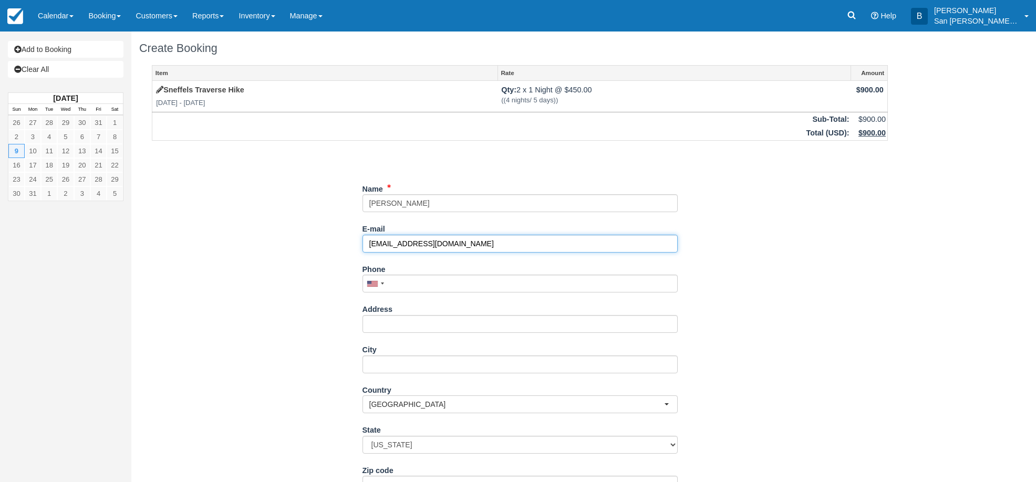
type input "[EMAIL_ADDRESS][DOMAIN_NAME]"
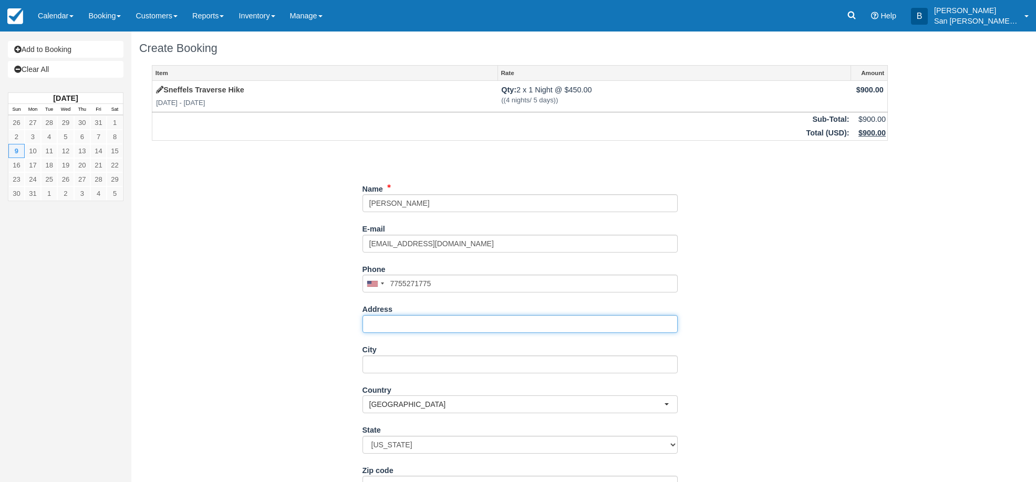
type input "(775) 527-1775"
click at [404, 323] on input "Address" at bounding box center [520, 324] width 315 height 18
type input "[STREET_ADDRESS][PERSON_NAME]"
type input "Paonia"
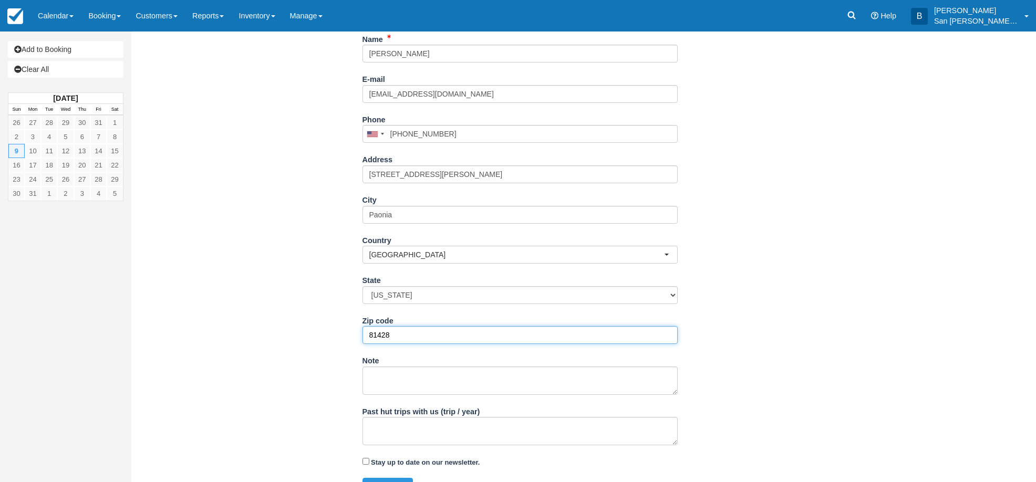
scroll to position [171, 0]
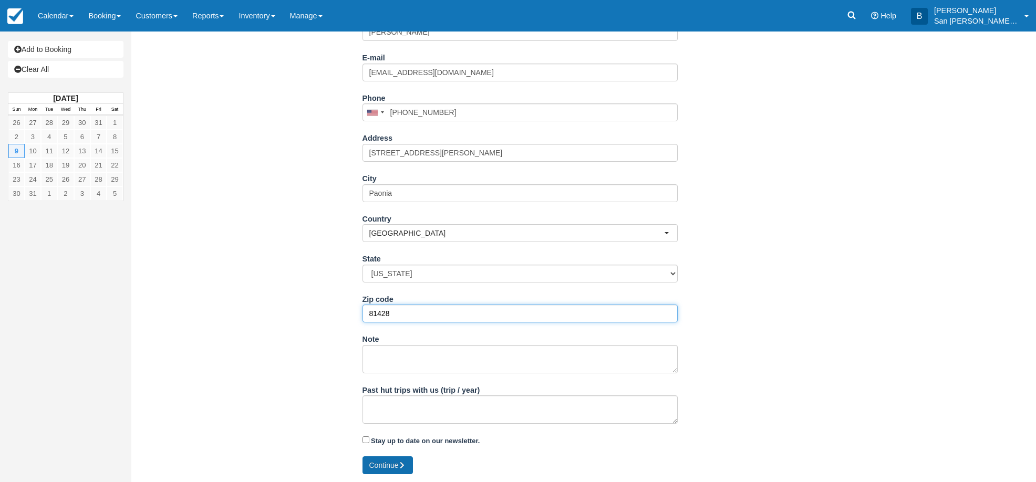
type input "81428"
click at [375, 466] on button "Continue" at bounding box center [388, 466] width 50 height 18
type input "+17755271775"
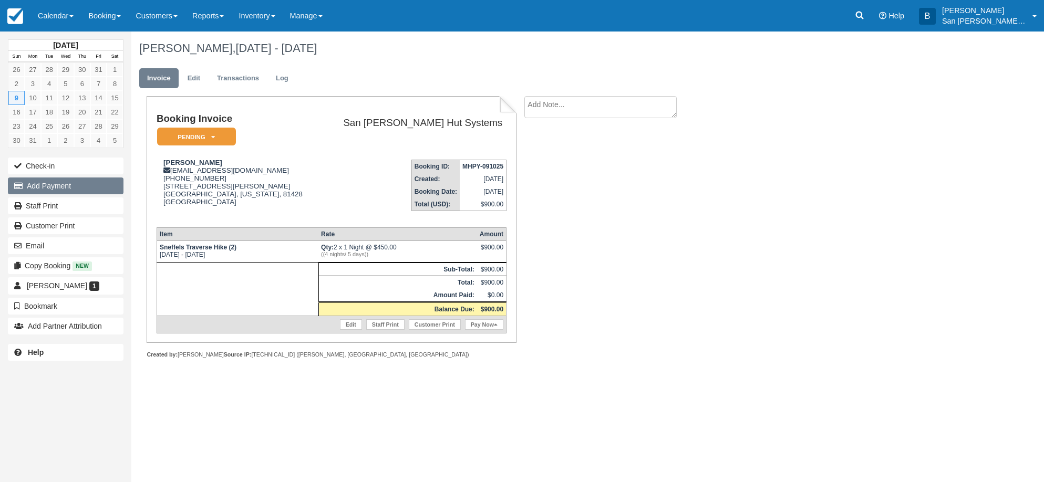
click at [64, 191] on button "Add Payment" at bounding box center [66, 186] width 116 height 17
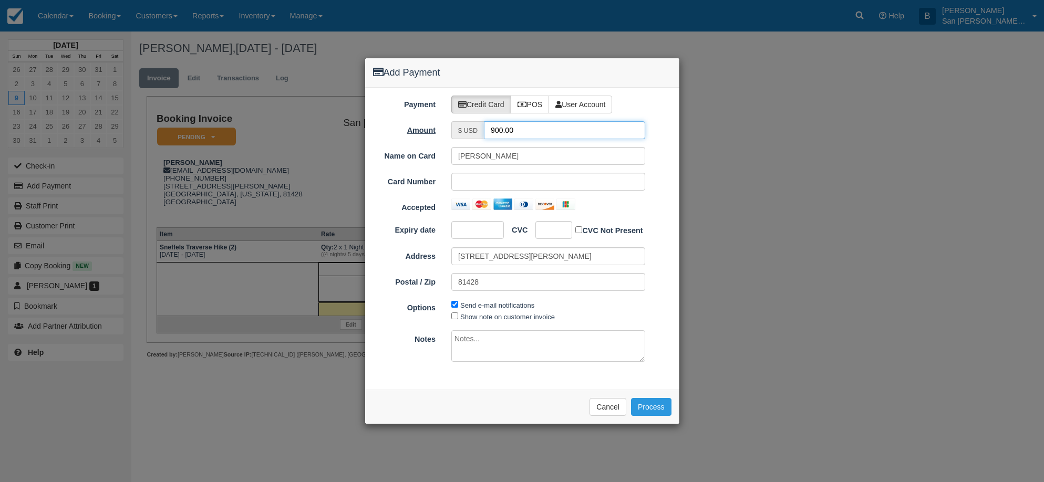
drag, startPoint x: 547, startPoint y: 134, endPoint x: 418, endPoint y: 128, distance: 128.4
click at [418, 128] on div "Amount $ USD 900.00" at bounding box center [522, 130] width 314 height 18
type input "450.00"
click at [455, 227] on div at bounding box center [477, 230] width 53 height 18
click at [659, 405] on button "Process" at bounding box center [651, 407] width 40 height 18
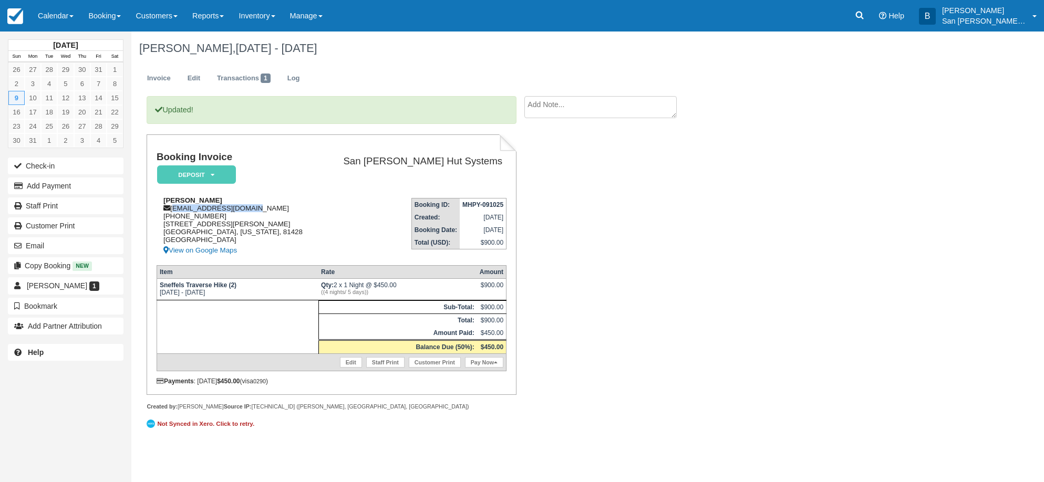
drag, startPoint x: 173, startPoint y: 209, endPoint x: 270, endPoint y: 209, distance: 96.7
click at [270, 209] on div "[PERSON_NAME] [EMAIL_ADDRESS][DOMAIN_NAME] [PHONE_NUMBER] [STREET_ADDRESS][PERS…" at bounding box center [238, 227] width 163 height 60
copy div "clairehiker@gmail.com"
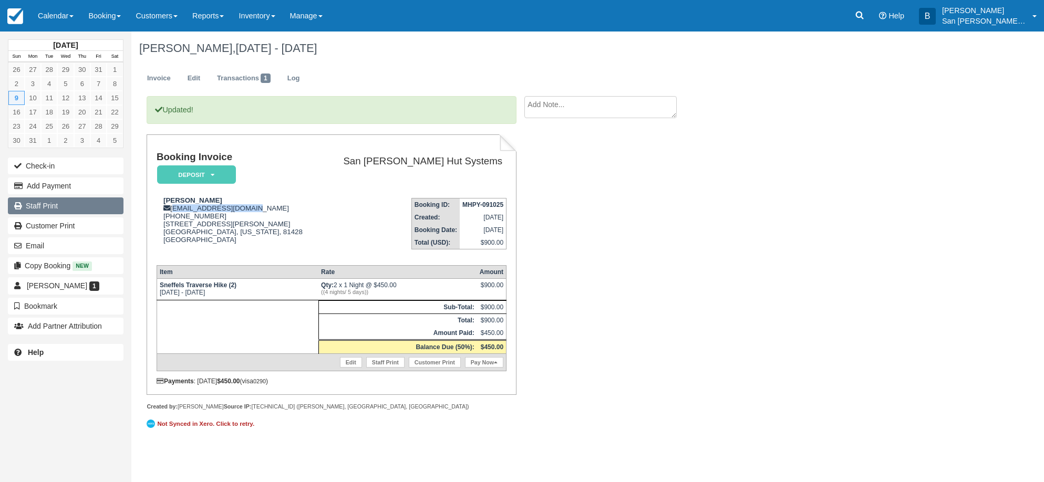
click at [43, 209] on link "Staff Print" at bounding box center [66, 206] width 116 height 17
click at [96, 20] on link "Booking" at bounding box center [104, 16] width 47 height 32
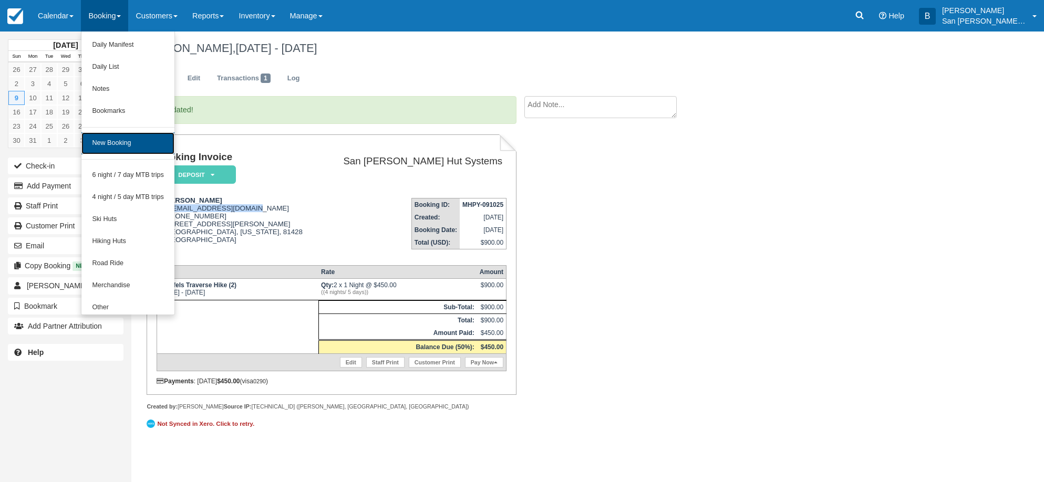
click at [110, 144] on link "New Booking" at bounding box center [127, 143] width 93 height 22
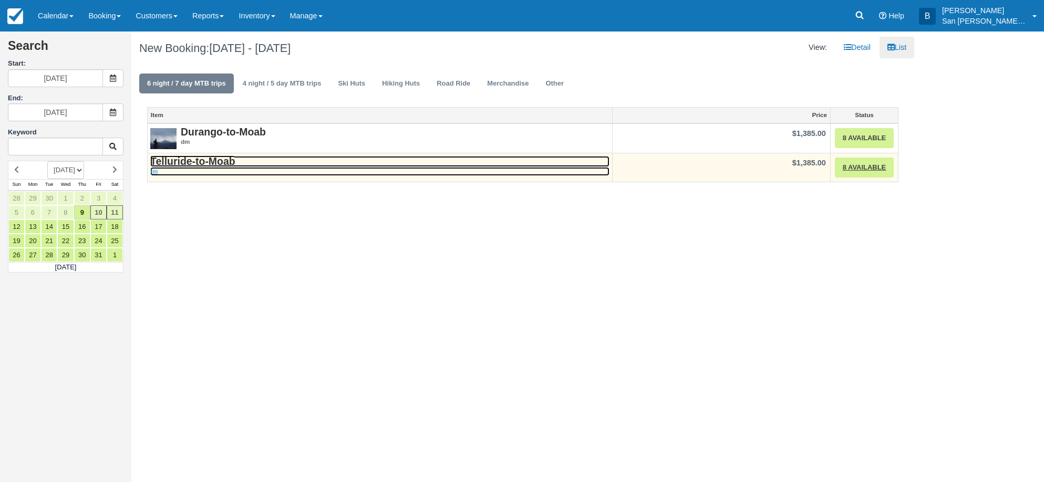
click at [195, 160] on strong "Telluride-to-Moab" at bounding box center [192, 162] width 85 height 12
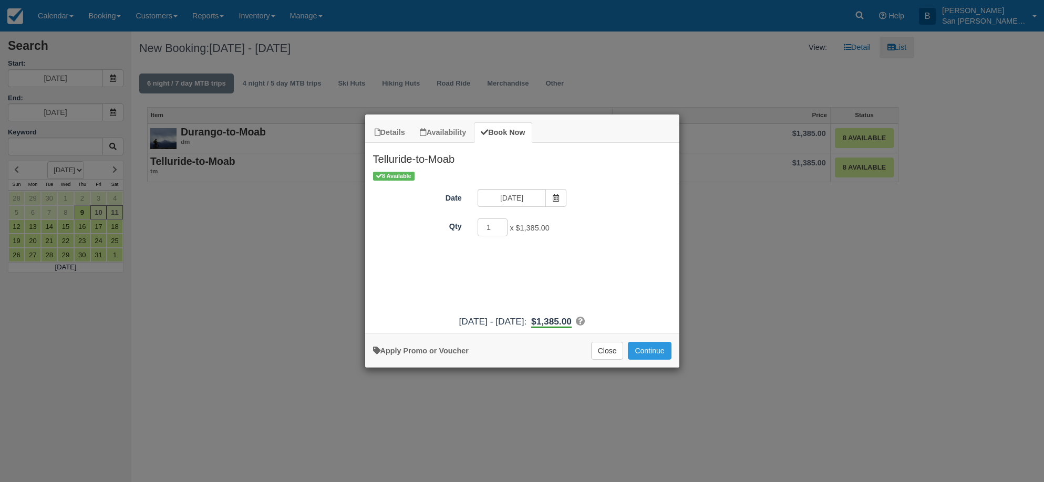
drag, startPoint x: 557, startPoint y: 194, endPoint x: 599, endPoint y: 197, distance: 42.2
click at [557, 193] on span "Item Modal" at bounding box center [556, 198] width 21 height 18
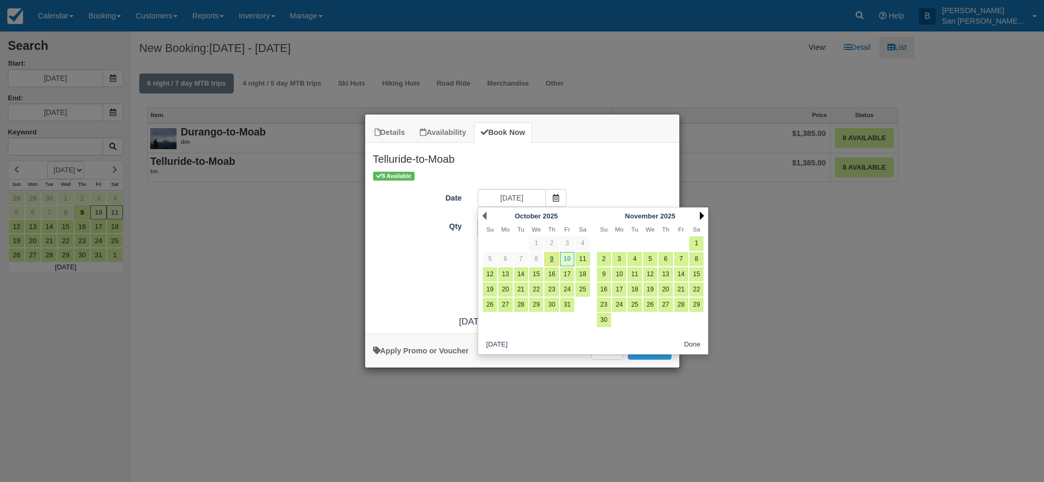
click at [701, 213] on link "Next" at bounding box center [702, 216] width 4 height 8
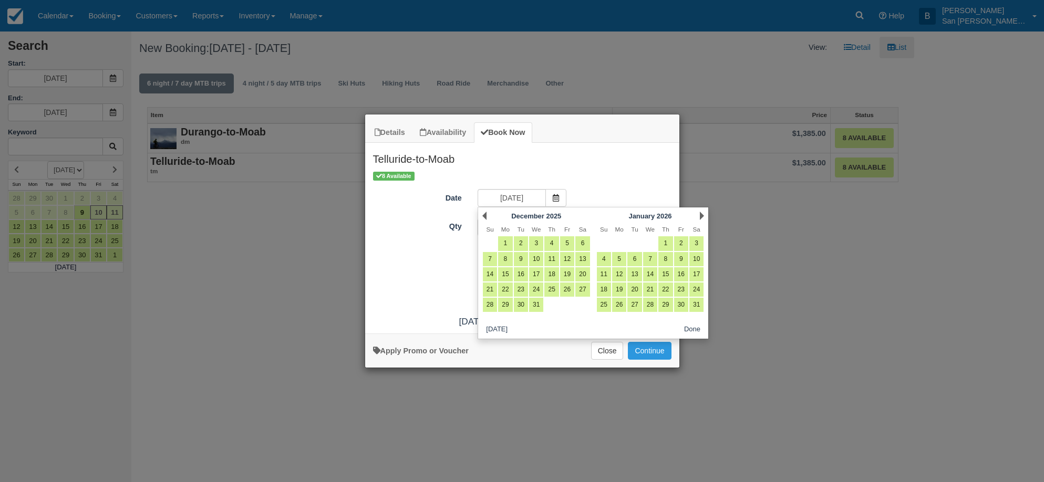
click at [701, 213] on link "Next" at bounding box center [702, 216] width 4 height 8
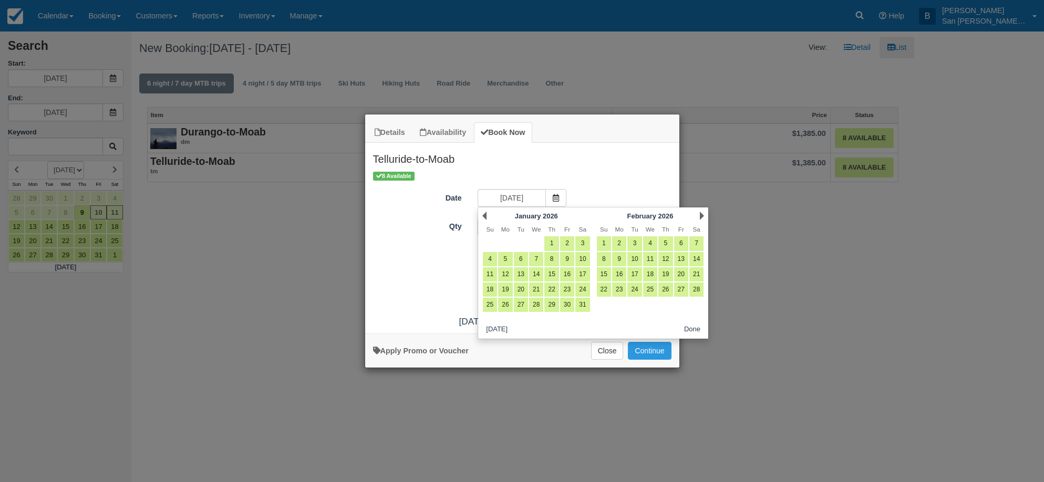
click at [701, 213] on link "Next" at bounding box center [702, 216] width 4 height 8
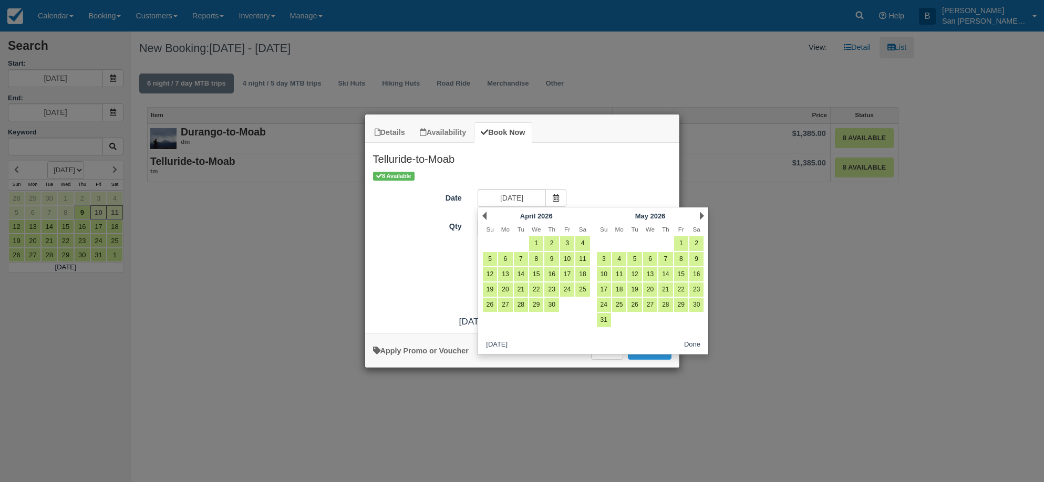
click at [701, 213] on link "Next" at bounding box center [702, 216] width 4 height 8
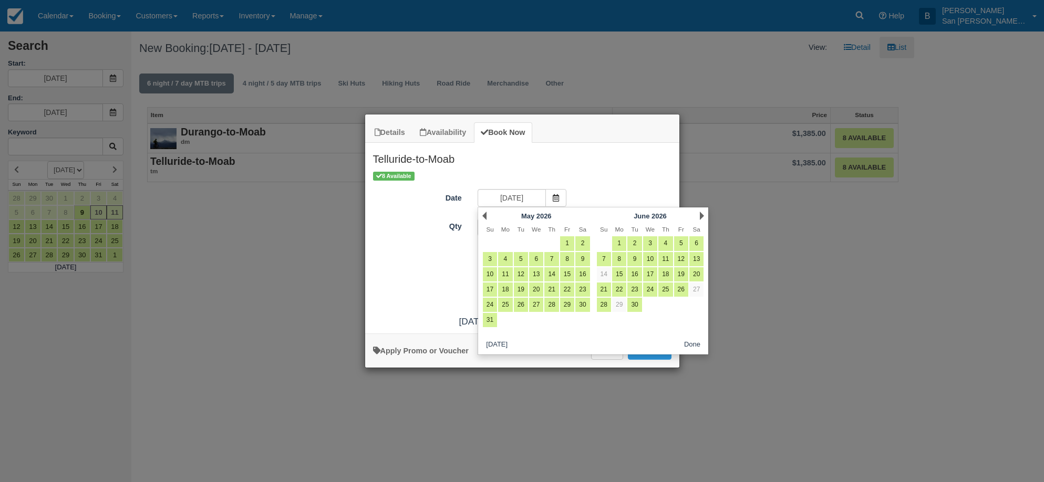
click at [701, 213] on link "Next" at bounding box center [702, 216] width 4 height 8
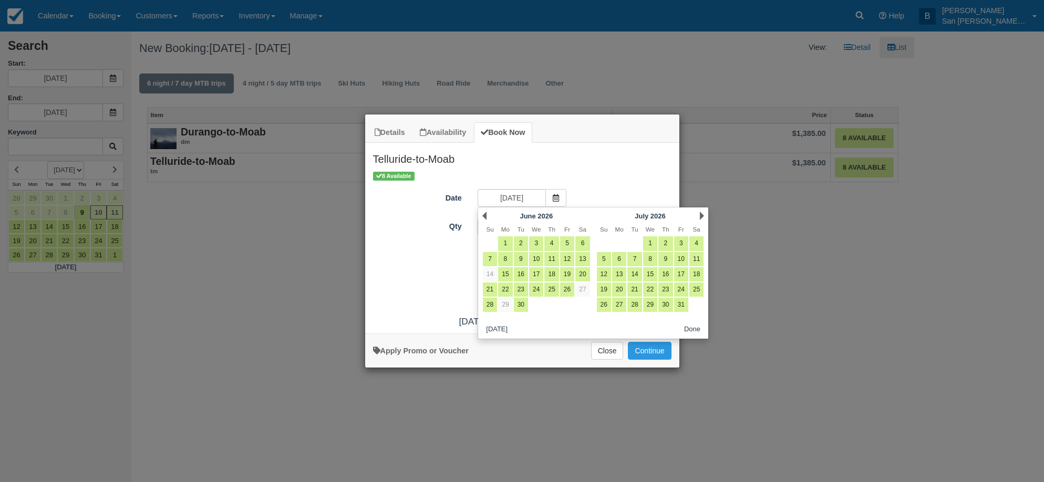
click at [701, 213] on link "Next" at bounding box center [702, 216] width 4 height 8
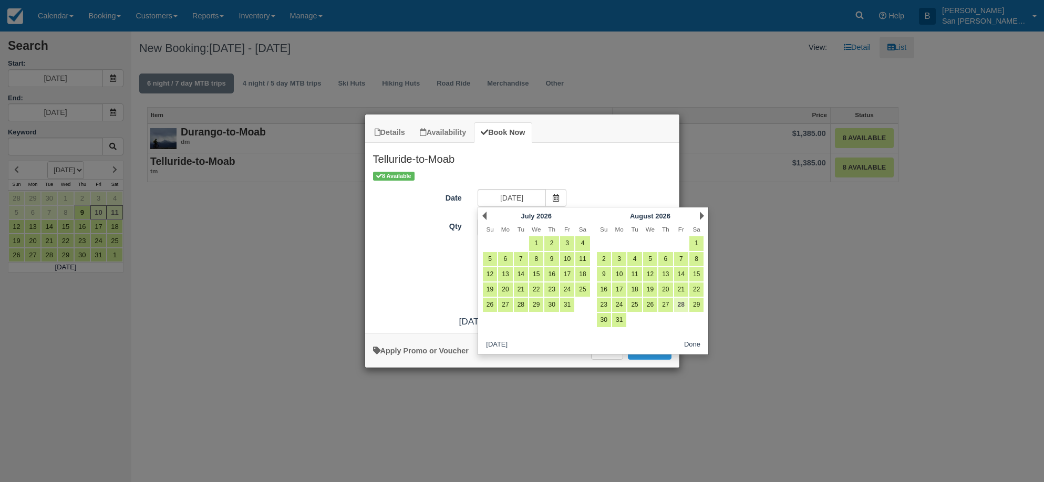
click at [683, 302] on link "28" at bounding box center [681, 305] width 14 height 14
type input "08/28/26"
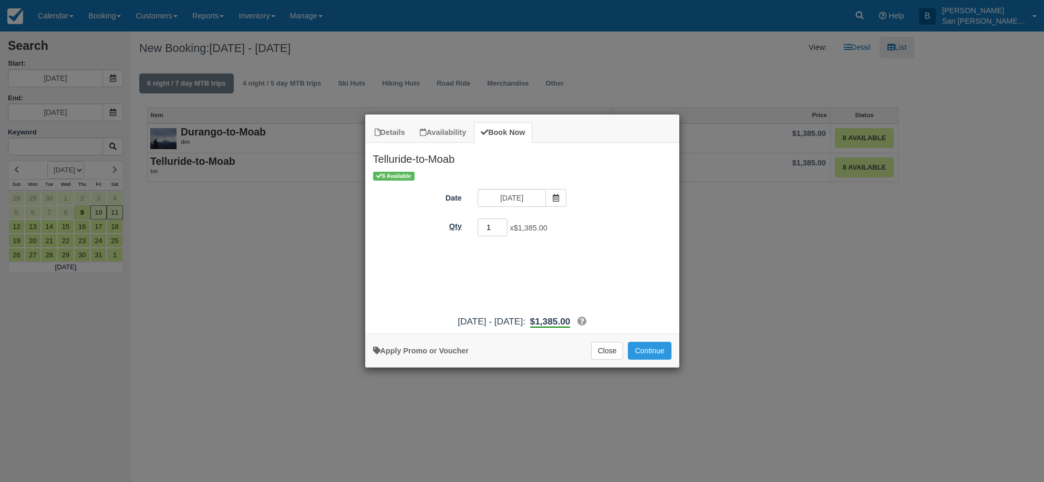
drag, startPoint x: 492, startPoint y: 223, endPoint x: 458, endPoint y: 218, distance: 35.0
click at [458, 218] on div "Qty 1 x $1,385.00 Required." at bounding box center [522, 228] width 314 height 20
click at [475, 223] on div "8 @ $9,695.00 Required." at bounding box center [561, 229] width 183 height 20
type input "6"
click at [663, 348] on button "Continue" at bounding box center [649, 351] width 43 height 18
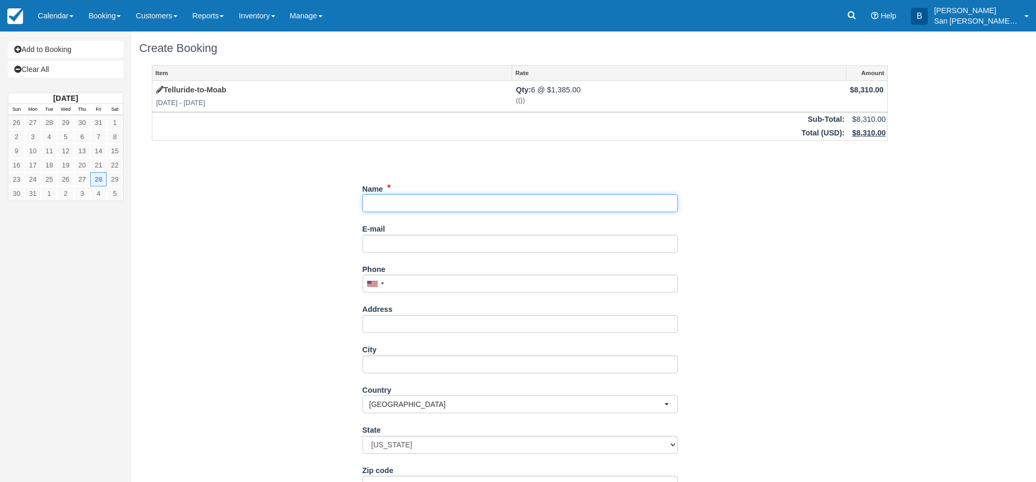
click at [383, 204] on input "Name" at bounding box center [520, 203] width 315 height 18
type input "Bob Dreste"
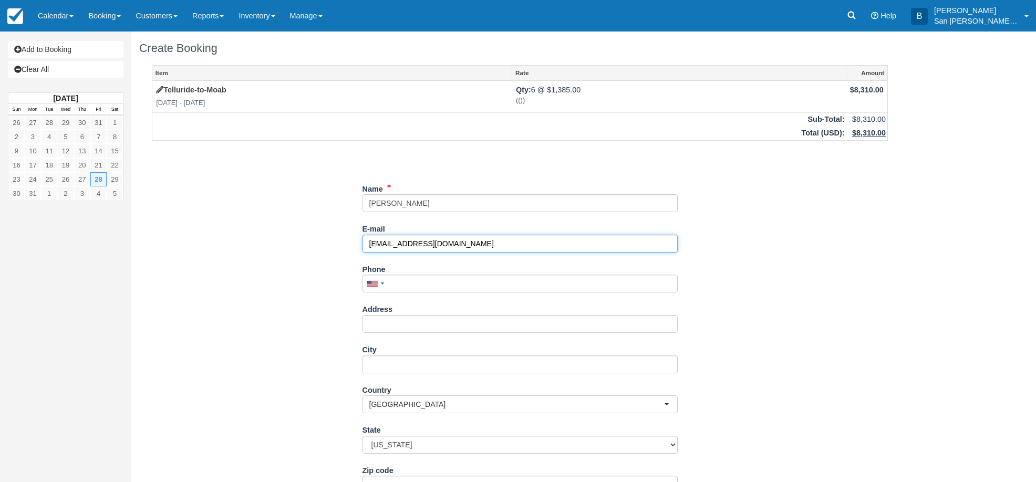
type input "radreste@rochester.rr.com"
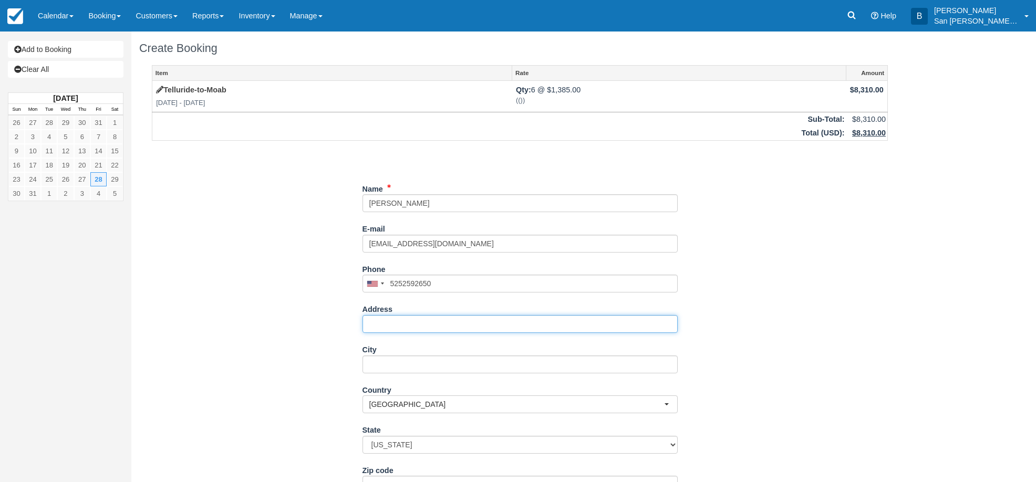
type input "(525) 259-2650"
click at [385, 322] on input "Address" at bounding box center [520, 324] width 315 height 18
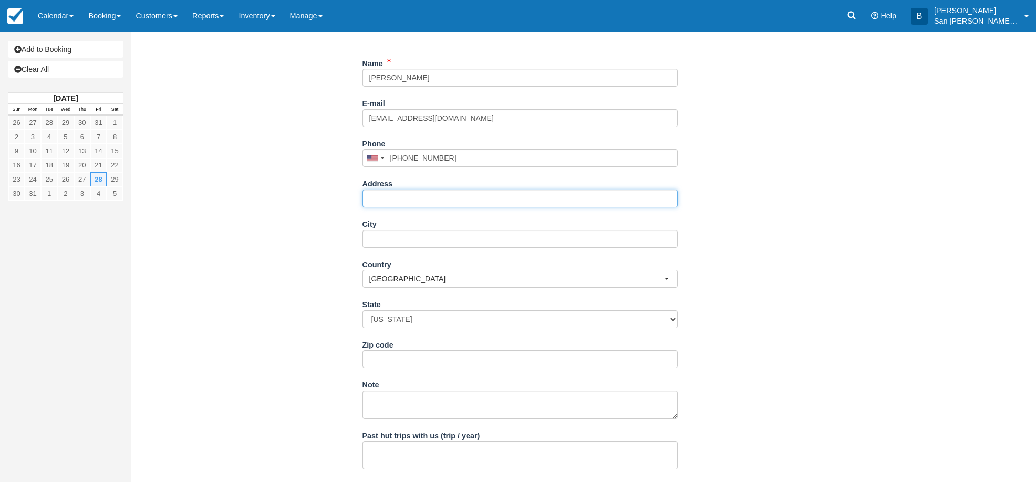
scroll to position [158, 0]
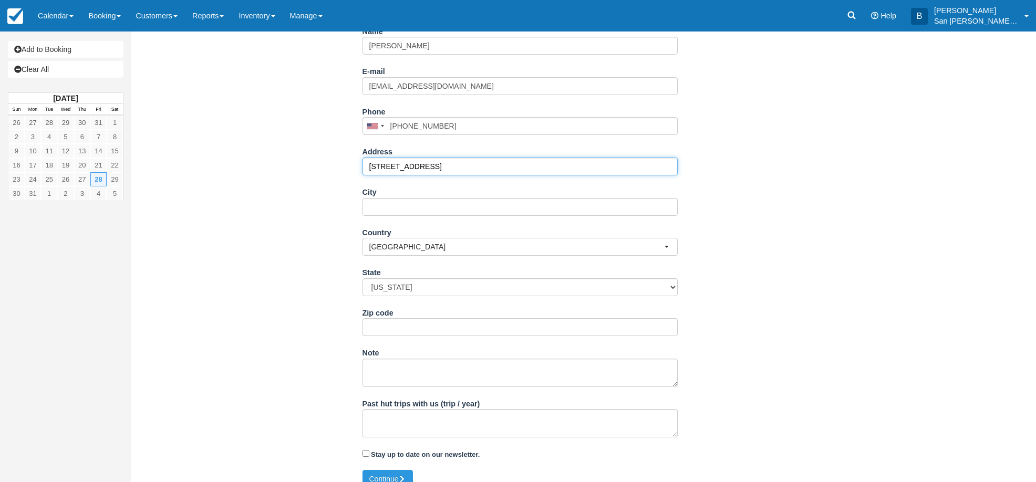
type input "[STREET_ADDRESS]"
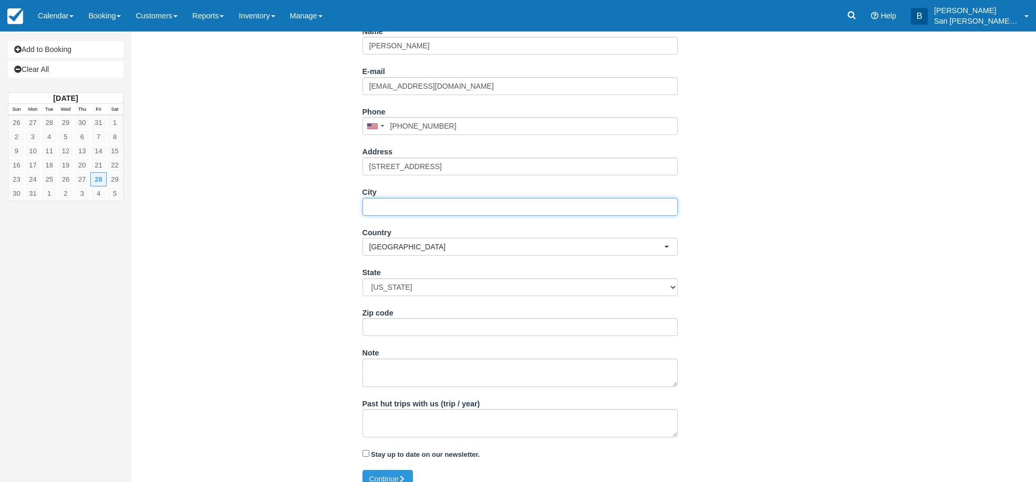
type input "N"
type input "Middlesex"
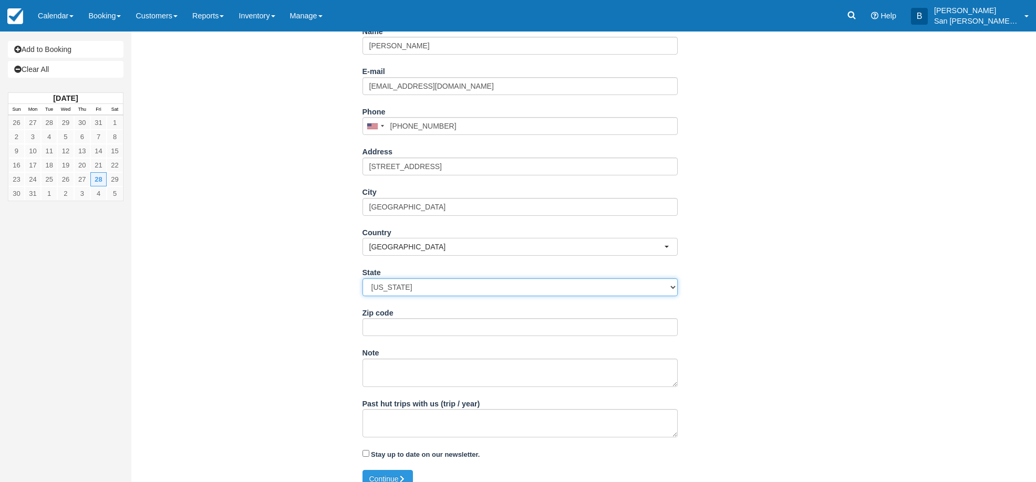
select select "NY"
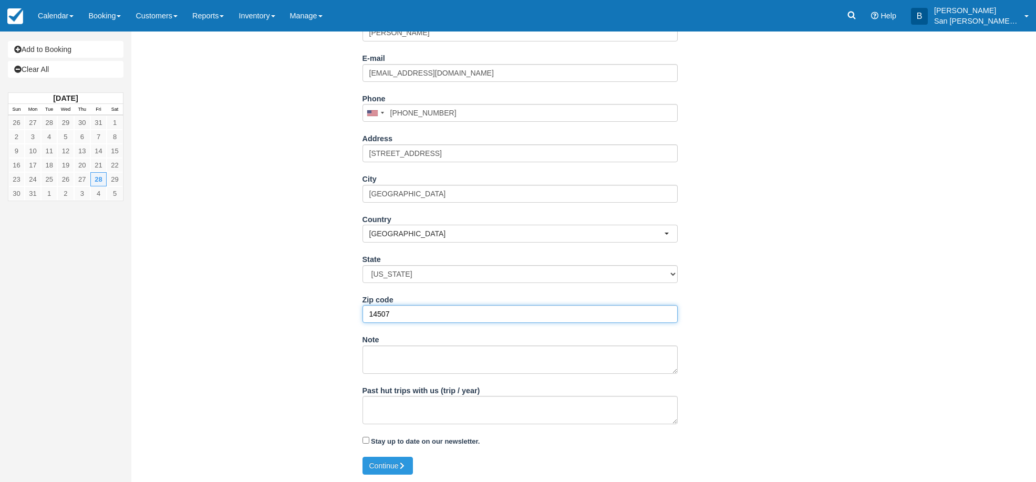
scroll to position [171, 0]
type input "14507"
click at [374, 460] on button "Continue" at bounding box center [388, 466] width 50 height 18
type input "+15252592650"
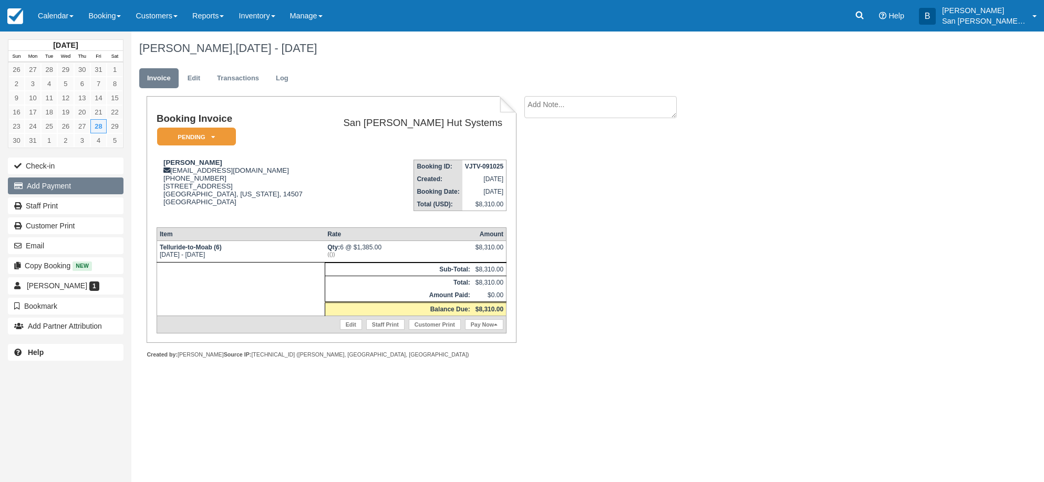
click at [50, 190] on button "Add Payment" at bounding box center [66, 186] width 116 height 17
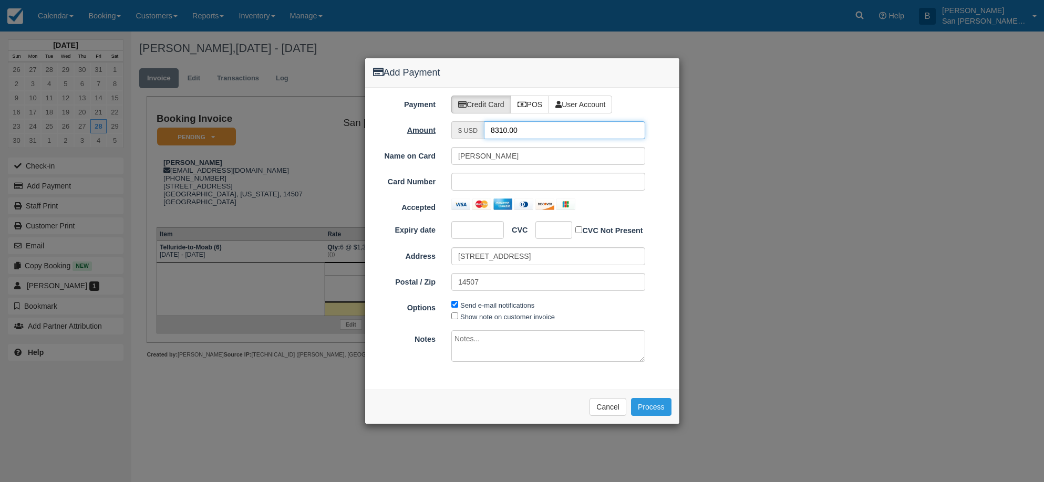
drag, startPoint x: 534, startPoint y: 131, endPoint x: 436, endPoint y: 129, distance: 98.3
click at [436, 129] on div "Amount $ USD 8310.00" at bounding box center [522, 130] width 314 height 18
type input "4155.00"
click at [657, 406] on button "Process" at bounding box center [651, 407] width 40 height 18
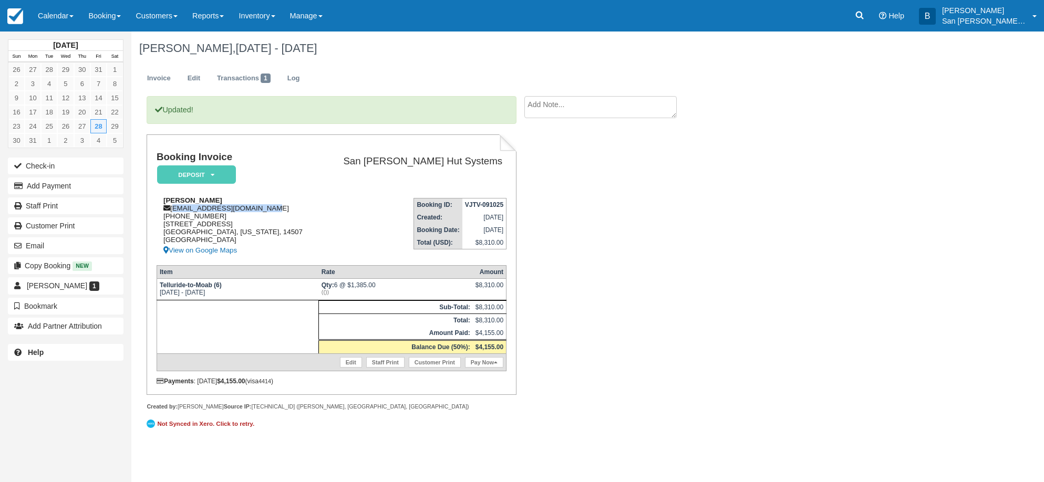
drag, startPoint x: 173, startPoint y: 209, endPoint x: 280, endPoint y: 209, distance: 106.7
click at [281, 209] on div "Bob Dreste radreste@rochester.rr.com 1 (525) 259-2650 1151 S. Lake Road Middles…" at bounding box center [238, 227] width 163 height 60
copy div "radreste@rochester.rr.com"
click at [686, 258] on div "Updated! Booking Invoice Deposit   Pending Reserved Paid Waiting Cancelled Shut…" at bounding box center [420, 270] width 578 height 348
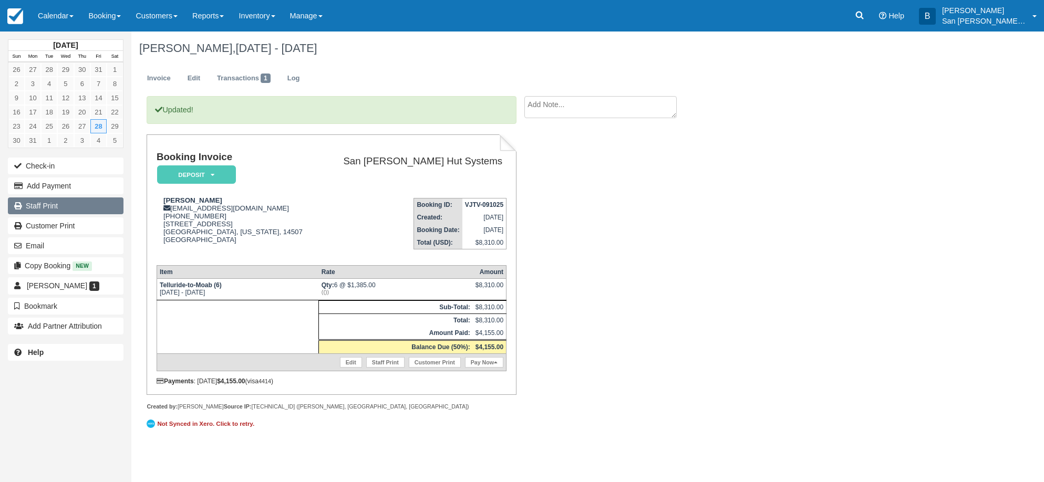
click at [58, 207] on link "Staff Print" at bounding box center [66, 206] width 116 height 17
click at [294, 81] on link "Log" at bounding box center [294, 78] width 28 height 20
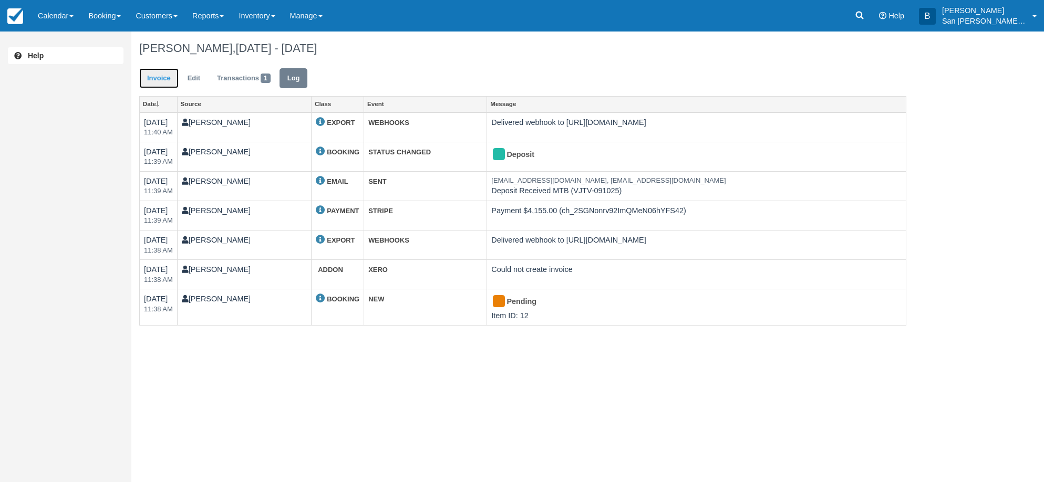
click at [155, 77] on link "Invoice" at bounding box center [158, 78] width 39 height 20
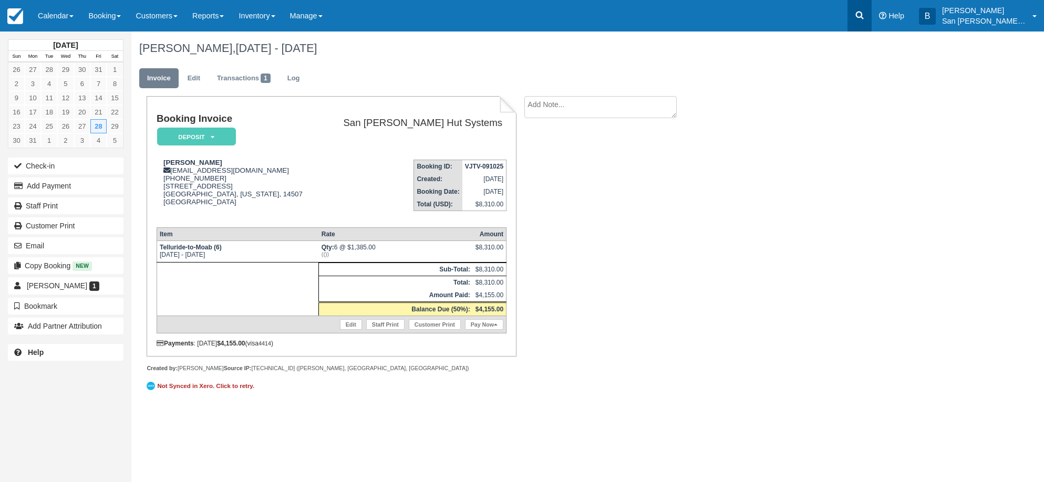
click at [865, 19] on icon at bounding box center [860, 15] width 11 height 11
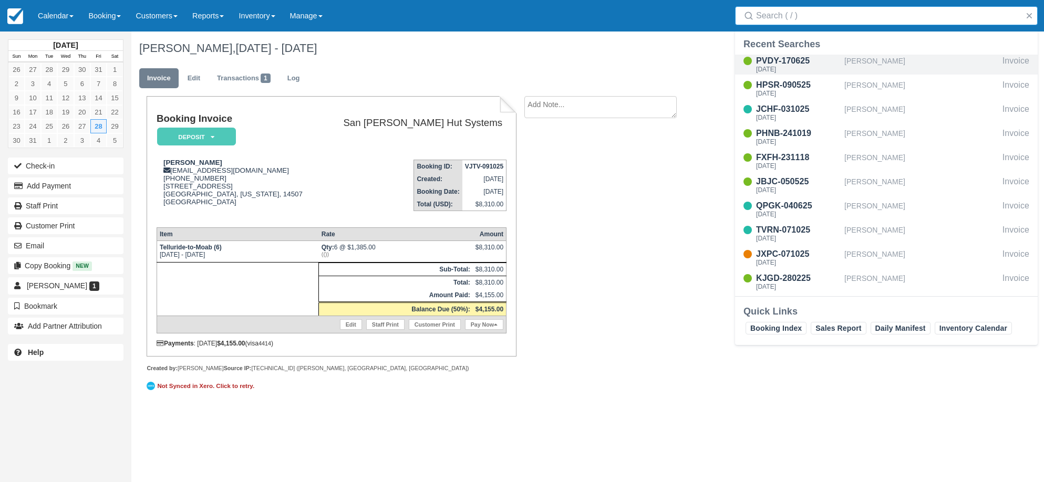
click at [798, 59] on div "PVDY-170625" at bounding box center [798, 61] width 84 height 13
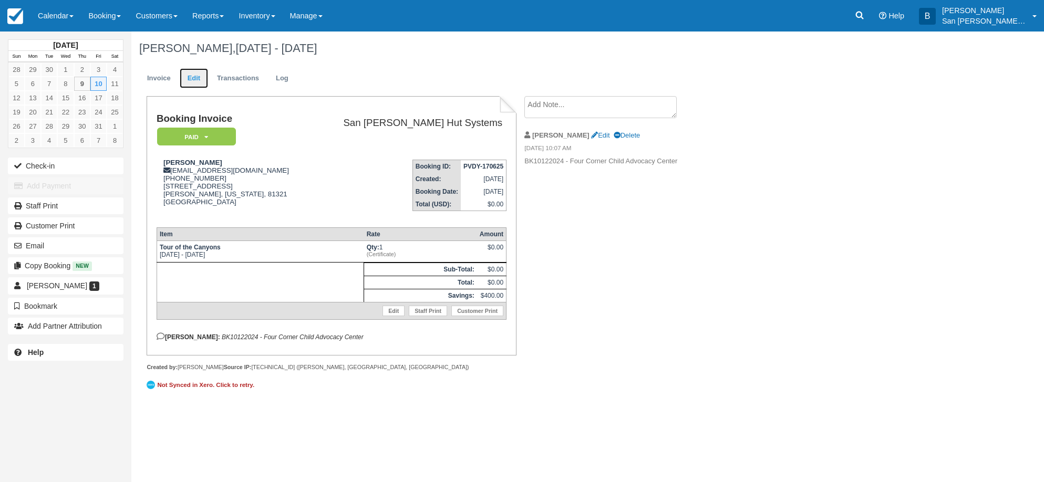
click at [187, 84] on link "Edit" at bounding box center [194, 78] width 28 height 20
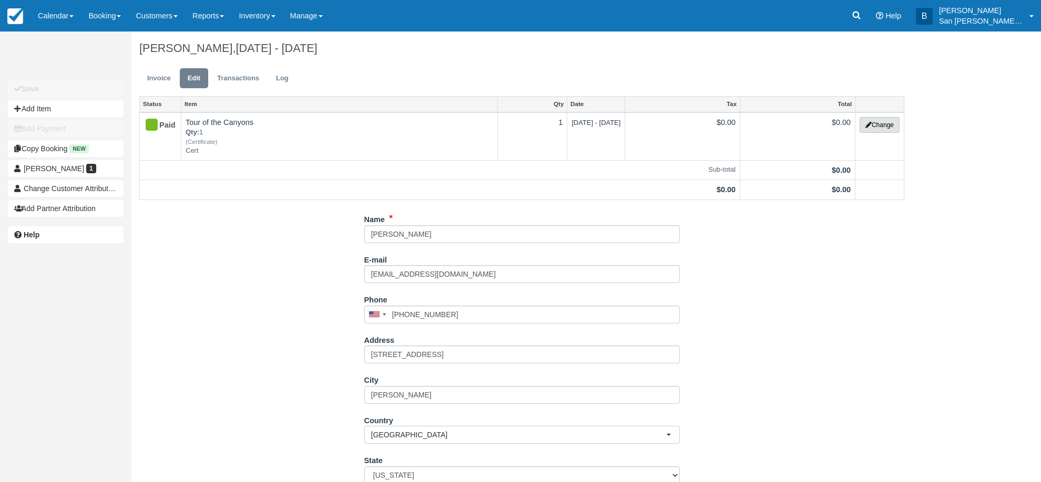
click at [884, 131] on button "Change" at bounding box center [879, 125] width 40 height 16
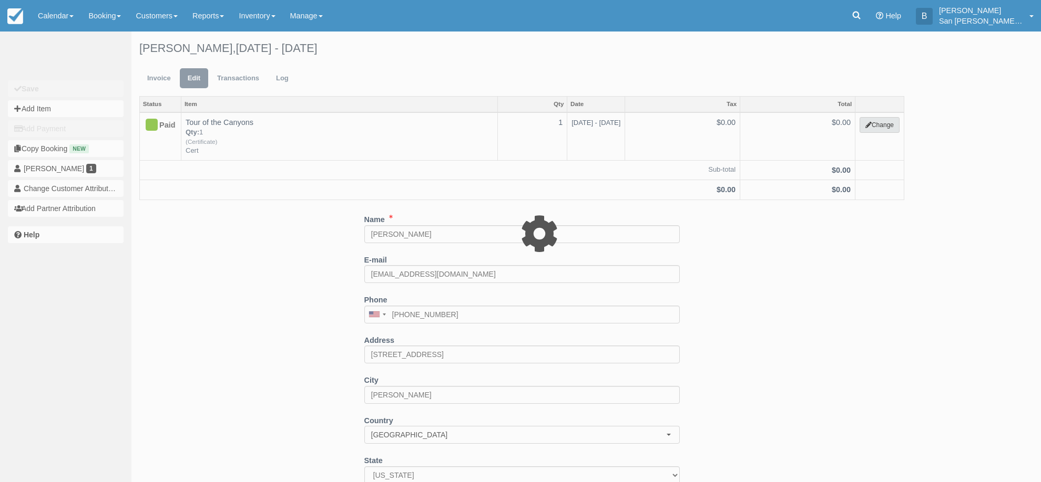
select select "20"
type input "0.00"
type input "Cert"
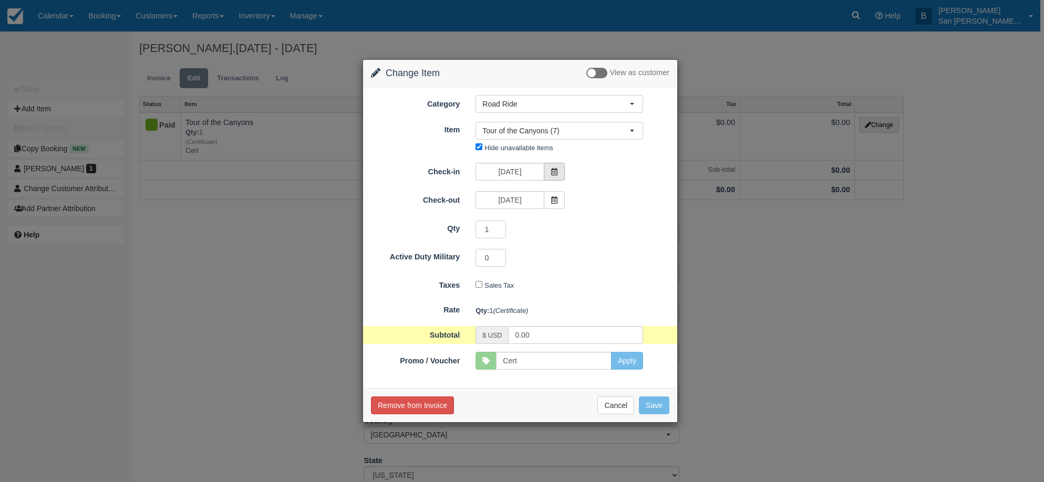
click at [558, 169] on span at bounding box center [554, 172] width 21 height 18
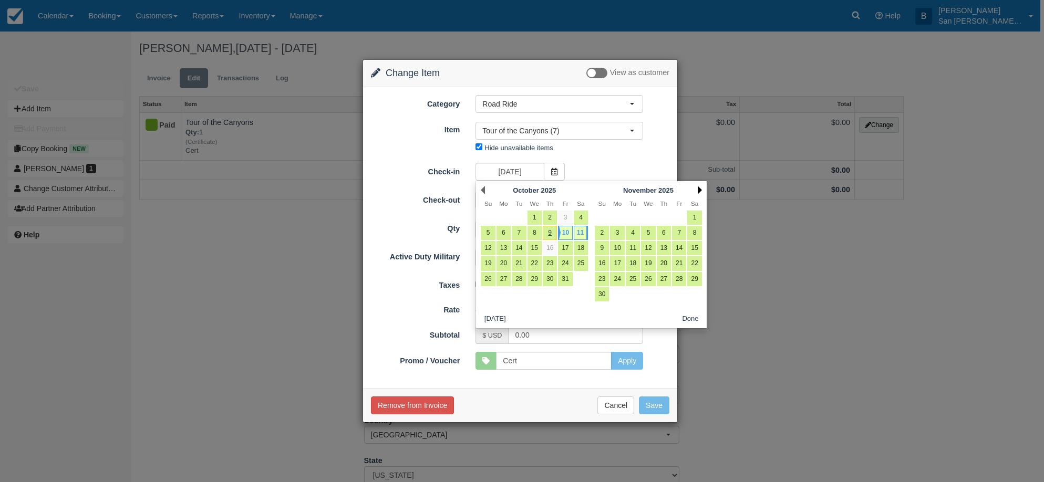
click at [701, 190] on link "Next" at bounding box center [700, 190] width 4 height 8
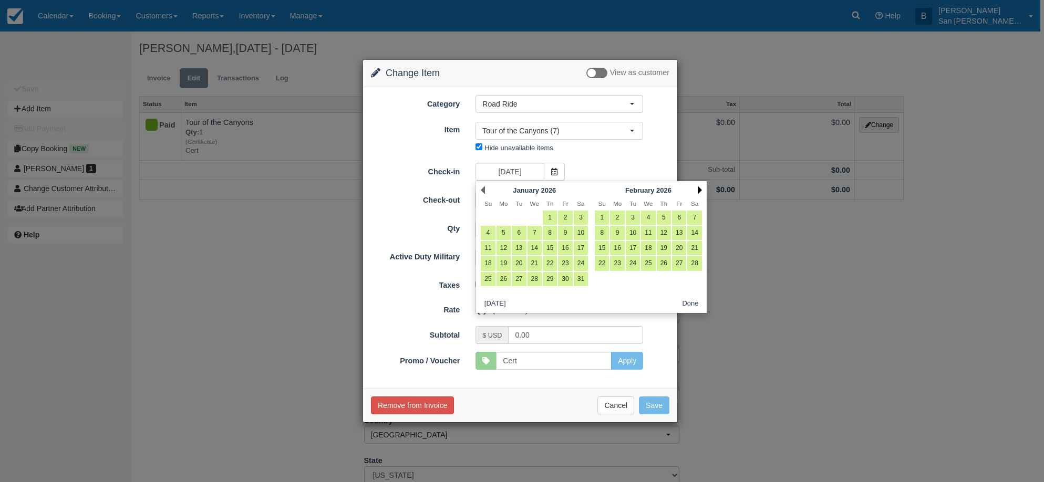
click at [699, 189] on link "Next" at bounding box center [700, 190] width 4 height 8
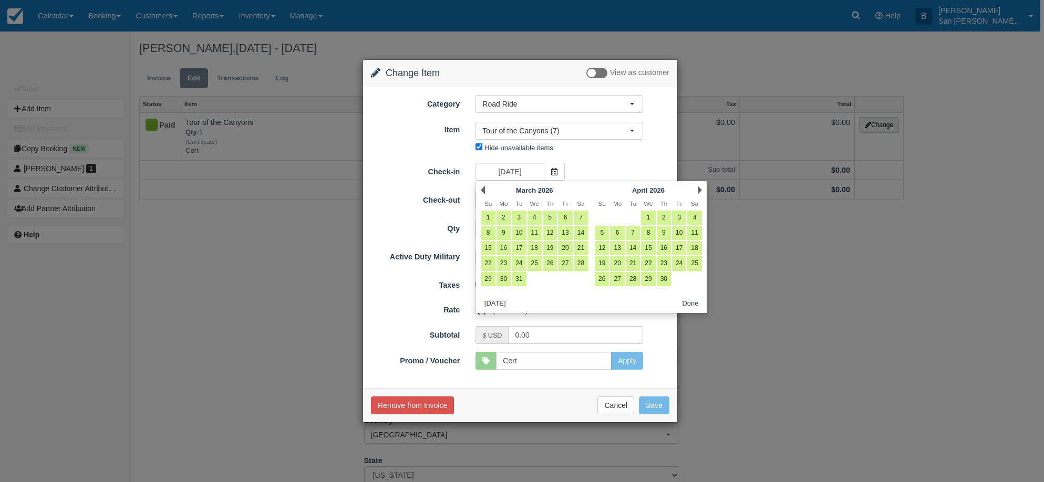
click at [699, 189] on link "Next" at bounding box center [700, 190] width 4 height 8
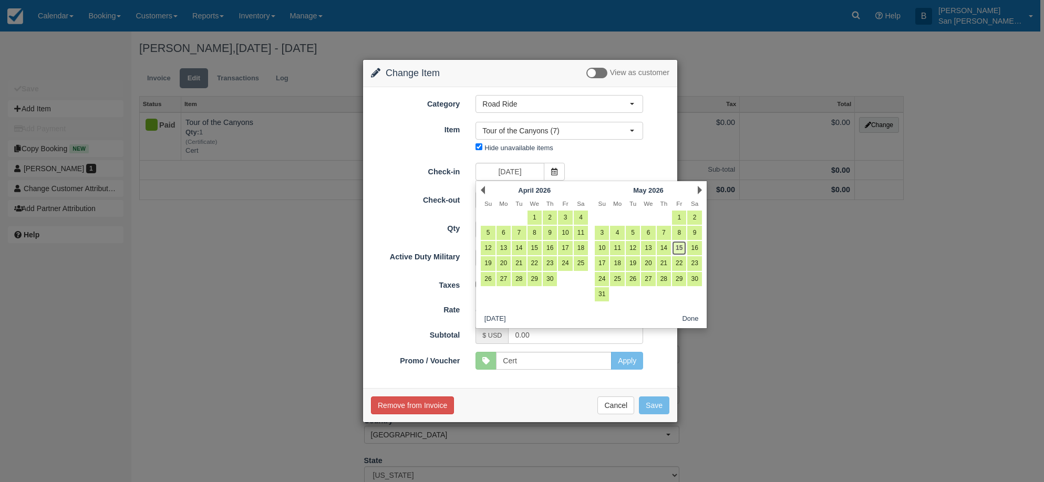
click at [680, 244] on link "15" at bounding box center [679, 248] width 14 height 14
type input "05/15/26"
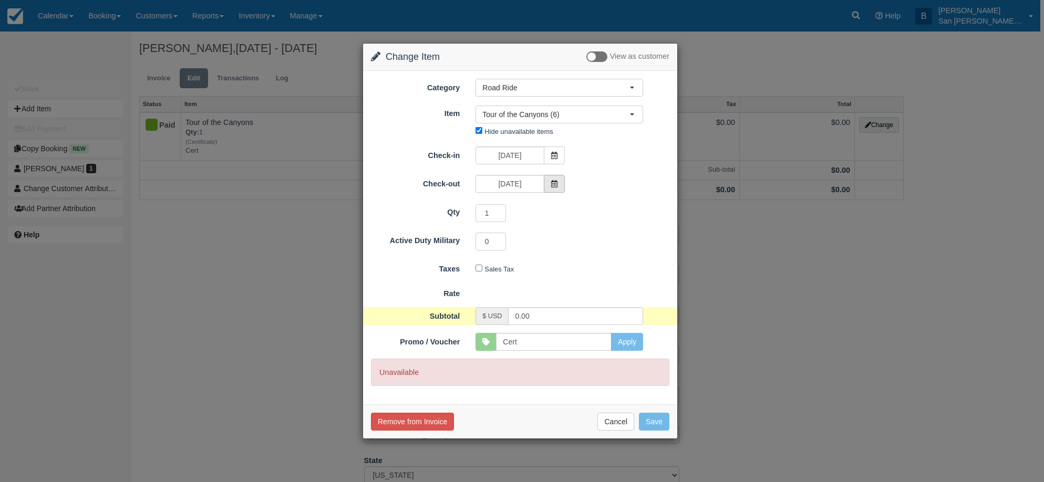
click at [553, 186] on icon at bounding box center [554, 183] width 7 height 7
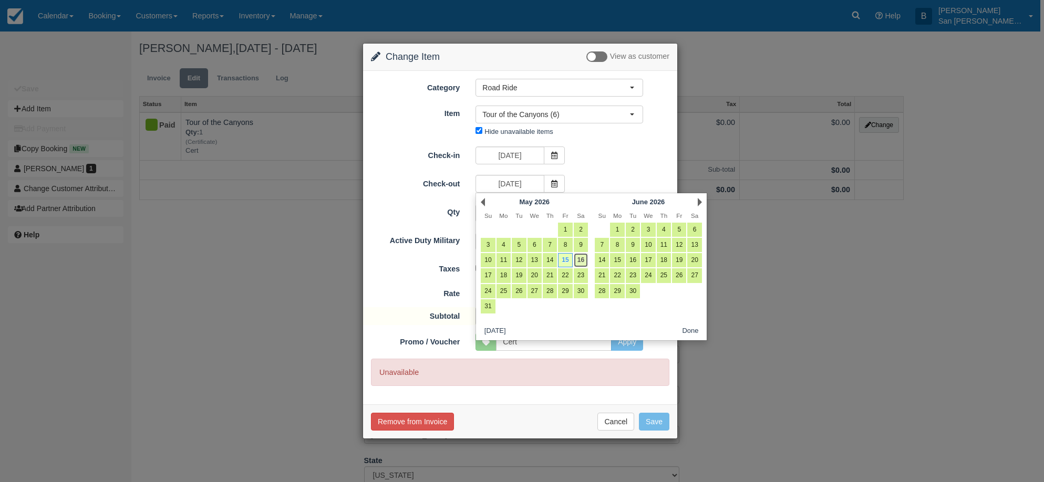
click at [583, 259] on link "16" at bounding box center [581, 260] width 14 height 14
type input "05/16/26"
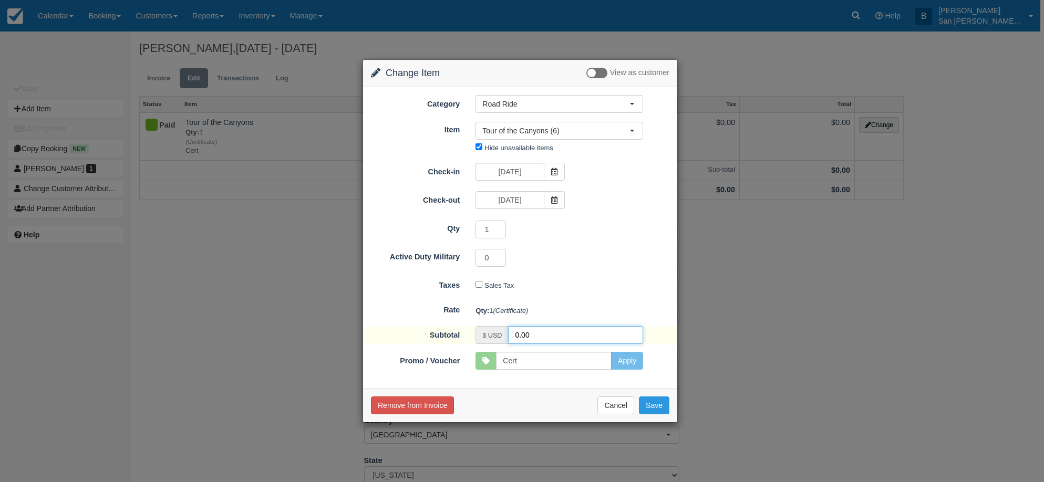
drag, startPoint x: 536, startPoint y: 336, endPoint x: 481, endPoint y: 330, distance: 55.5
click at [481, 330] on div "$ USD 0.00" at bounding box center [560, 335] width 168 height 18
type input "200.00"
click at [662, 404] on button "Save" at bounding box center [654, 406] width 30 height 18
checkbox input "false"
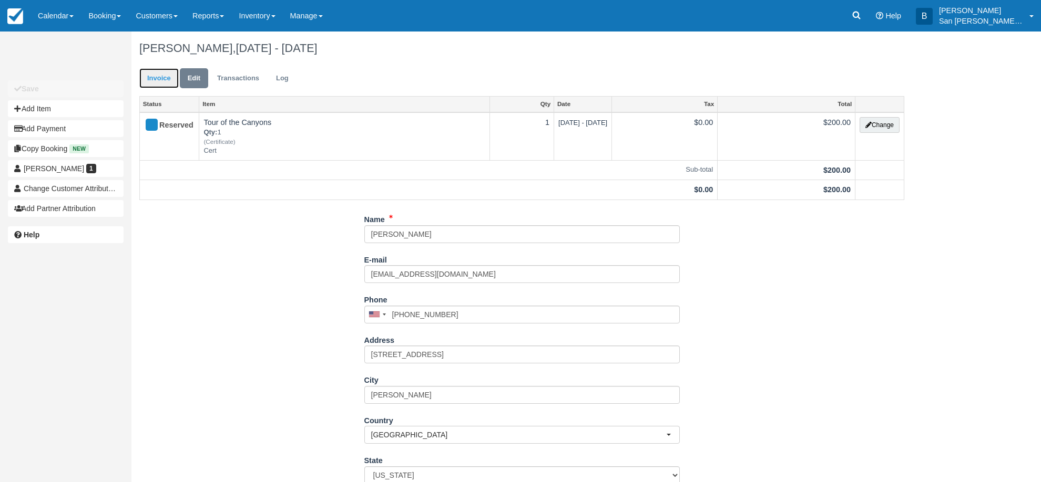
click at [154, 77] on link "Invoice" at bounding box center [158, 78] width 39 height 20
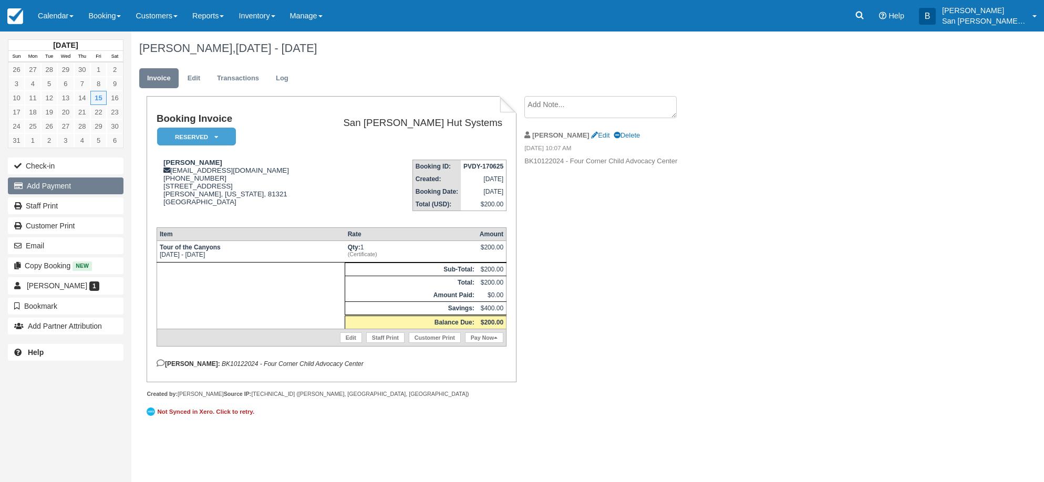
click at [43, 184] on button "Add Payment" at bounding box center [66, 186] width 116 height 17
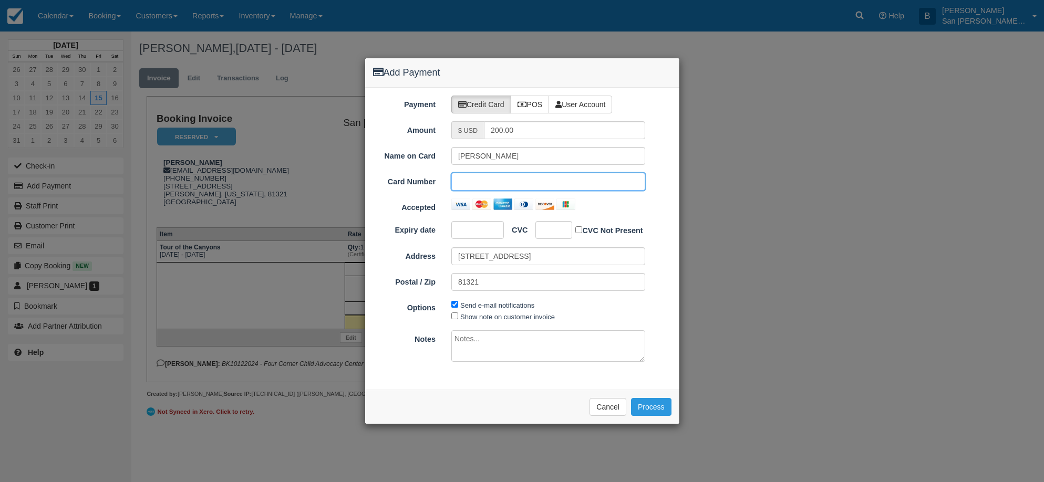
click at [468, 222] on div at bounding box center [477, 230] width 53 height 18
click at [563, 229] on div at bounding box center [554, 230] width 37 height 18
click at [657, 406] on button "Process" at bounding box center [651, 407] width 40 height 18
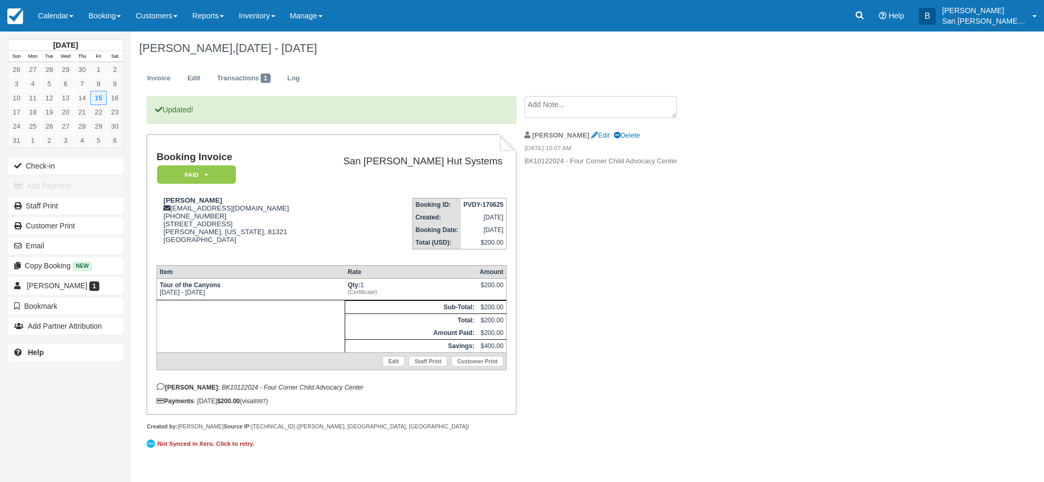
drag, startPoint x: 580, startPoint y: 100, endPoint x: 586, endPoint y: 108, distance: 10.5
click at [580, 100] on textarea at bounding box center [600, 107] width 152 height 22
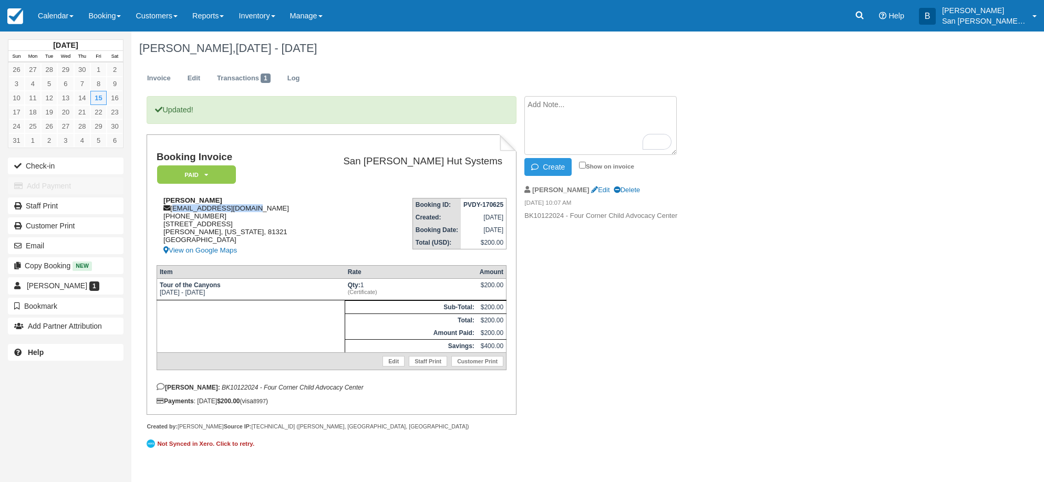
drag, startPoint x: 172, startPoint y: 210, endPoint x: 272, endPoint y: 210, distance: 99.3
click at [275, 210] on div "[PERSON_NAME] [EMAIL_ADDRESS][DOMAIN_NAME] [PHONE_NUMBER] [STREET_ADDRESS][PERS…" at bounding box center [234, 227] width 155 height 60
copy div "[EMAIL_ADDRESS][DOMAIN_NAME]"
click at [52, 207] on link "Staff Print" at bounding box center [66, 206] width 116 height 17
click at [863, 8] on link at bounding box center [860, 16] width 24 height 32
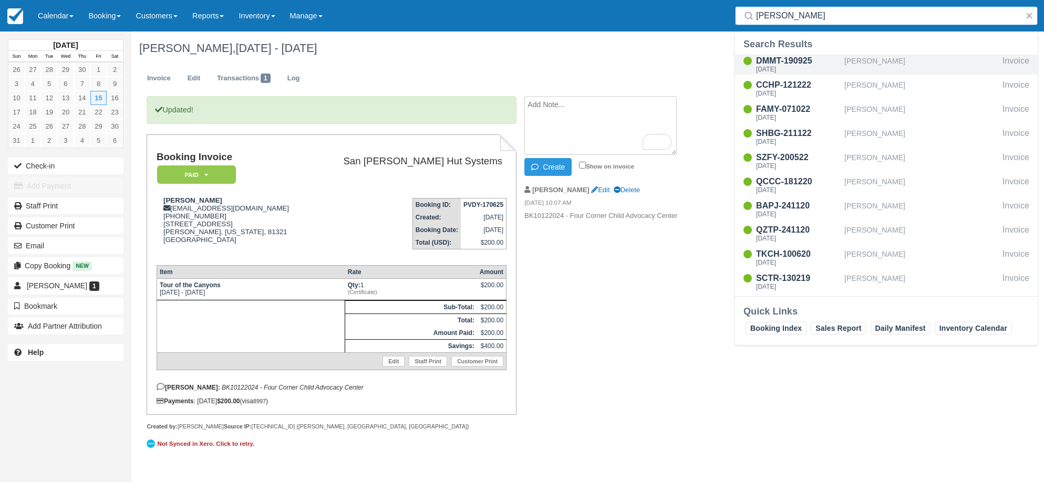
type input "Nelson"
click at [787, 71] on div "Fri Oct 10 2025" at bounding box center [798, 69] width 84 height 6
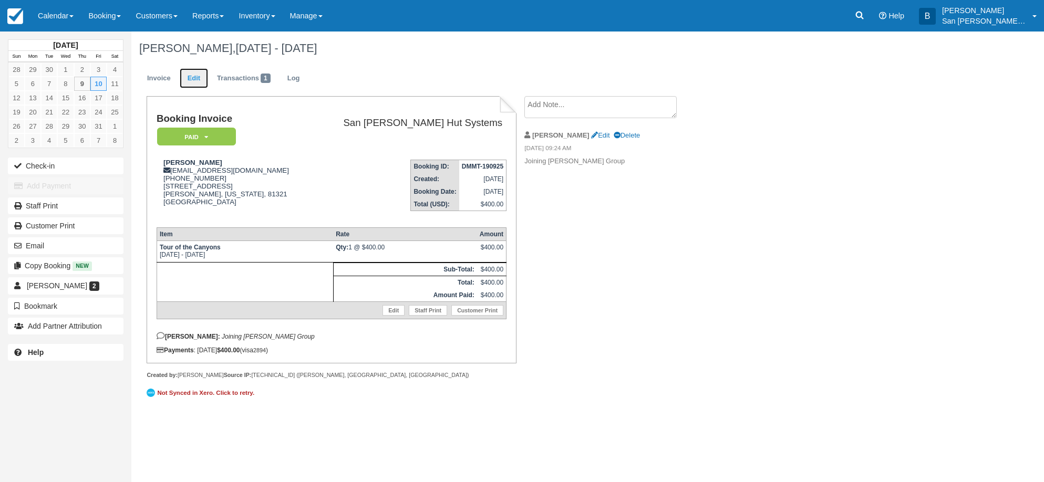
click at [195, 75] on link "Edit" at bounding box center [194, 78] width 28 height 20
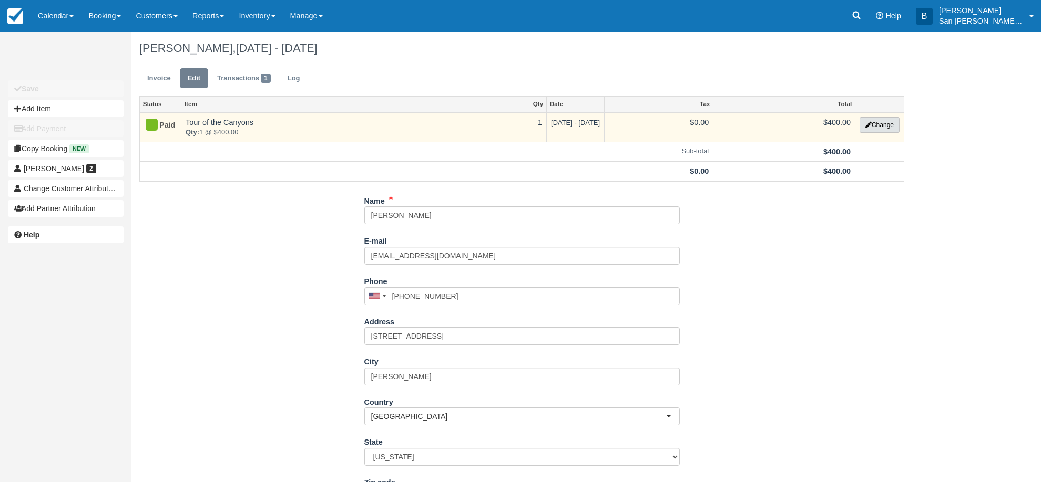
click at [869, 121] on button "Change" at bounding box center [879, 125] width 40 height 16
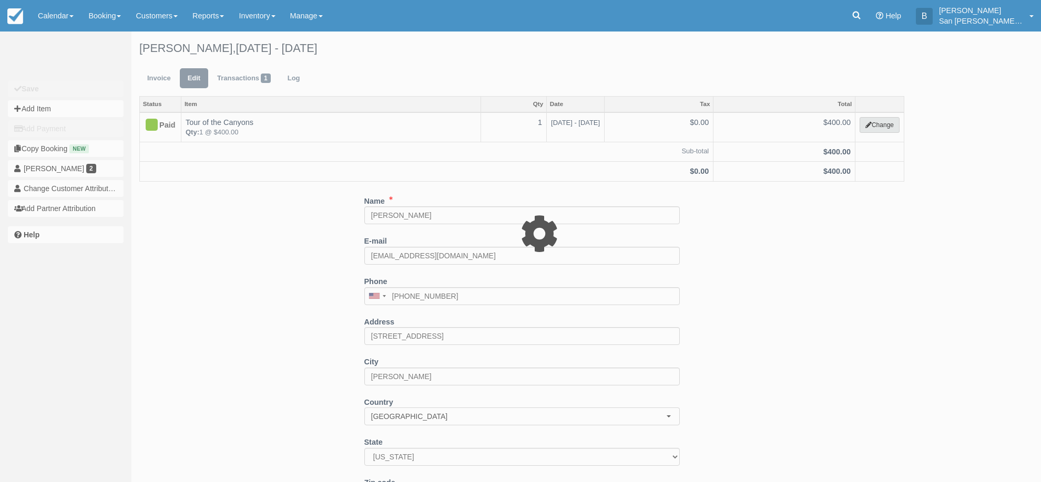
select select "20"
type input "400.00"
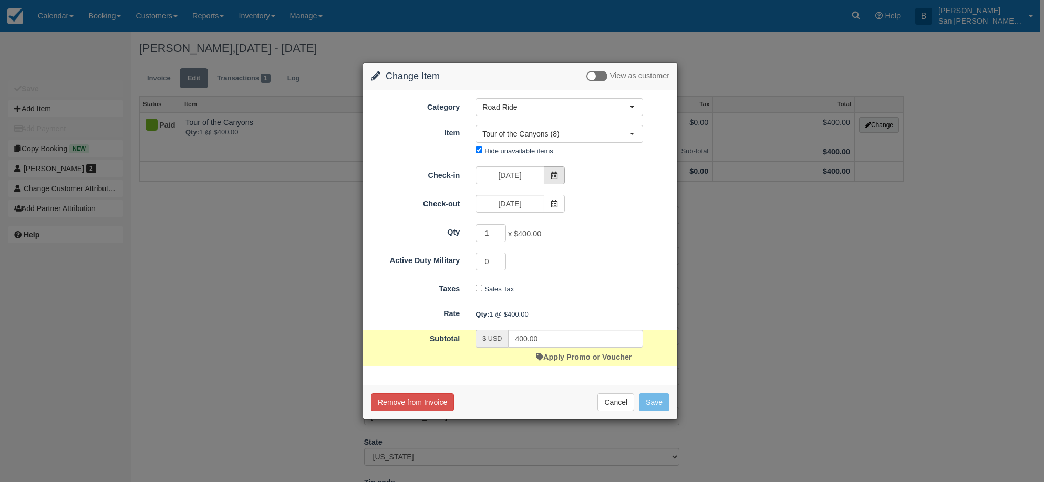
click at [559, 172] on span at bounding box center [554, 176] width 21 height 18
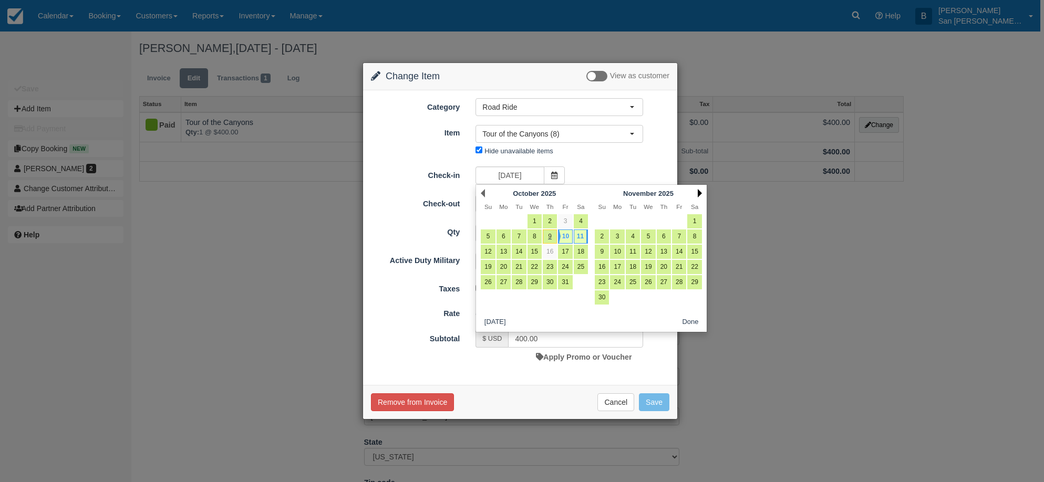
click at [701, 192] on link "Next" at bounding box center [700, 193] width 4 height 8
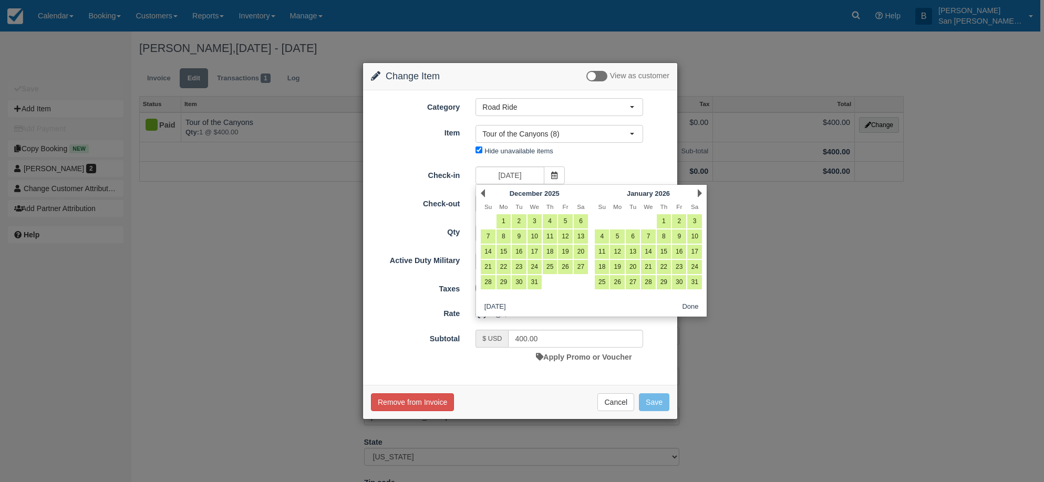
click at [701, 192] on link "Next" at bounding box center [700, 193] width 4 height 8
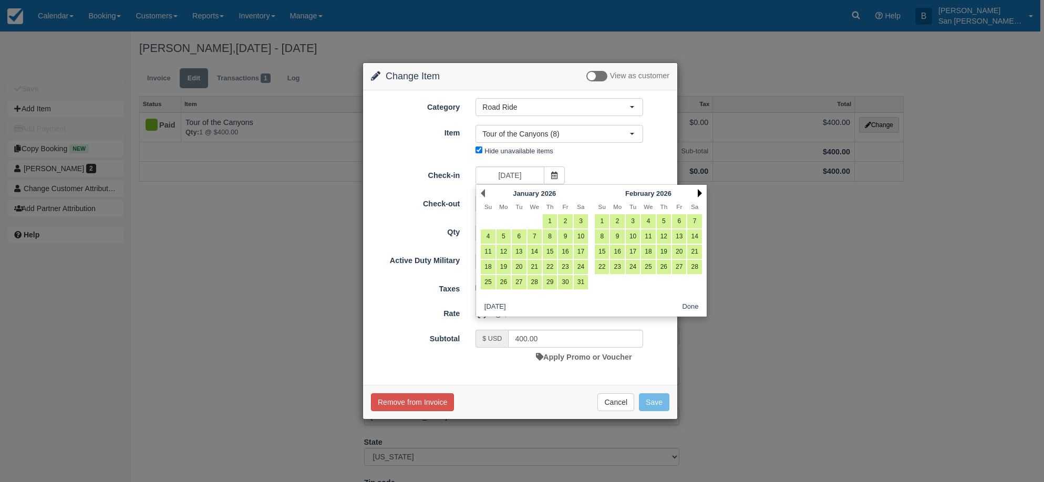
click at [701, 192] on link "Next" at bounding box center [700, 193] width 4 height 8
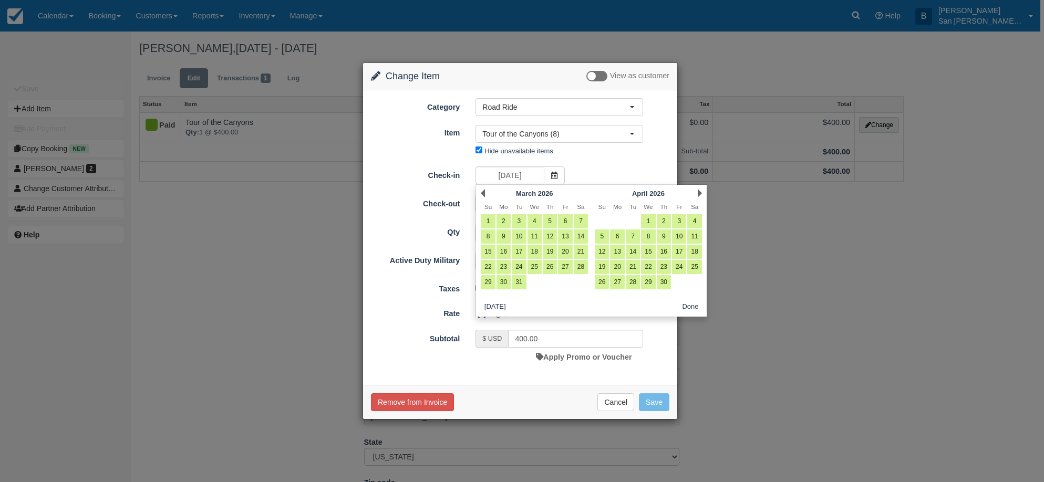
click at [701, 192] on link "Next" at bounding box center [700, 193] width 4 height 8
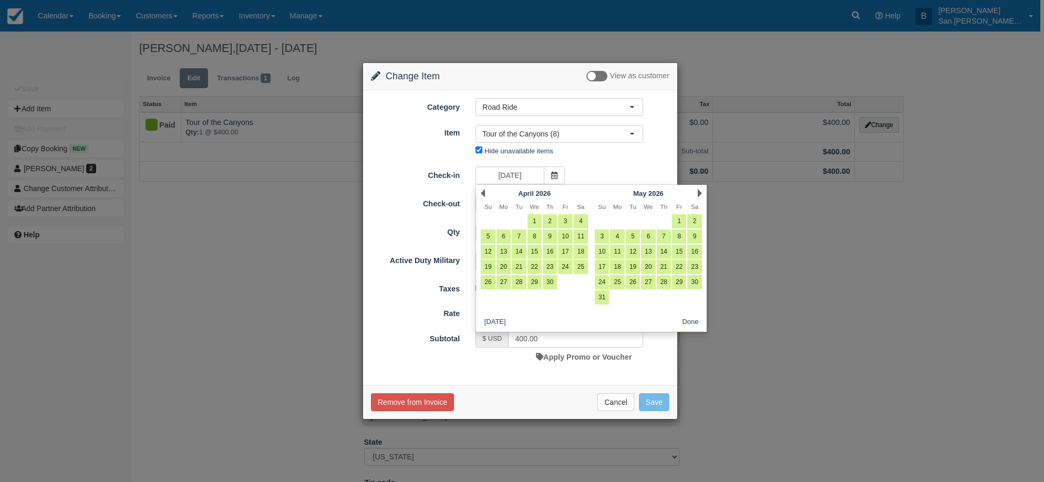
click at [701, 192] on link "Next" at bounding box center [700, 193] width 4 height 8
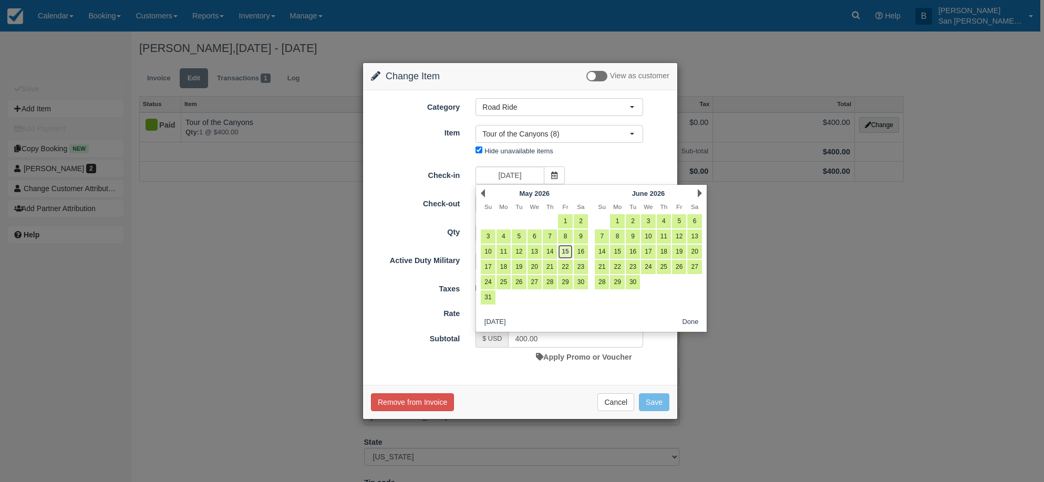
click at [571, 249] on link "15" at bounding box center [565, 252] width 14 height 14
type input "05/15/26"
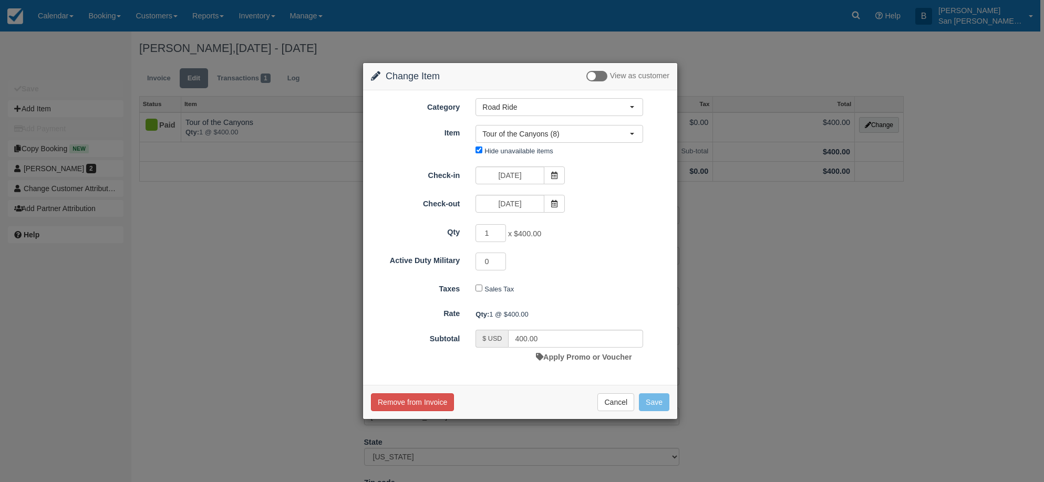
type input "0.00"
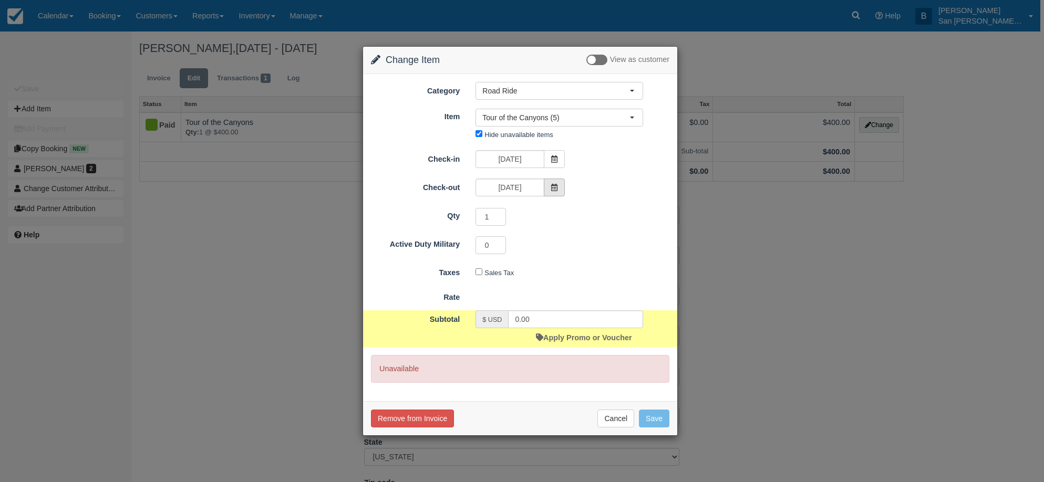
click at [554, 189] on icon at bounding box center [554, 187] width 7 height 7
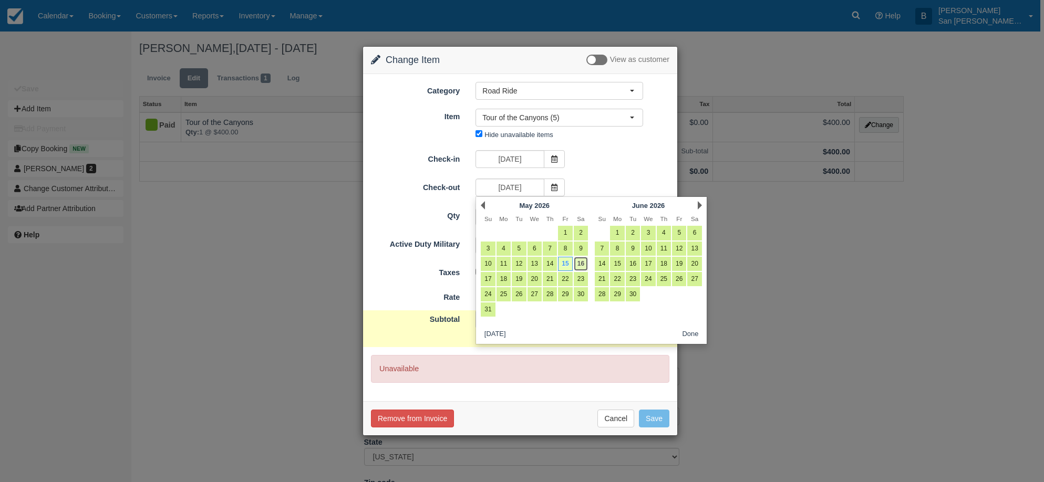
click at [581, 262] on link "16" at bounding box center [581, 264] width 14 height 14
type input "05/16/26"
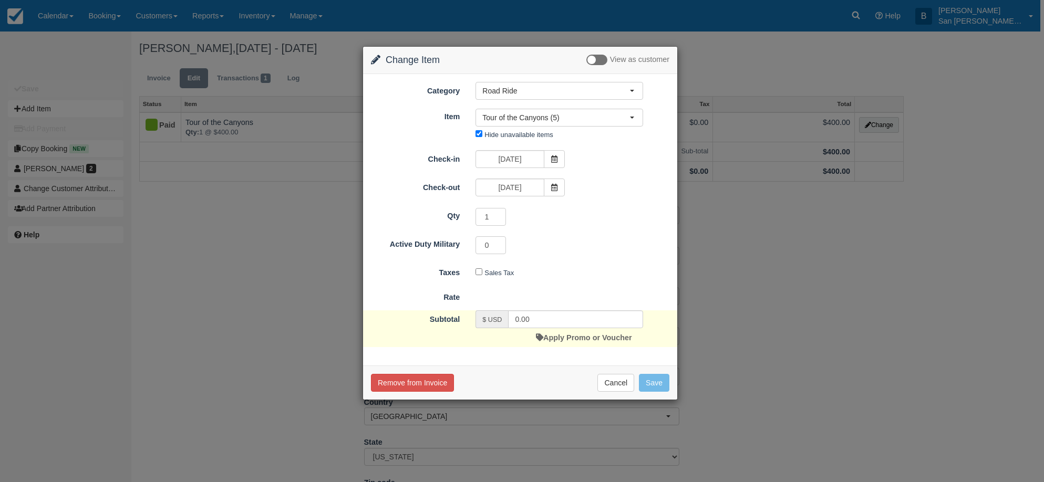
type input "400.00"
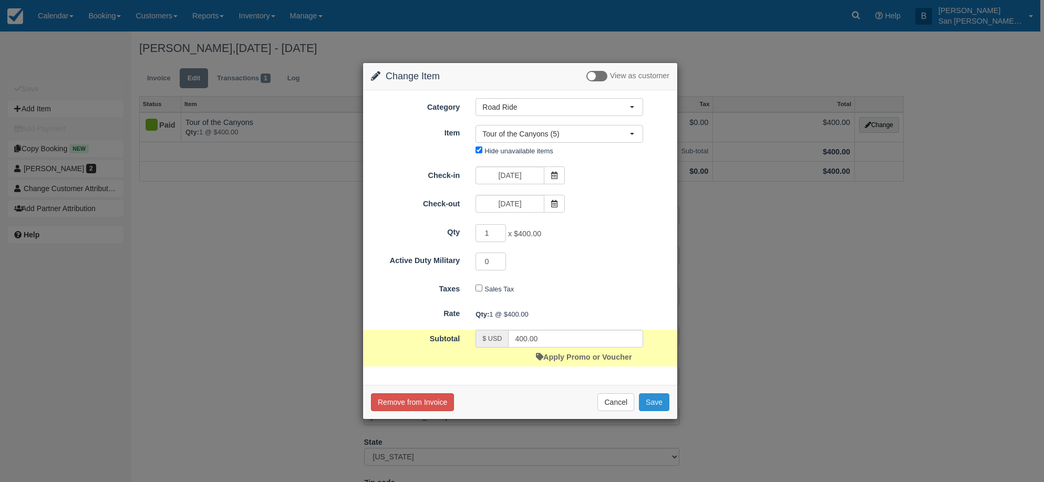
click at [660, 410] on button "Save" at bounding box center [654, 403] width 30 height 18
checkbox input "false"
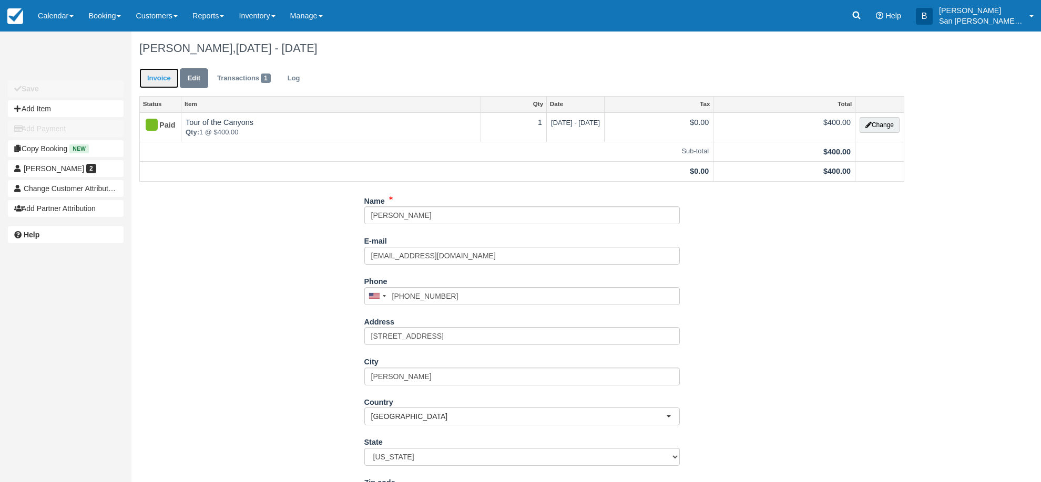
click at [160, 80] on link "Invoice" at bounding box center [158, 78] width 39 height 20
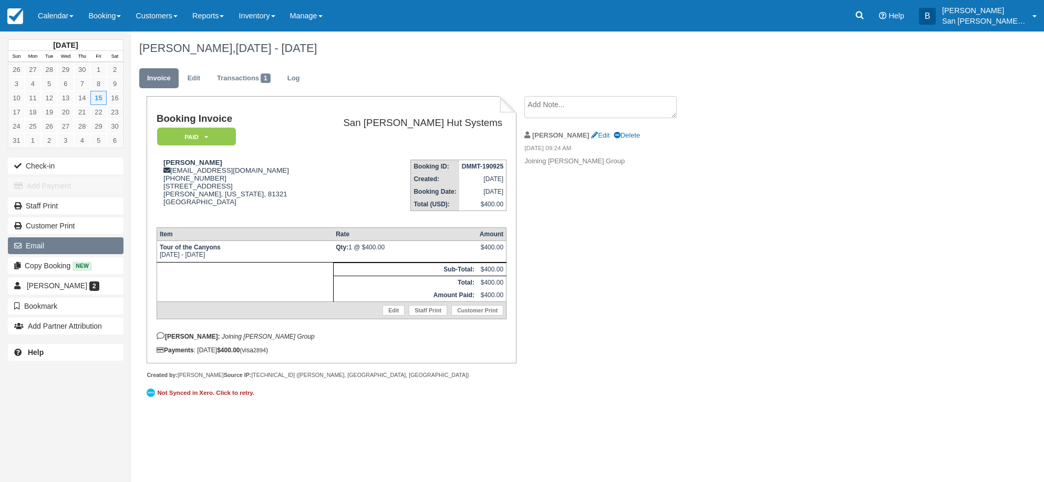
click at [43, 240] on button "Email" at bounding box center [66, 246] width 116 height 17
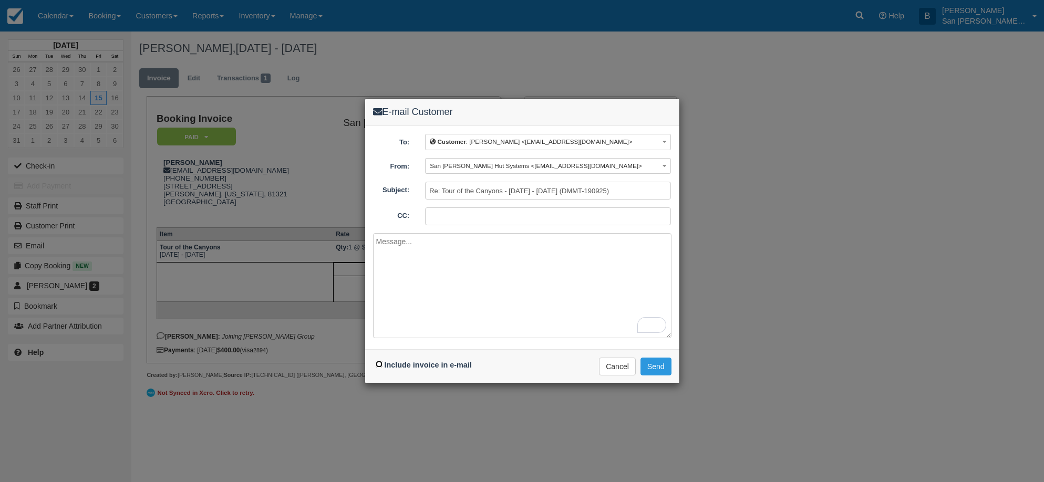
drag, startPoint x: 382, startPoint y: 365, endPoint x: 421, endPoint y: 299, distance: 77.3
click at [382, 365] on input "Include invoice in e-mail" at bounding box center [379, 364] width 7 height 7
checkbox input "true"
click at [443, 271] on textarea "To enrich screen reader interactions, please activate Accessibility in Grammarl…" at bounding box center [522, 285] width 299 height 105
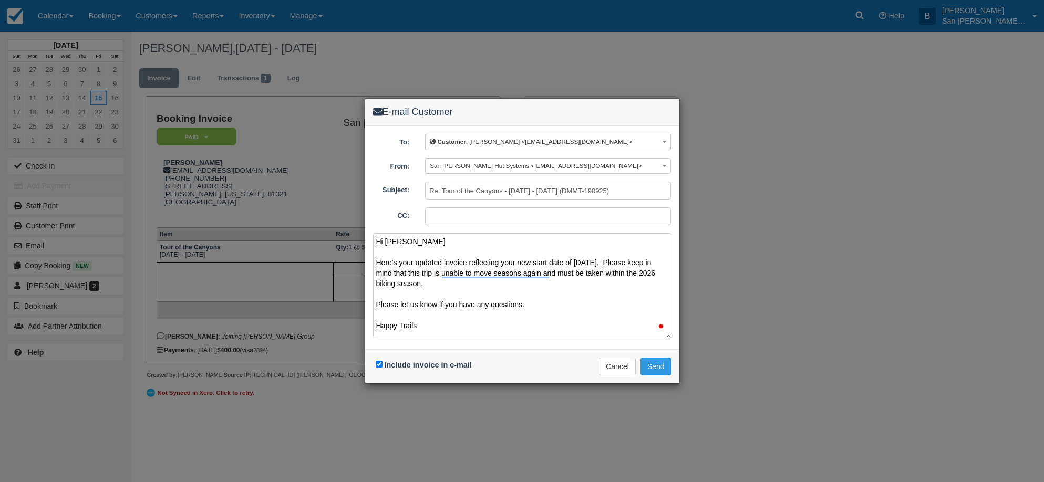
scroll to position [3, 0]
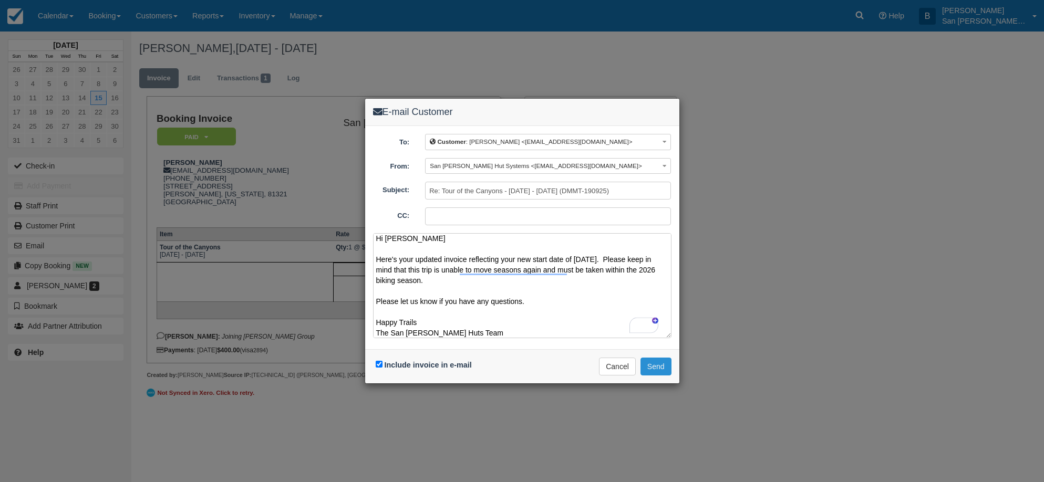
type textarea "Hi Jacob Here's your updated invoice reflecting your new start date of May 15, …"
click at [665, 367] on button "Send" at bounding box center [656, 367] width 31 height 18
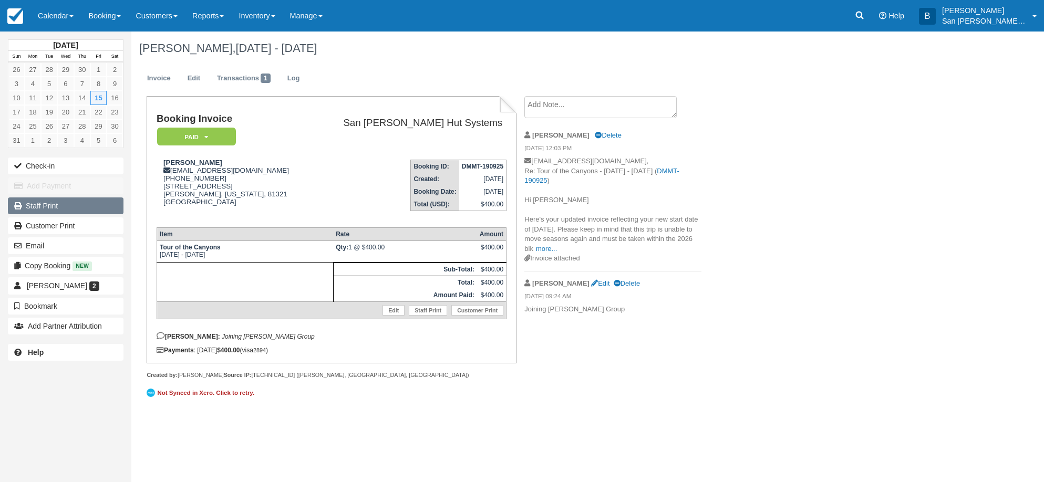
click at [50, 210] on link "Staff Print" at bounding box center [66, 206] width 116 height 17
click at [872, 22] on link at bounding box center [860, 16] width 24 height 32
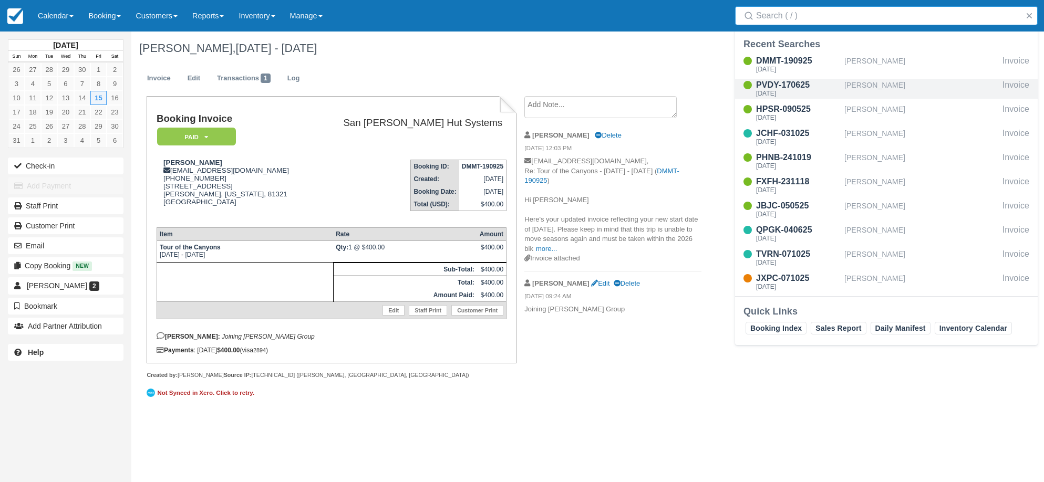
click at [882, 82] on div "[PERSON_NAME]" at bounding box center [922, 89] width 154 height 20
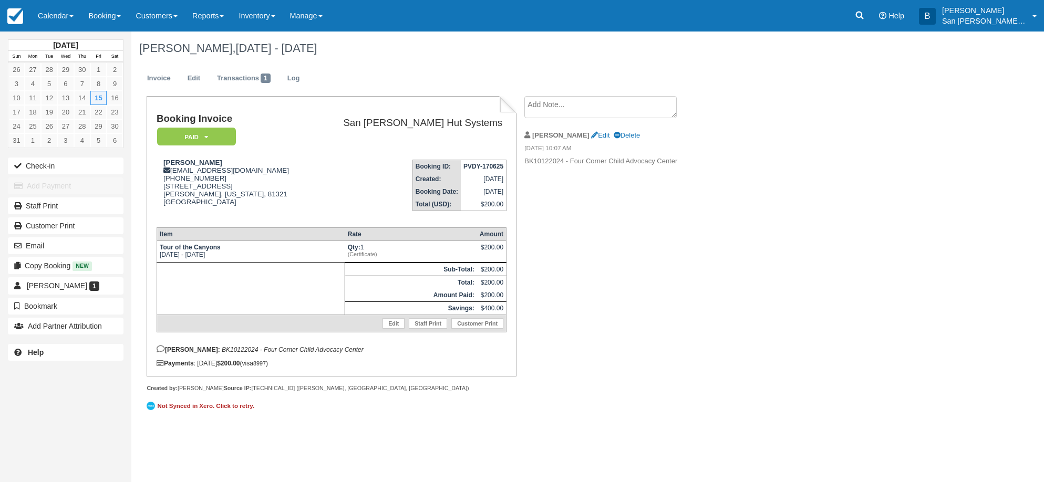
click at [594, 105] on textarea at bounding box center [600, 107] width 152 height 22
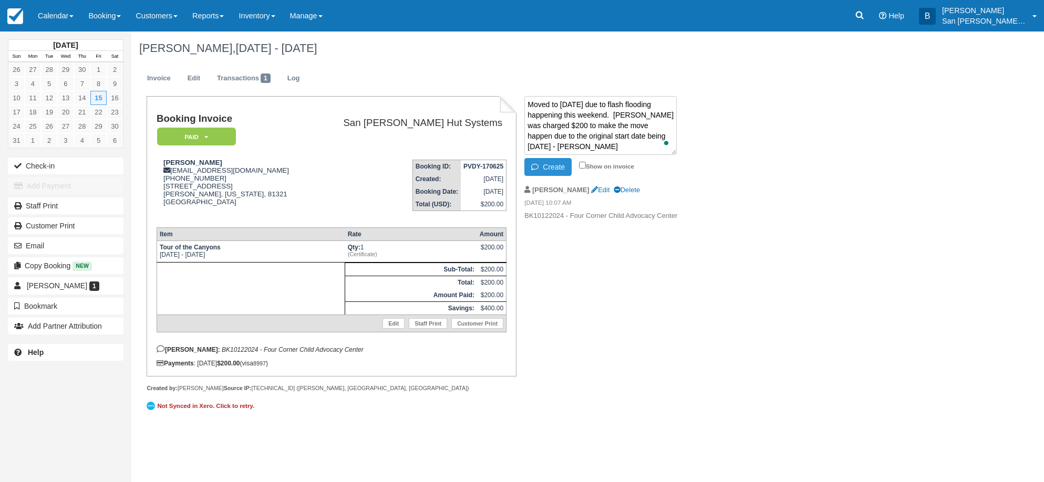
type textarea "Moved to 5/15/2026 due to flash flooding happening this weekend. Jace was charg…"
click at [555, 171] on button "Create" at bounding box center [547, 167] width 47 height 18
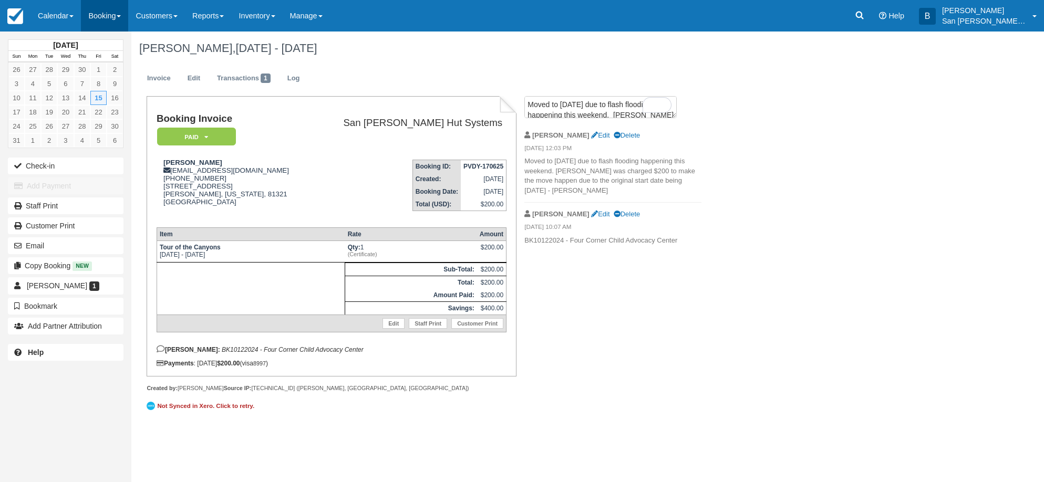
click at [113, 14] on link "Booking" at bounding box center [104, 16] width 47 height 32
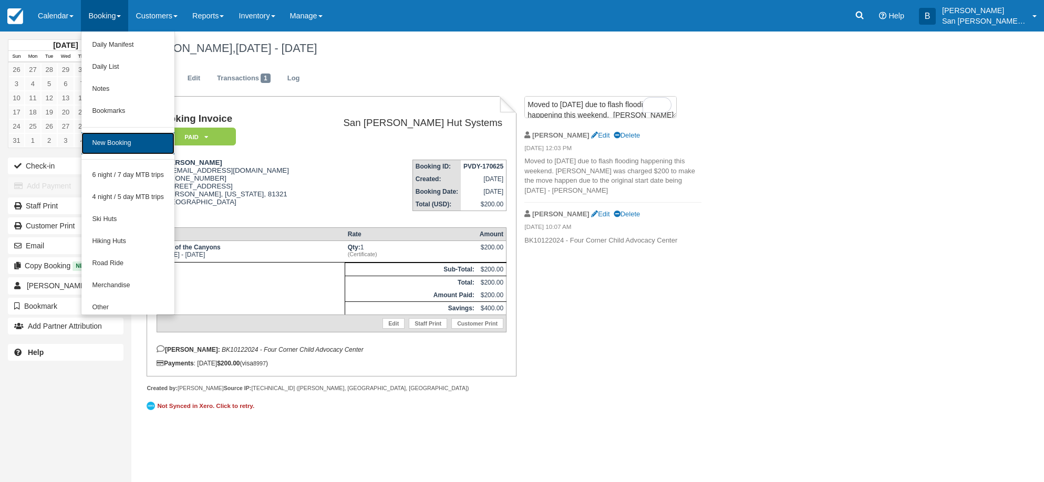
click at [102, 149] on link "New Booking" at bounding box center [127, 143] width 93 height 22
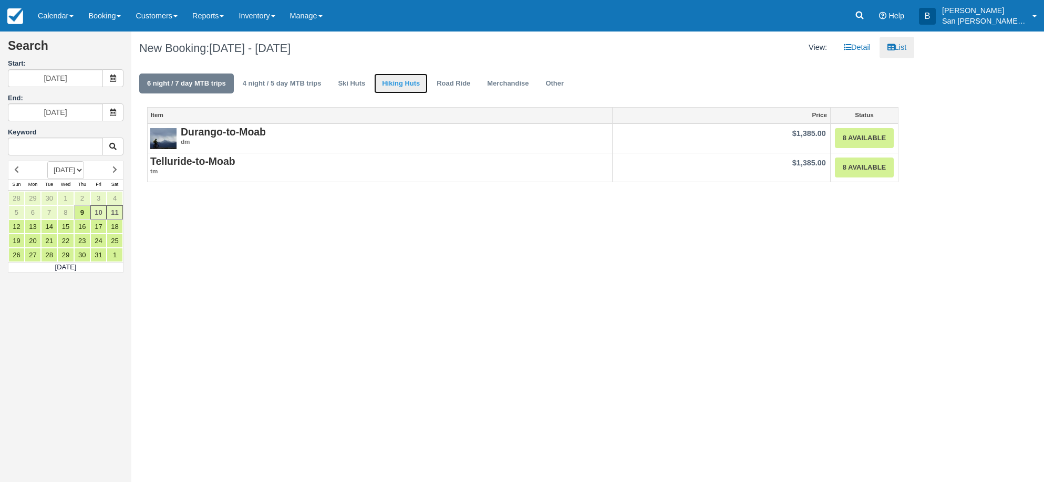
click at [417, 83] on link "Hiking Huts" at bounding box center [401, 84] width 54 height 20
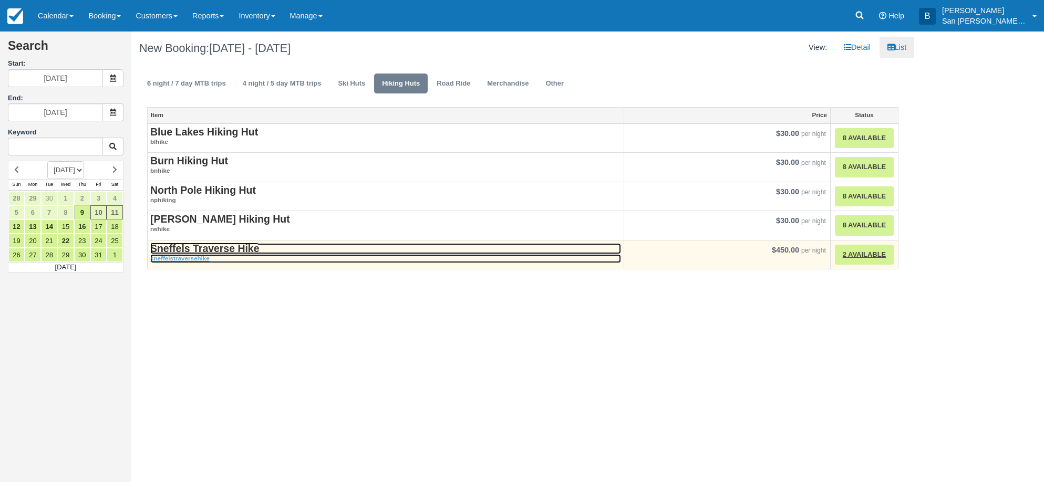
click at [201, 250] on strong "Sneffels Traverse Hike" at bounding box center [204, 249] width 109 height 12
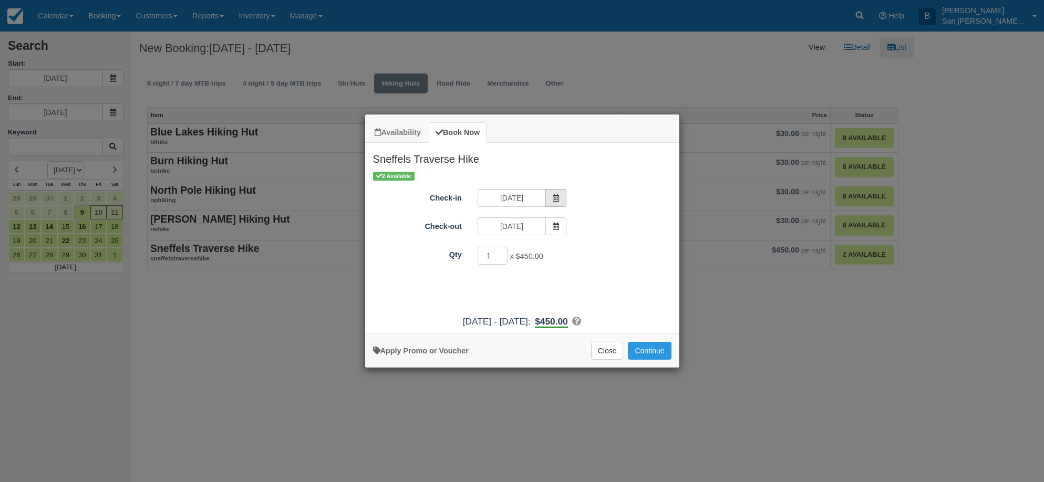
click at [554, 202] on span "Item Modal" at bounding box center [556, 198] width 21 height 18
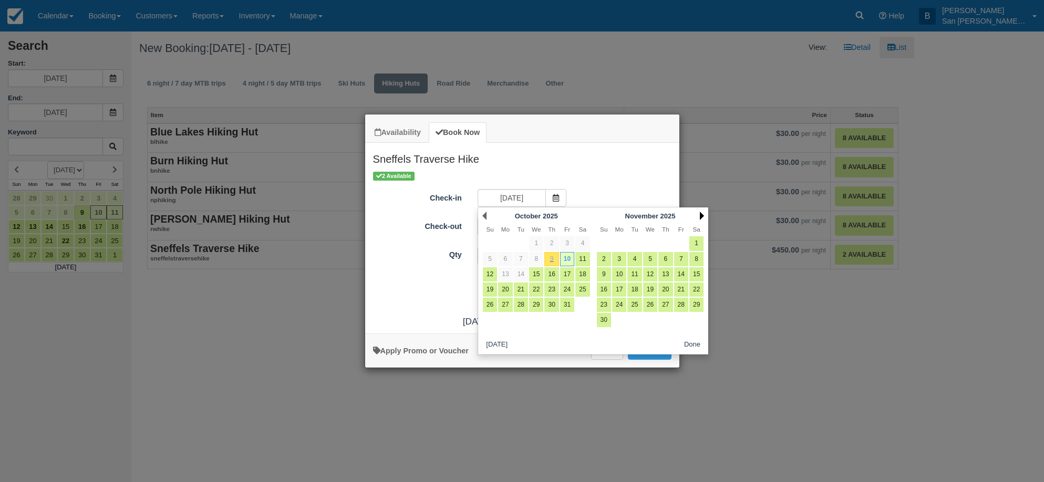
click at [702, 214] on link "Next" at bounding box center [702, 216] width 4 height 8
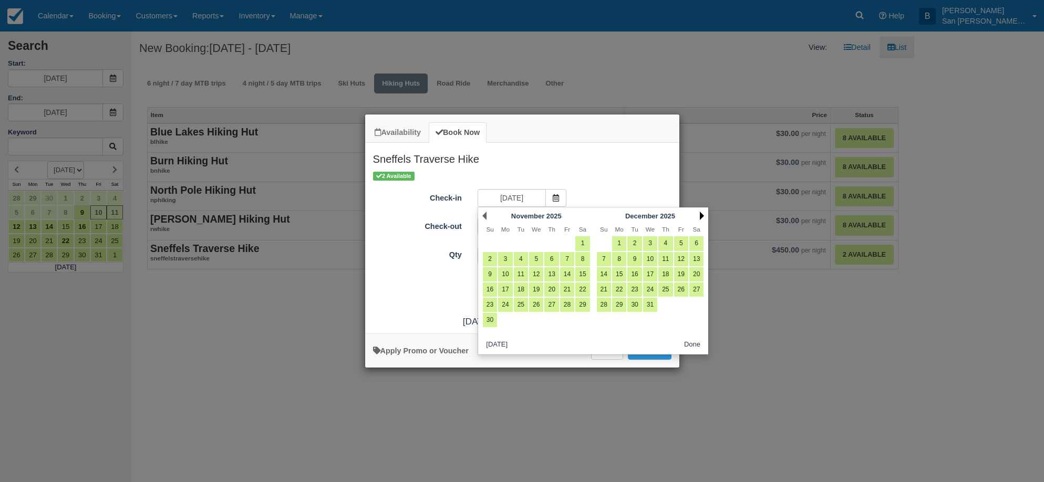
click at [702, 214] on link "Next" at bounding box center [702, 216] width 4 height 8
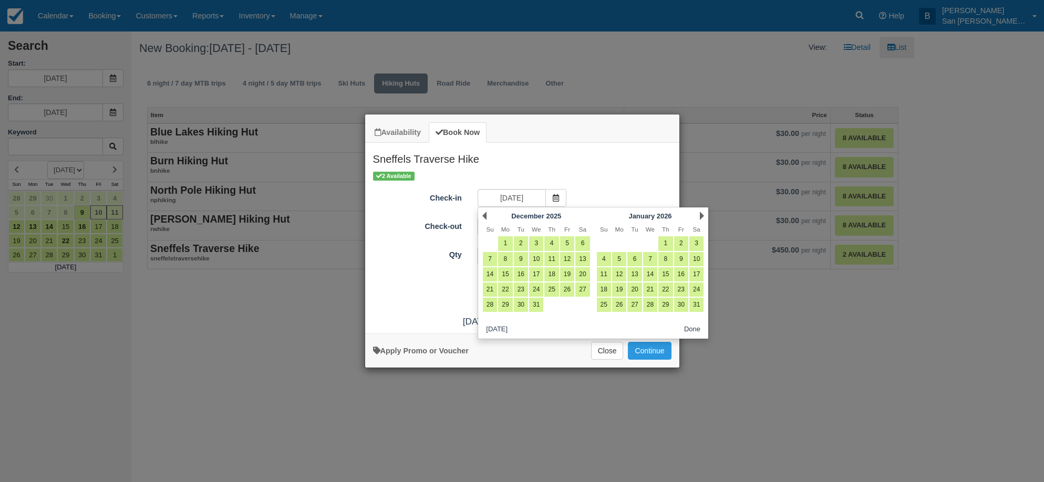
click at [702, 214] on link "Next" at bounding box center [702, 216] width 4 height 8
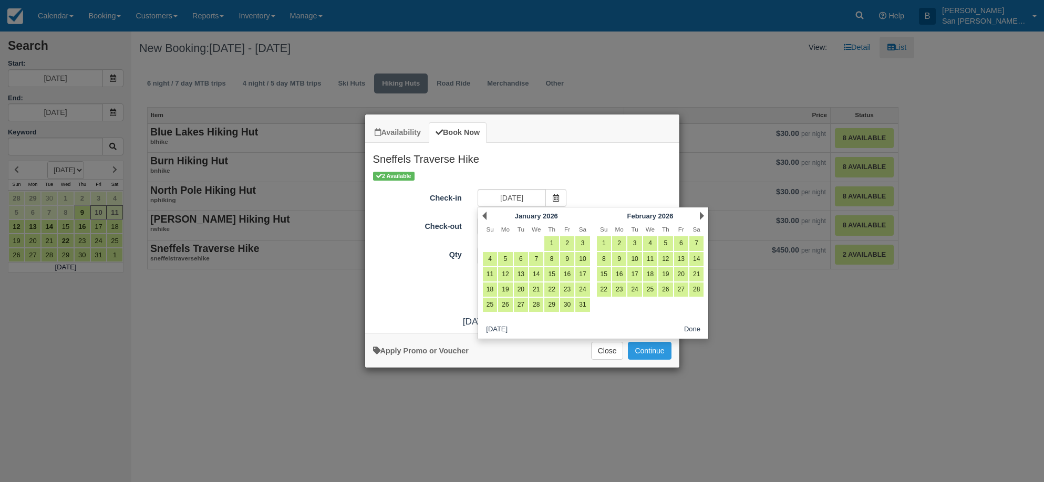
click at [702, 214] on link "Next" at bounding box center [702, 216] width 4 height 8
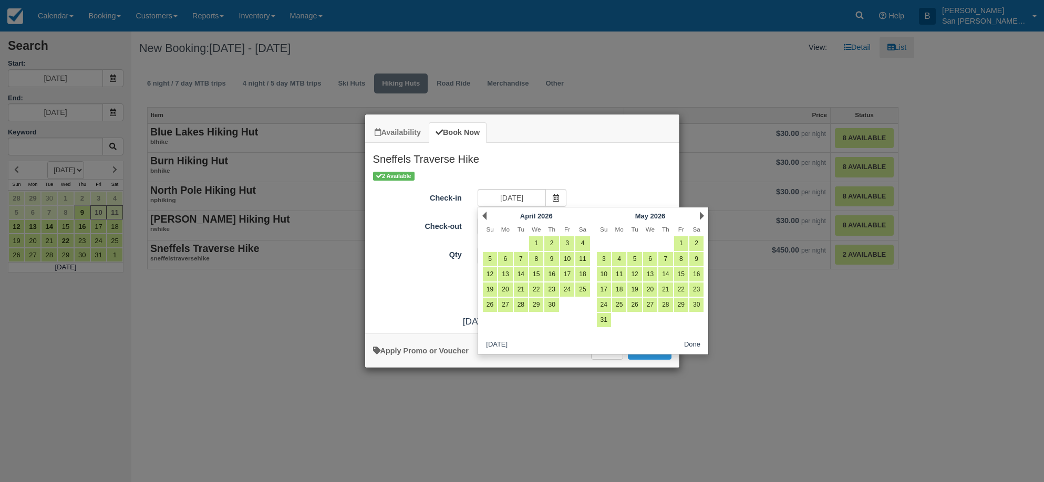
click at [702, 214] on link "Next" at bounding box center [702, 216] width 4 height 8
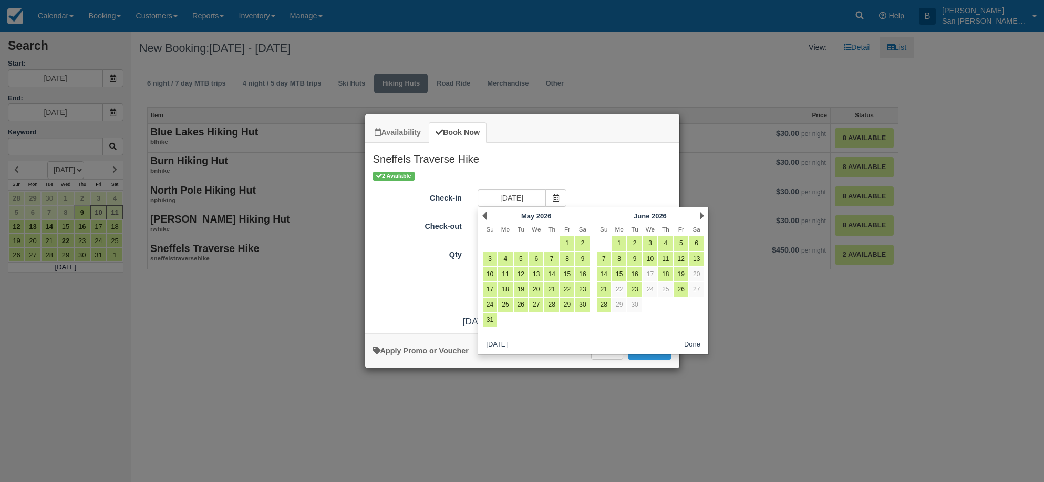
click at [701, 210] on div "Next June 2026" at bounding box center [650, 216] width 114 height 15
click at [702, 211] on div "Next June 2026" at bounding box center [650, 216] width 114 height 15
click at [704, 217] on div "Next June 2026" at bounding box center [650, 216] width 114 height 15
click at [703, 217] on link "Next" at bounding box center [702, 216] width 4 height 8
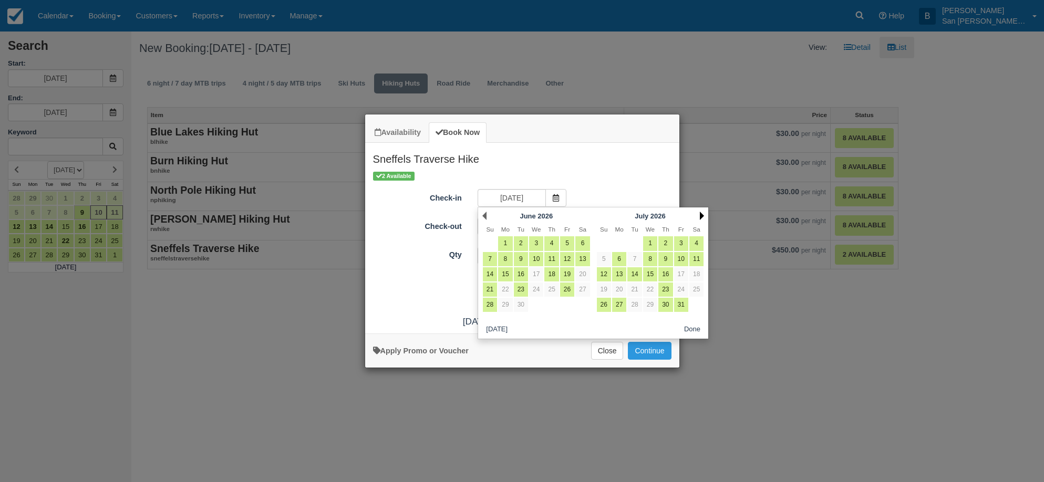
click at [703, 217] on link "Next" at bounding box center [702, 216] width 4 height 8
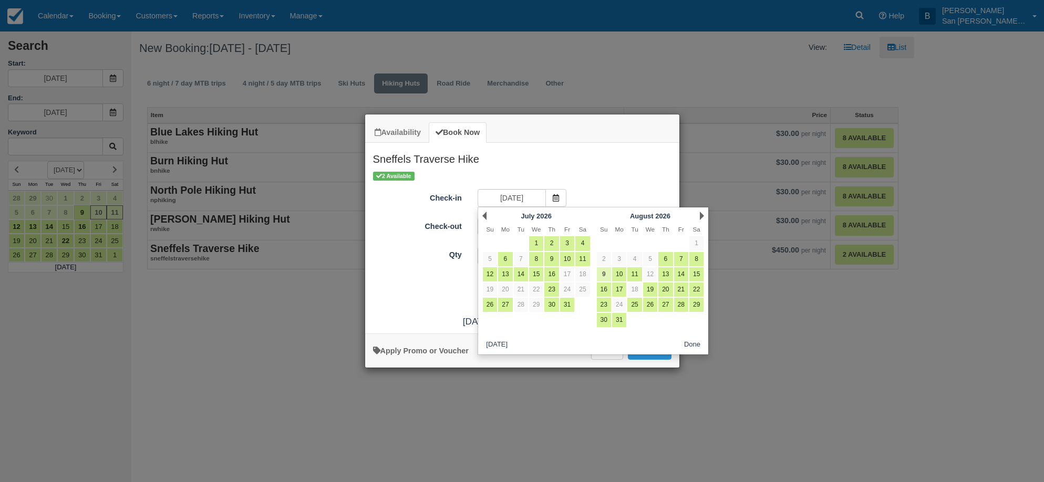
click at [603, 270] on link "9" at bounding box center [604, 274] width 14 height 14
type input "08/09/26"
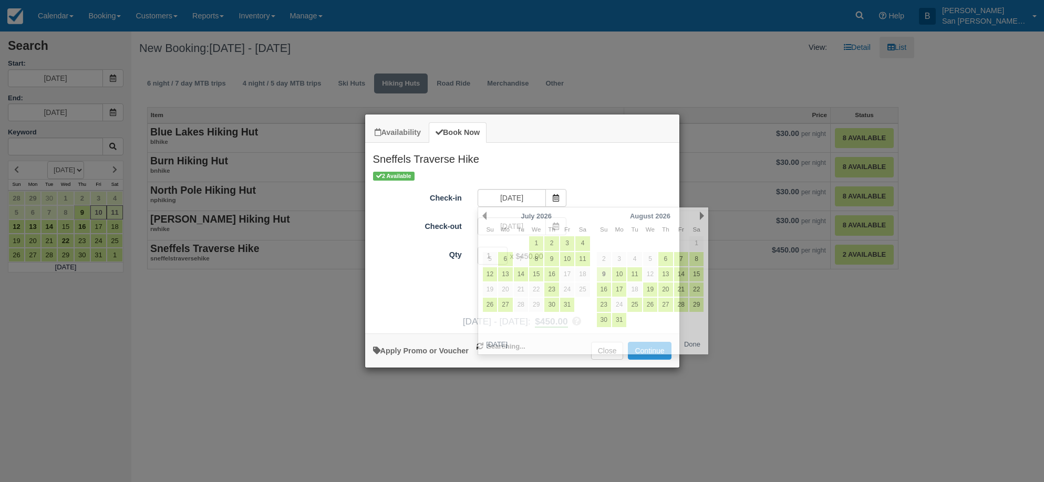
type input "08/10/26"
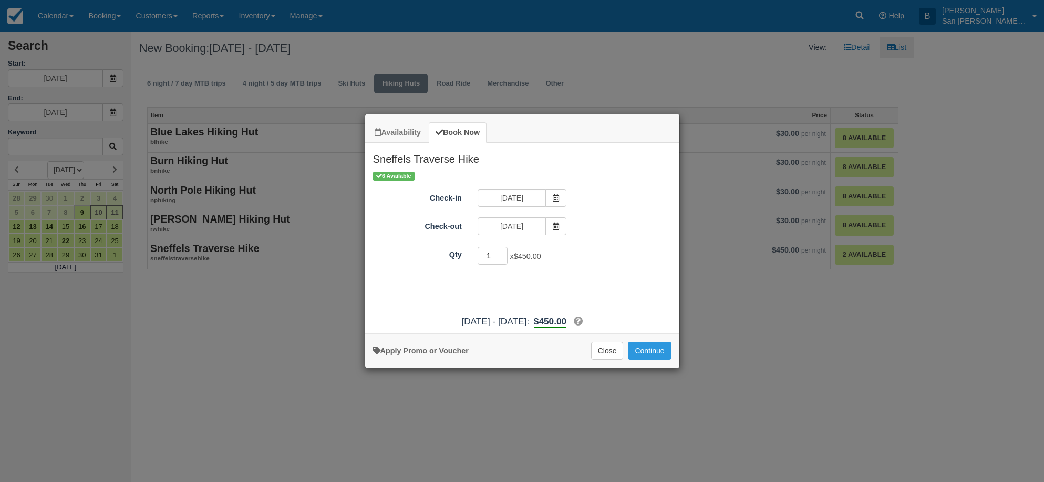
drag, startPoint x: 493, startPoint y: 255, endPoint x: 454, endPoint y: 254, distance: 38.9
click at [454, 254] on div "Qty 1 x $450.00 Required." at bounding box center [522, 256] width 314 height 20
type input "4"
click at [646, 346] on button "Continue" at bounding box center [649, 351] width 43 height 18
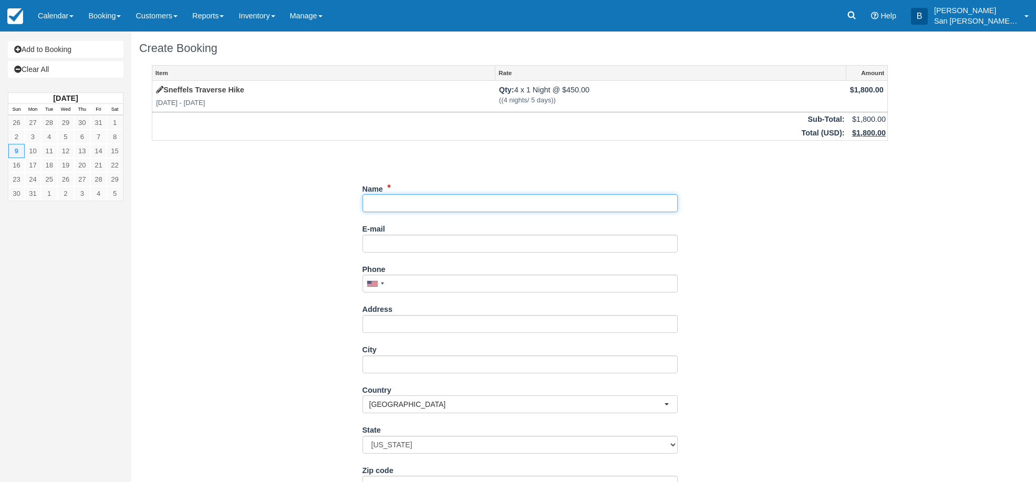
click at [402, 201] on input "Name" at bounding box center [520, 203] width 315 height 18
type input "[PERSON_NAME]"
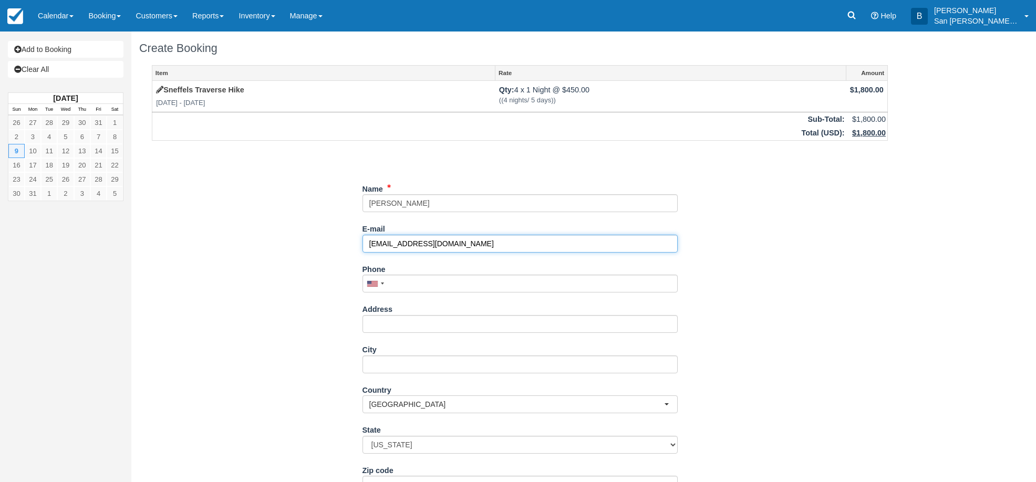
type input "[EMAIL_ADDRESS][DOMAIN_NAME]"
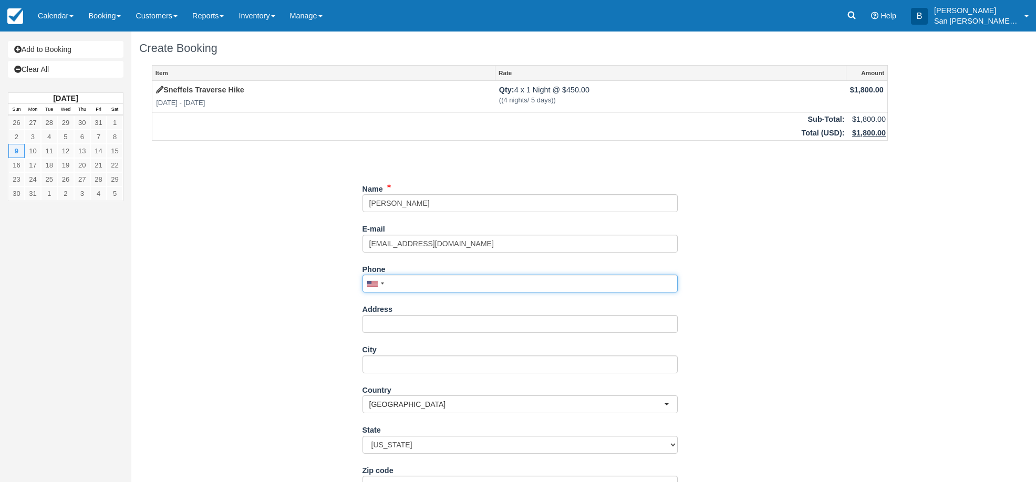
click at [423, 289] on input "Phone" at bounding box center [520, 284] width 315 height 18
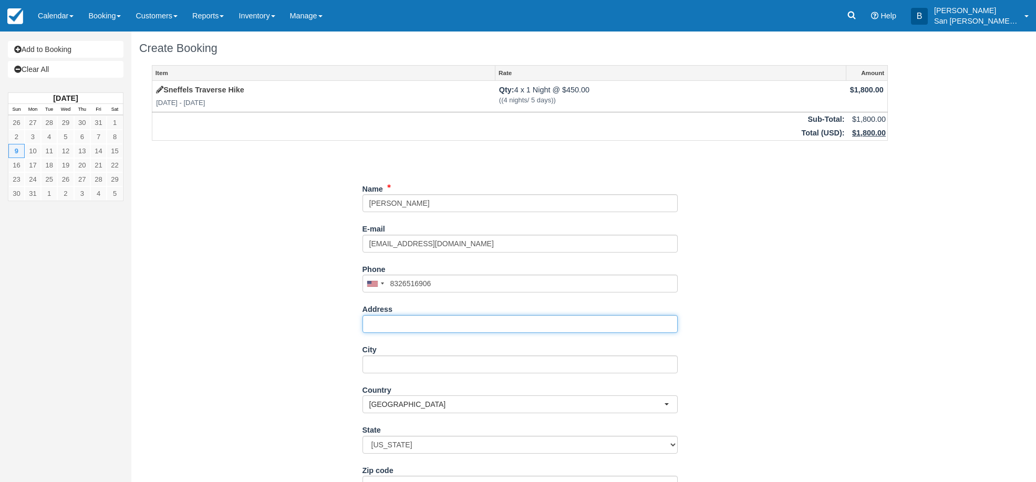
type input "[PHONE_NUMBER]"
drag, startPoint x: 410, startPoint y: 321, endPoint x: 504, endPoint y: 313, distance: 93.9
click at [410, 321] on input "Address" at bounding box center [520, 324] width 315 height 18
type input "[STREET_ADDRESS]"
type input "Cypress"
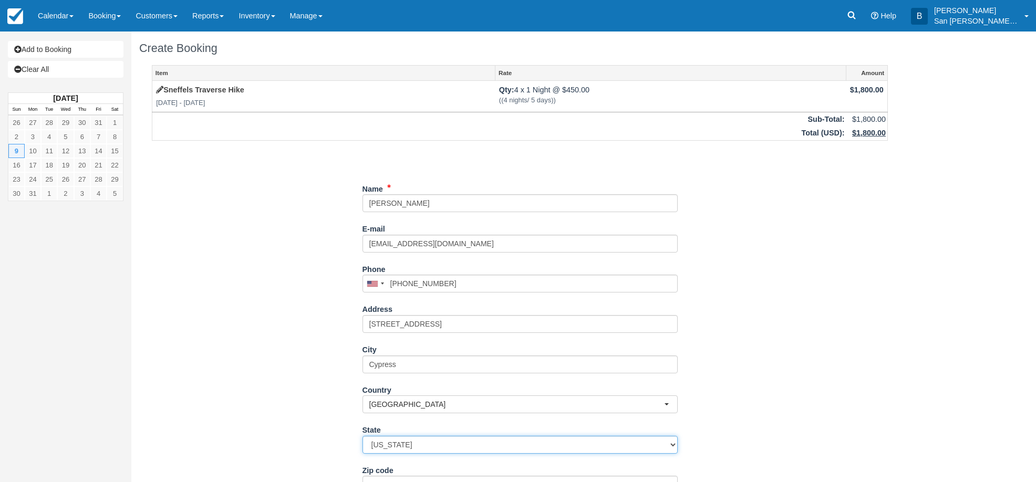
select select "RI"
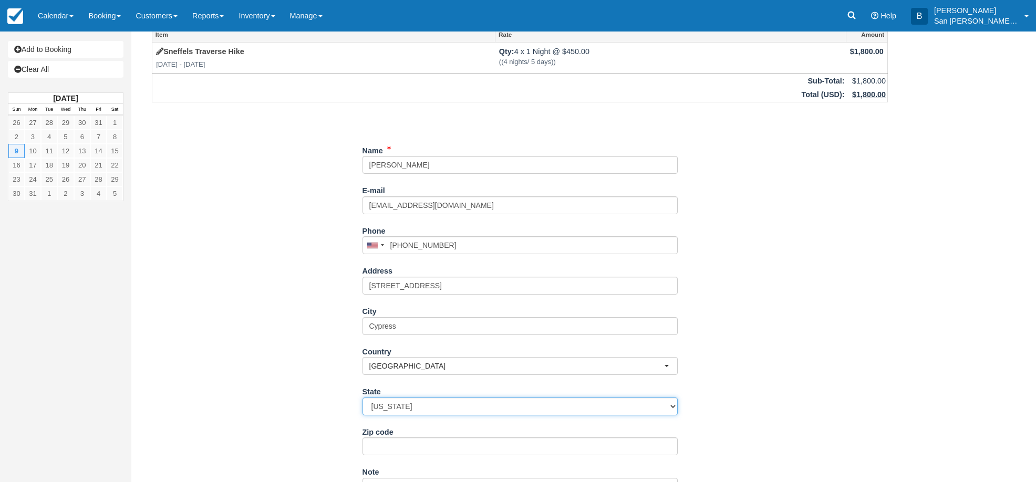
scroll to position [105, 0]
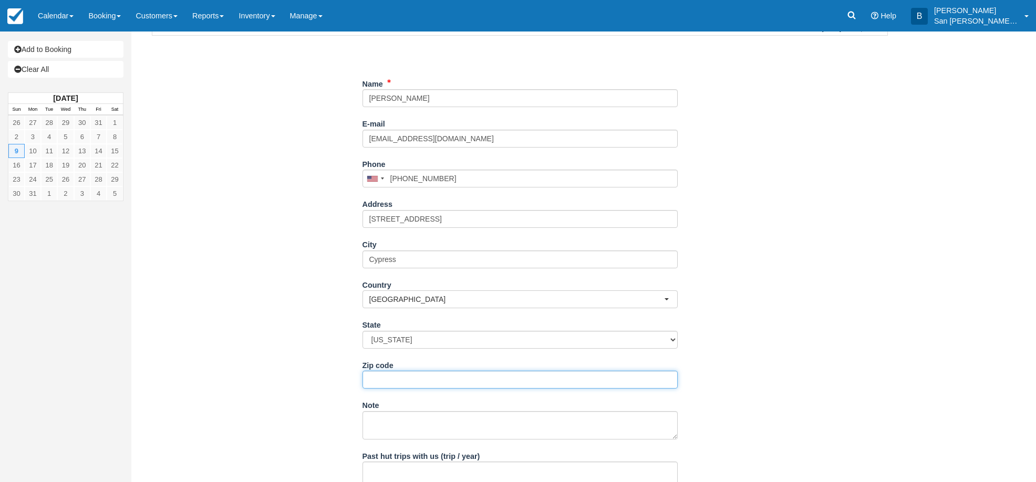
click at [392, 384] on input "Zip code" at bounding box center [520, 380] width 315 height 18
type input "77429"
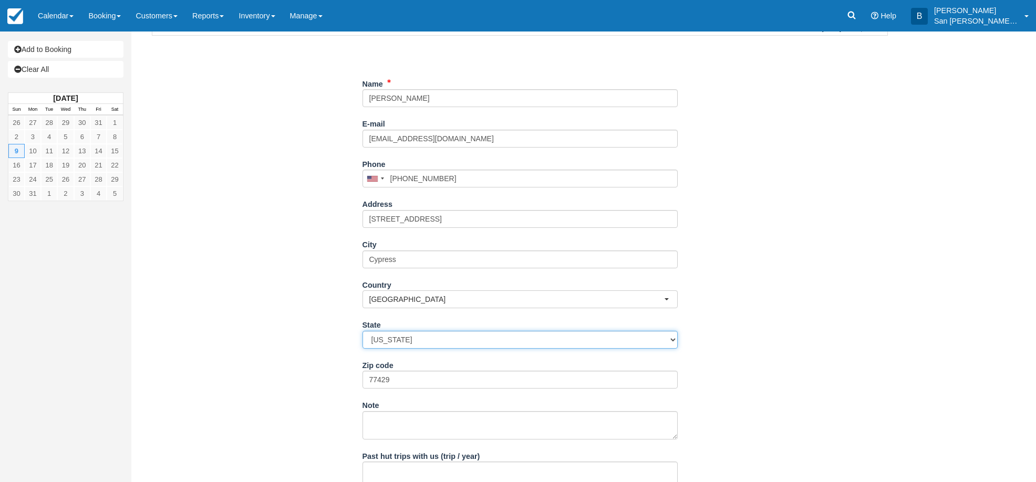
click at [449, 338] on select "[US_STATE] [US_STATE] [US_STATE] [US_STATE] [US_STATE] [US_STATE] [US_STATE] [U…" at bounding box center [520, 340] width 315 height 18
select select "[GEOGRAPHIC_DATA]"
click at [363, 331] on select "[US_STATE] [US_STATE] [US_STATE] [US_STATE] [US_STATE] [US_STATE] [US_STATE] [U…" at bounding box center [520, 340] width 315 height 18
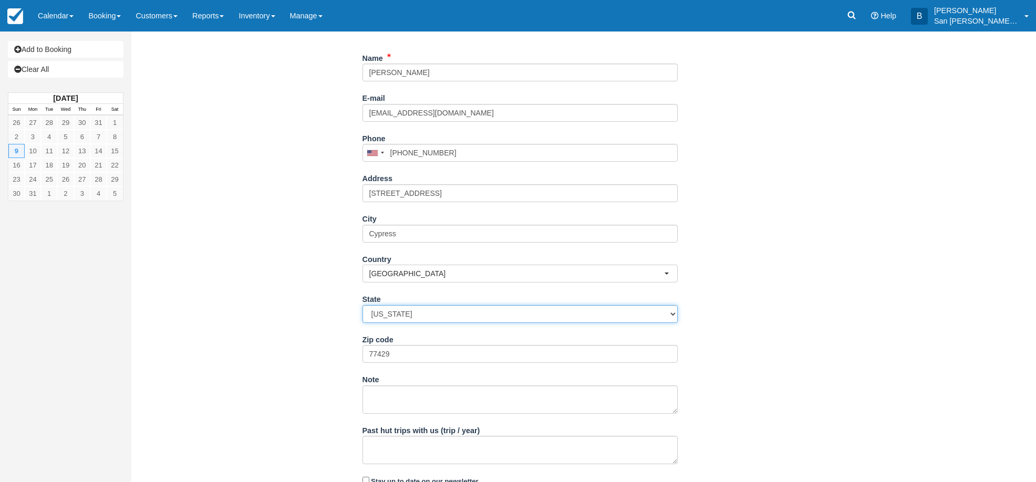
scroll to position [171, 0]
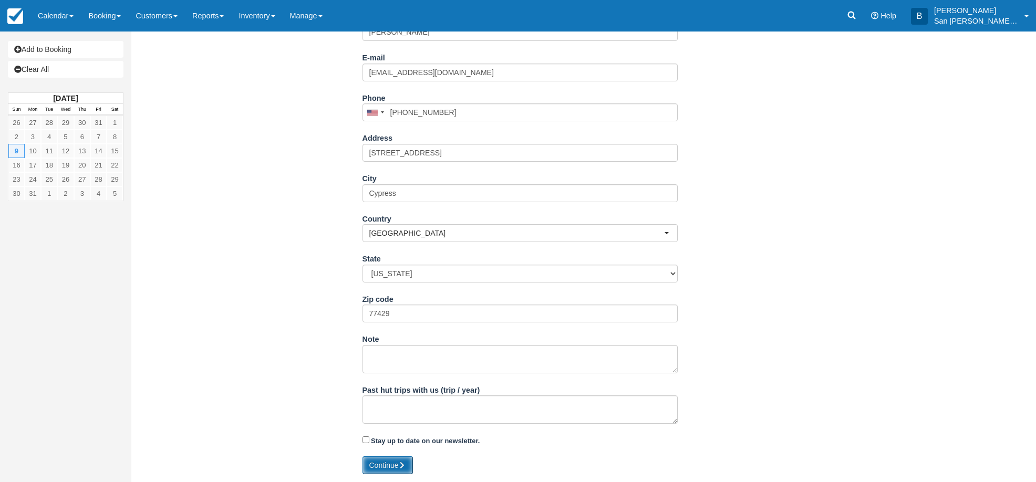
click at [389, 464] on button "Continue" at bounding box center [388, 466] width 50 height 18
type input "[PHONE_NUMBER]"
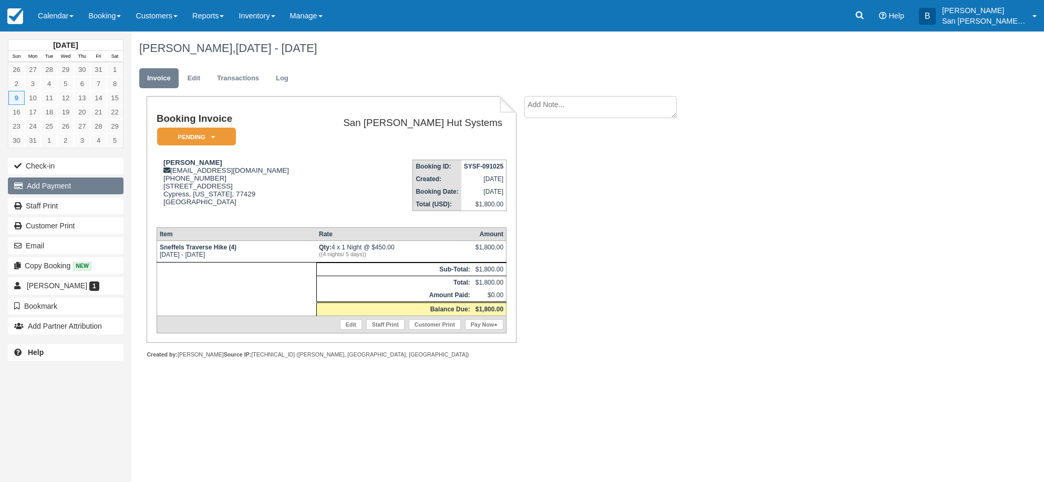
click at [54, 188] on button "Add Payment" at bounding box center [66, 186] width 116 height 17
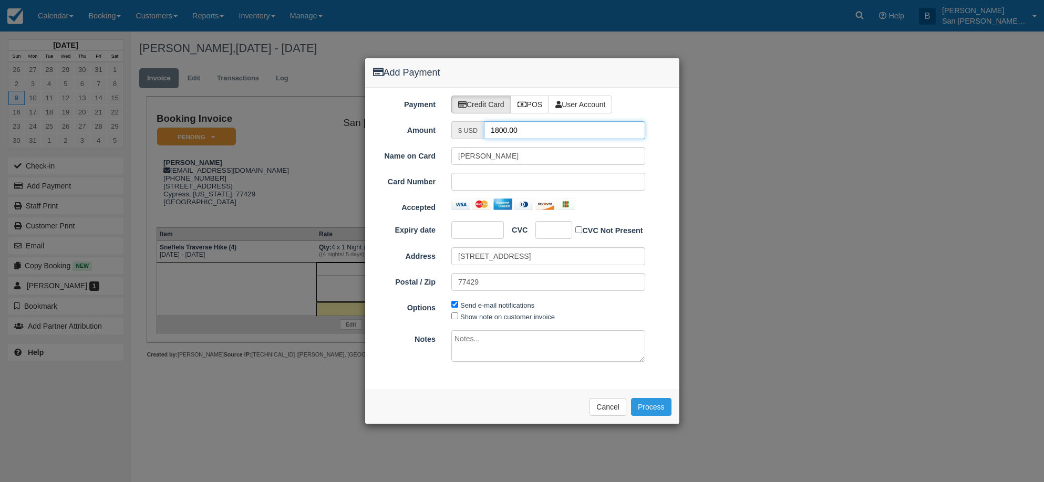
drag, startPoint x: 539, startPoint y: 130, endPoint x: 457, endPoint y: 130, distance: 81.5
click at [457, 130] on div "$ USD 1800.00" at bounding box center [548, 130] width 194 height 18
type input "900.00"
click at [562, 227] on div at bounding box center [554, 230] width 37 height 18
click at [541, 231] on div at bounding box center [554, 230] width 37 height 18
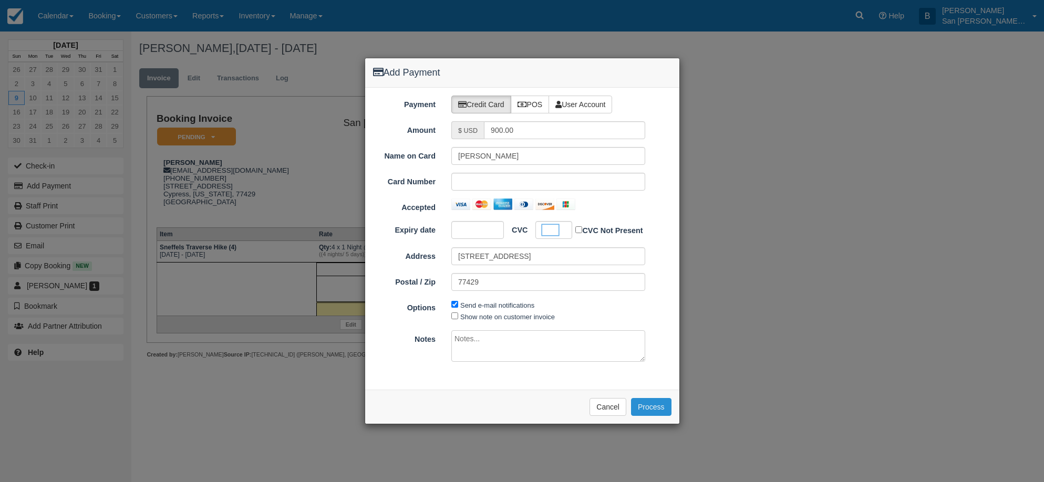
click at [659, 406] on button "Process" at bounding box center [651, 407] width 40 height 18
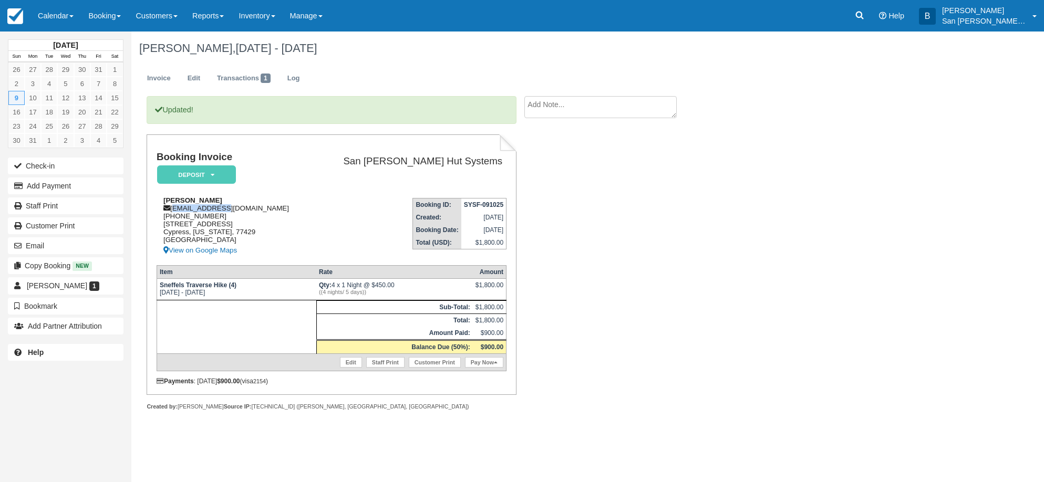
drag, startPoint x: 173, startPoint y: 208, endPoint x: 245, endPoint y: 210, distance: 72.5
click at [245, 210] on div "[PERSON_NAME] [EMAIL_ADDRESS][DOMAIN_NAME] [PHONE_NUMBER] [STREET_ADDRESS][PERS…" at bounding box center [234, 227] width 155 height 60
copy div "[EMAIL_ADDRESS][DOMAIN_NAME]"
click at [39, 210] on link "Staff Print" at bounding box center [66, 206] width 116 height 17
click at [872, 22] on link at bounding box center [860, 16] width 24 height 32
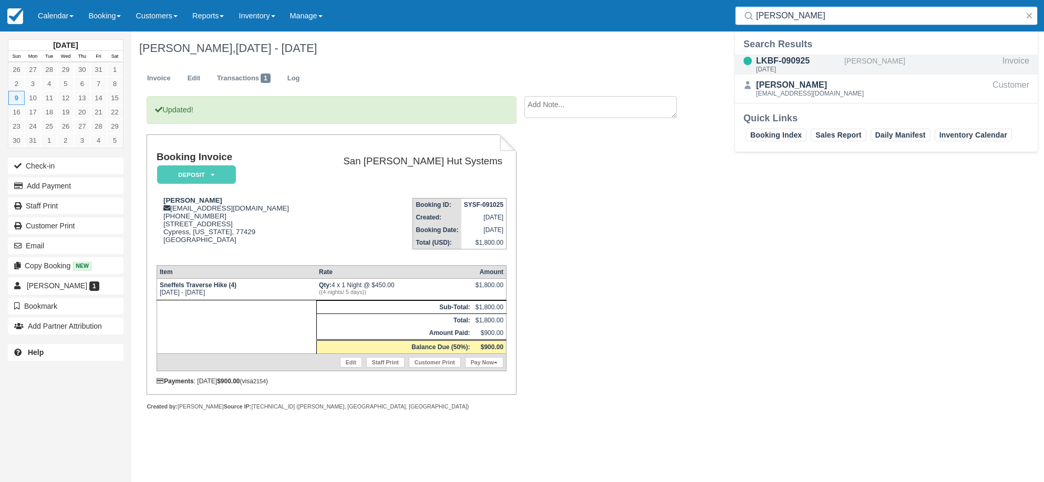
type input "[PERSON_NAME]"
click at [791, 59] on div "LKBF-090925" at bounding box center [798, 61] width 84 height 13
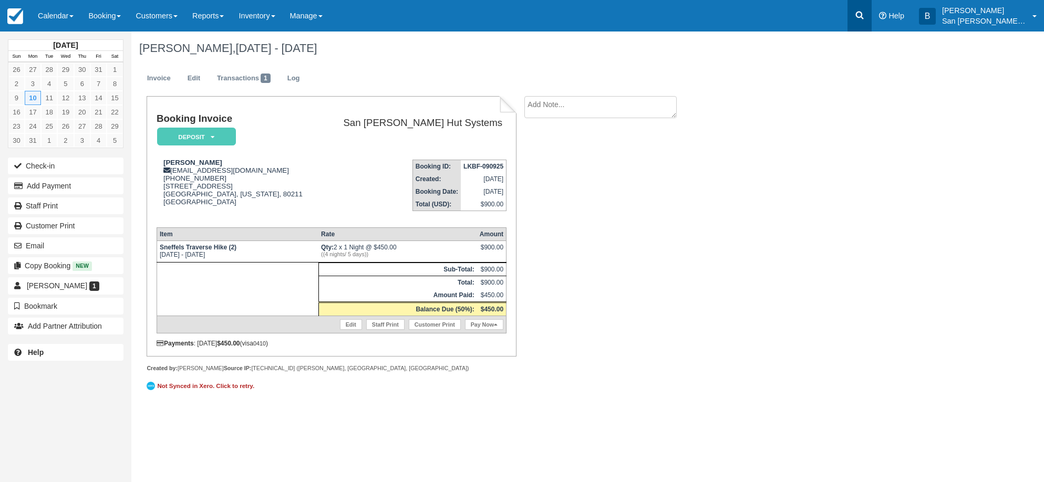
click at [872, 11] on link at bounding box center [860, 16] width 24 height 32
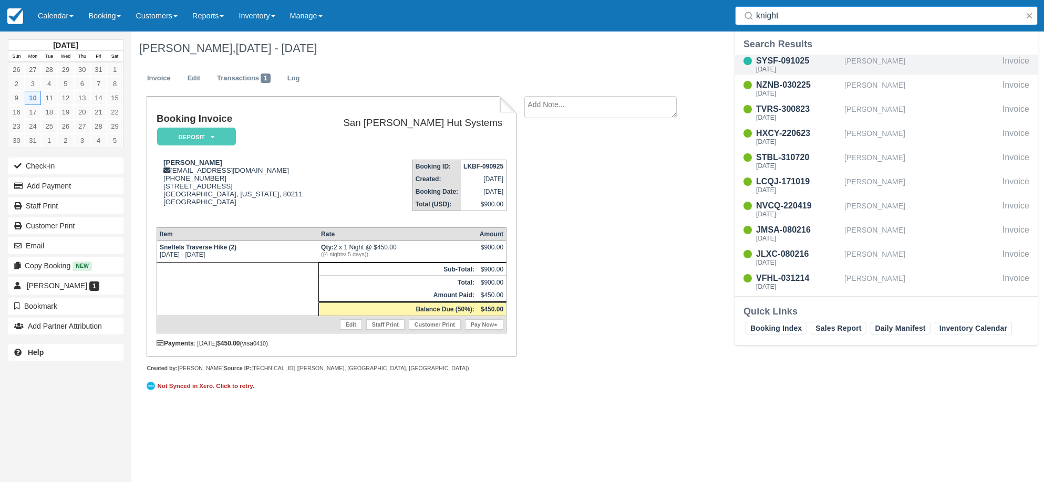
type input "knight"
click at [800, 66] on div "[DATE]" at bounding box center [798, 69] width 84 height 6
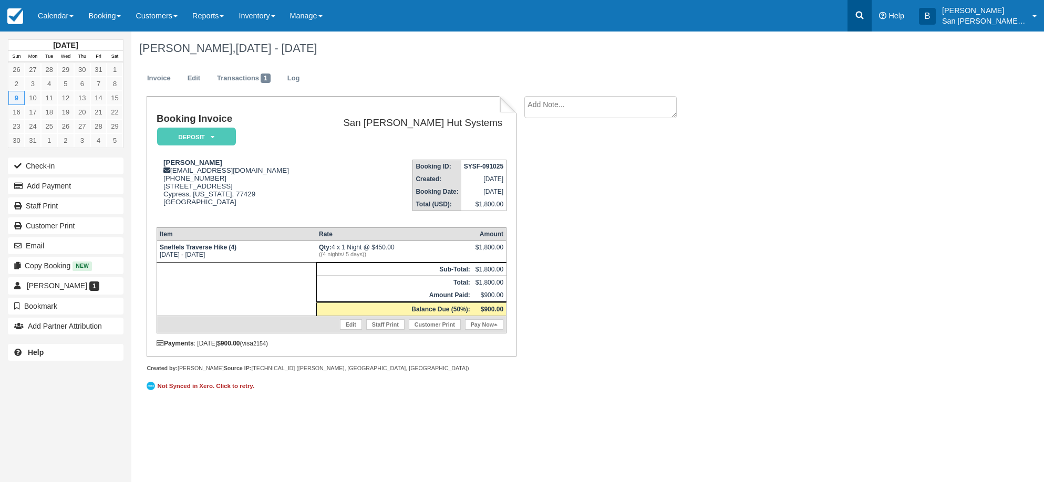
click at [865, 22] on link at bounding box center [860, 16] width 24 height 32
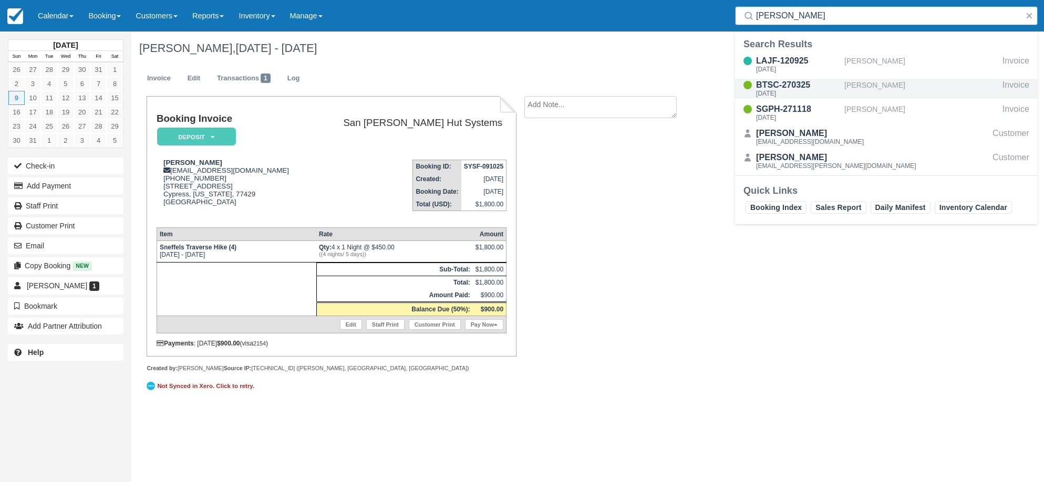
type input "[PERSON_NAME]"
click at [812, 89] on div "BTSC-270325" at bounding box center [798, 85] width 84 height 13
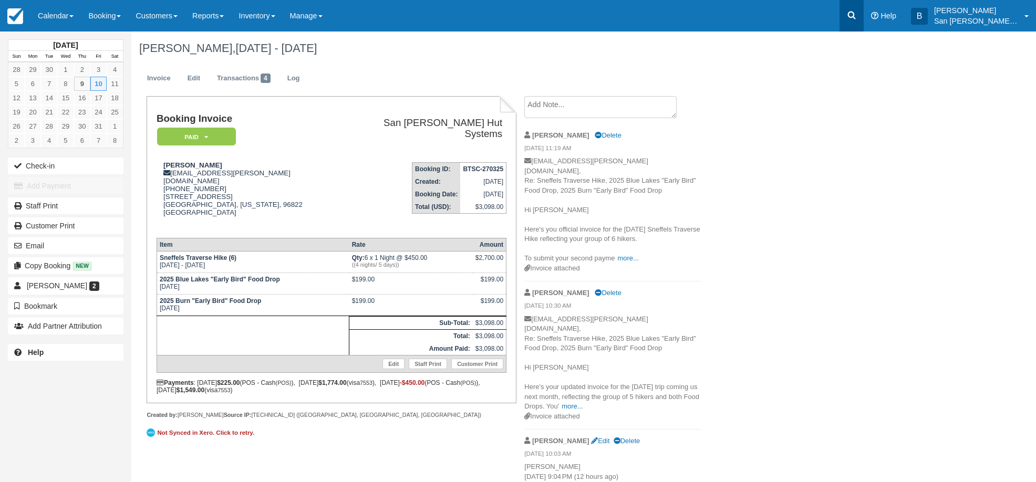
click at [857, 13] on icon at bounding box center [852, 15] width 11 height 11
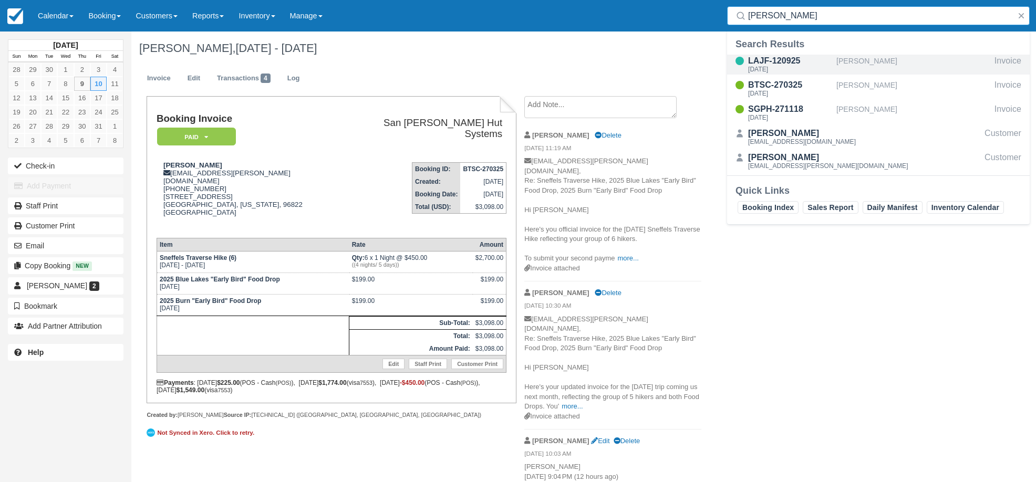
type input "korth"
click at [777, 61] on div "LAJF-120925" at bounding box center [790, 61] width 84 height 13
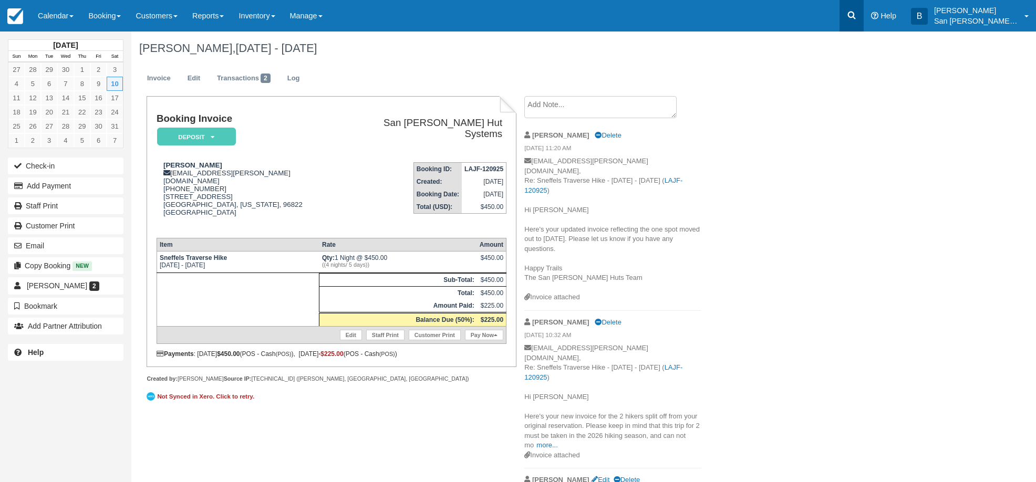
click at [853, 17] on icon at bounding box center [852, 15] width 11 height 11
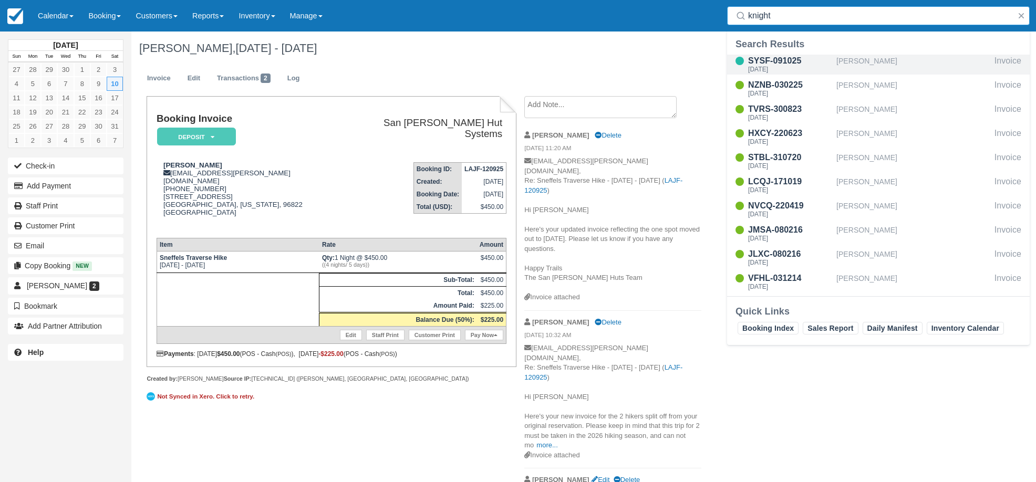
type input "knight"
click at [784, 63] on div "SYSF-091025" at bounding box center [790, 61] width 84 height 13
